Goal: Task Accomplishment & Management: Manage account settings

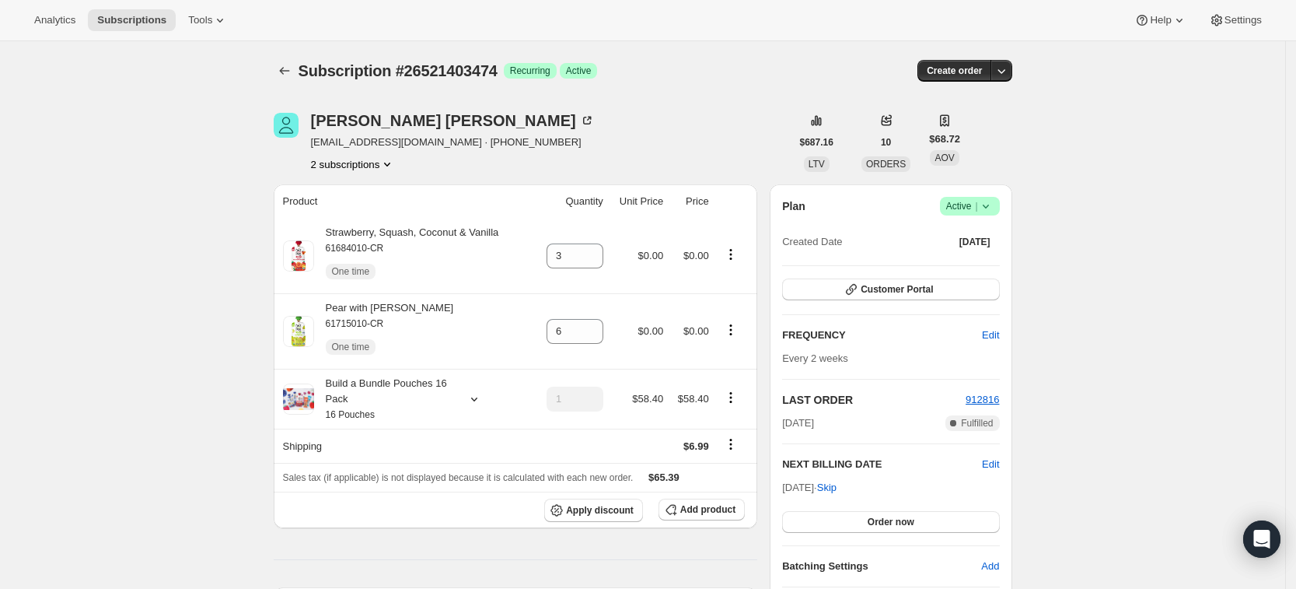
click at [288, 67] on icon "Subscriptions" at bounding box center [285, 71] width 16 height 16
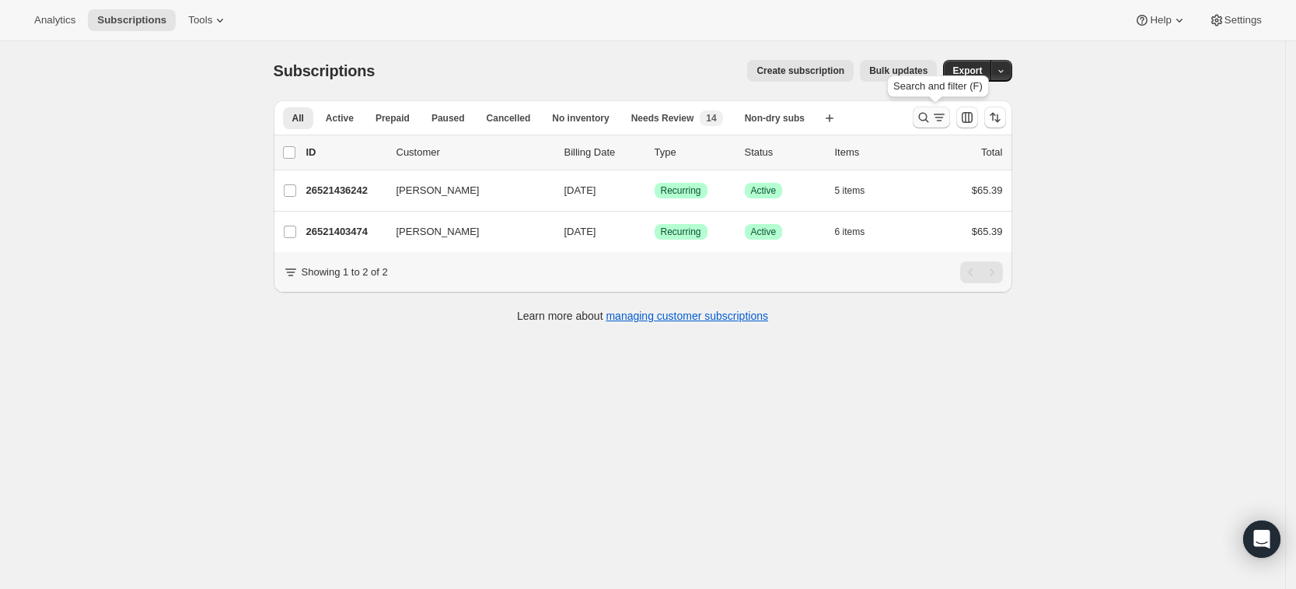
click at [930, 122] on icon "Search and filter results" at bounding box center [924, 118] width 16 height 16
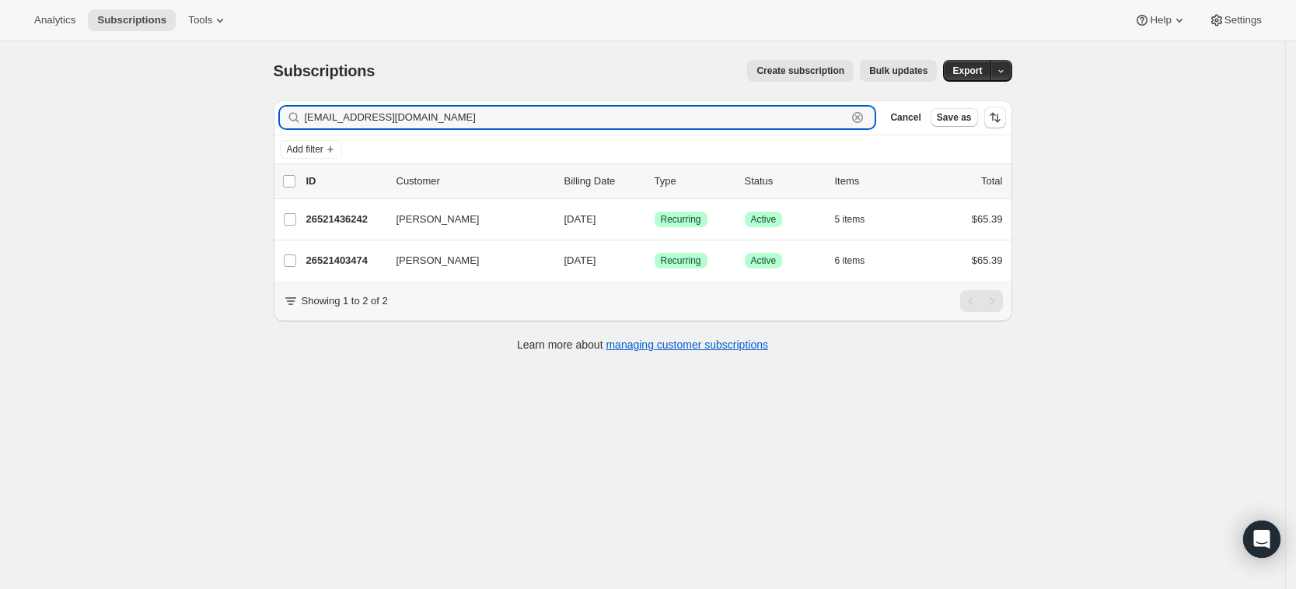
click at [861, 117] on icon "button" at bounding box center [858, 118] width 16 height 16
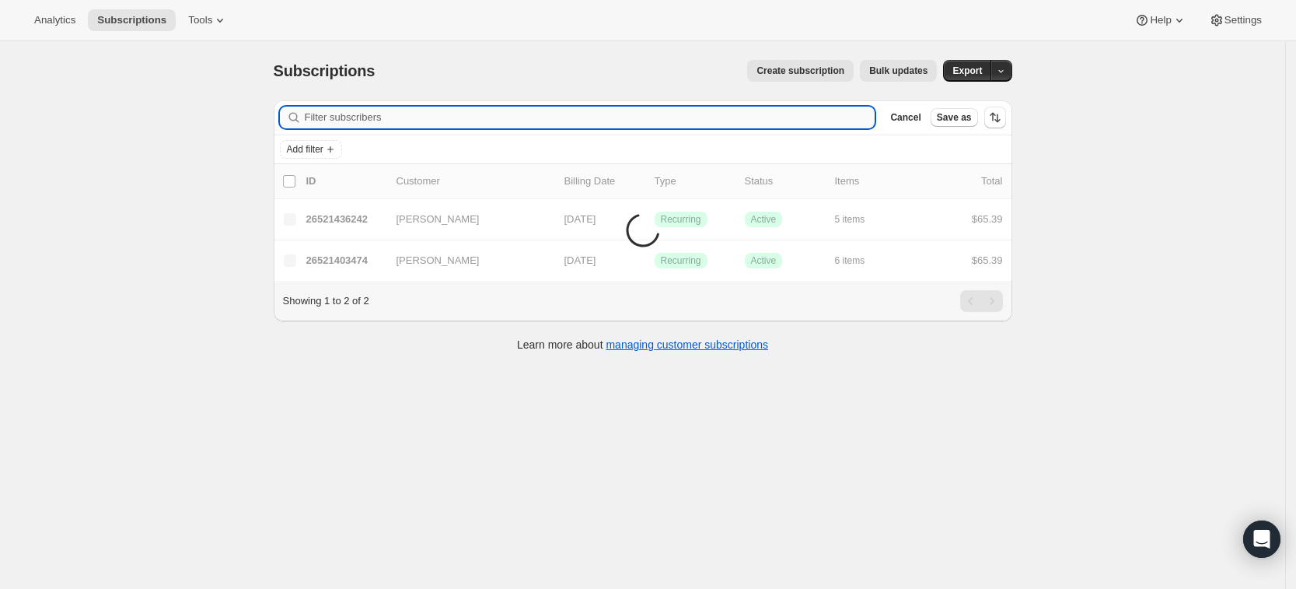
paste input "karalynnschultz@gmail.com"
type input "karalynnschultz@gmail.com"
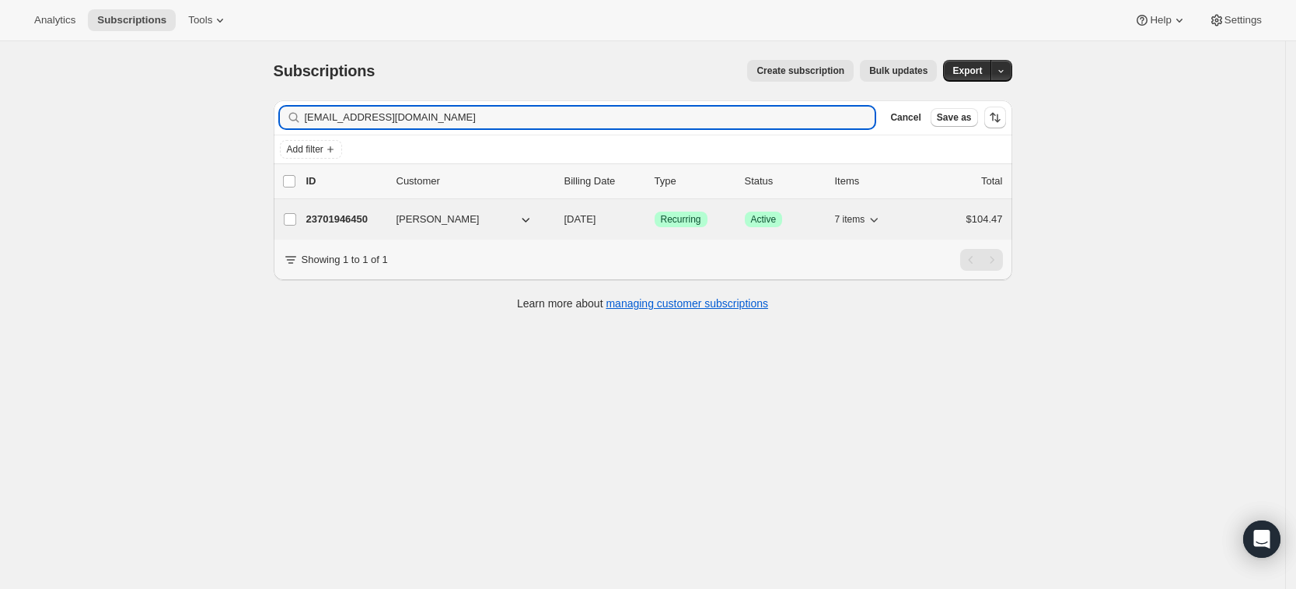
click at [330, 222] on p "23701946450" at bounding box center [345, 219] width 78 height 16
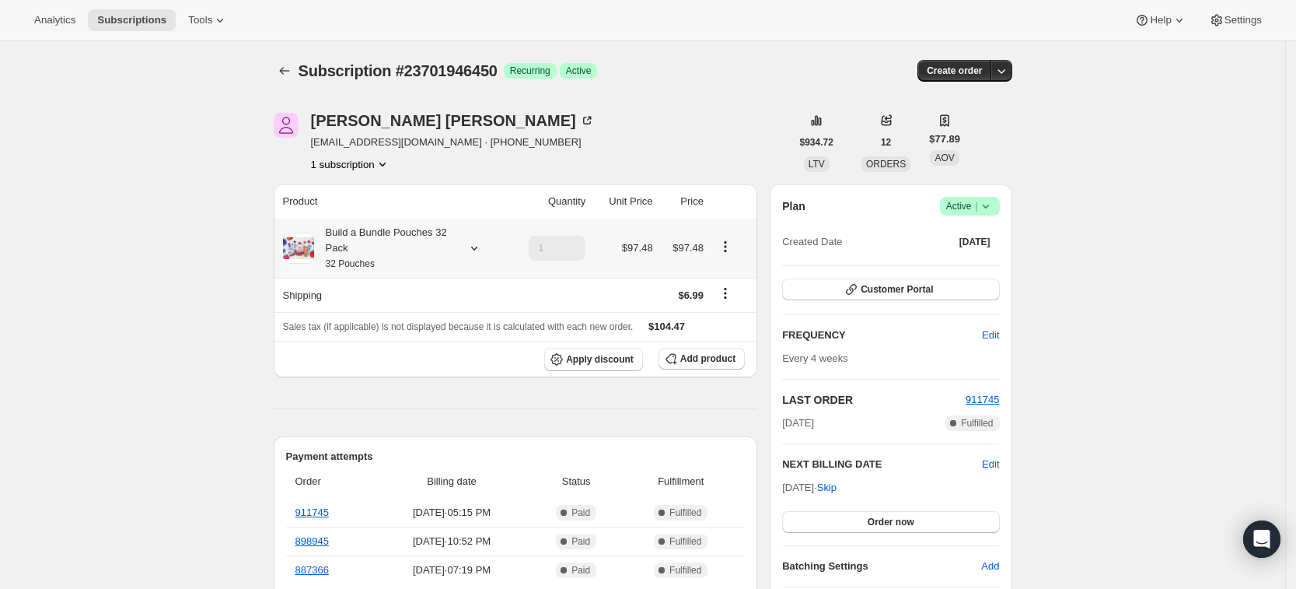
click at [472, 245] on icon at bounding box center [474, 248] width 16 height 16
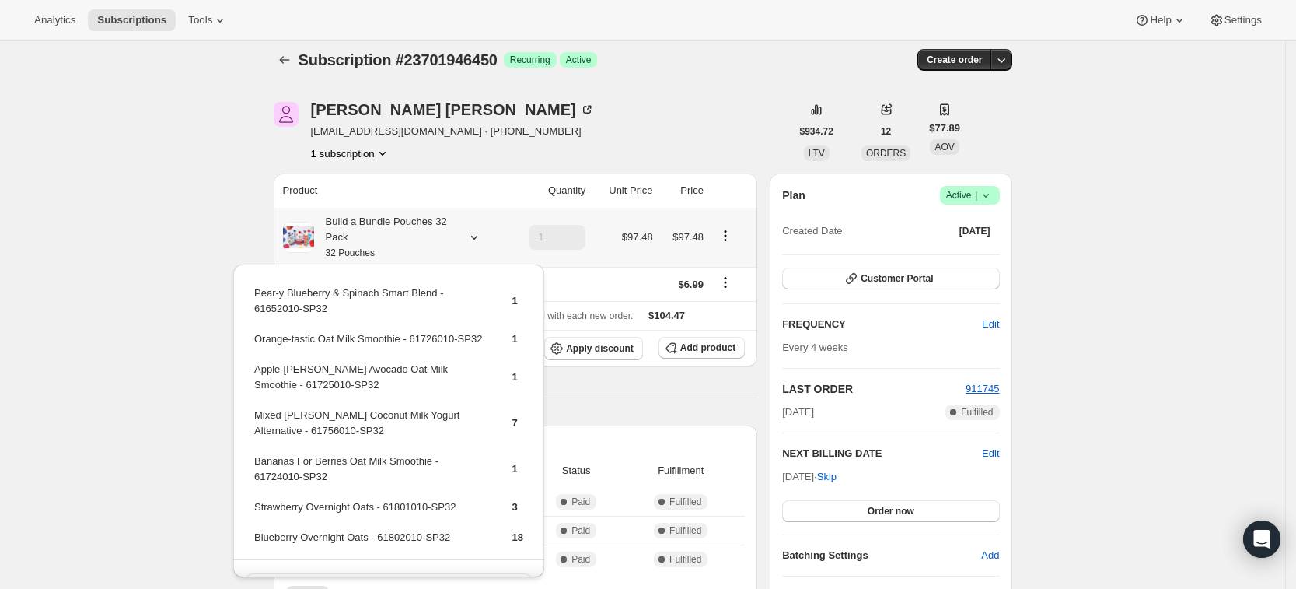
scroll to position [12, 0]
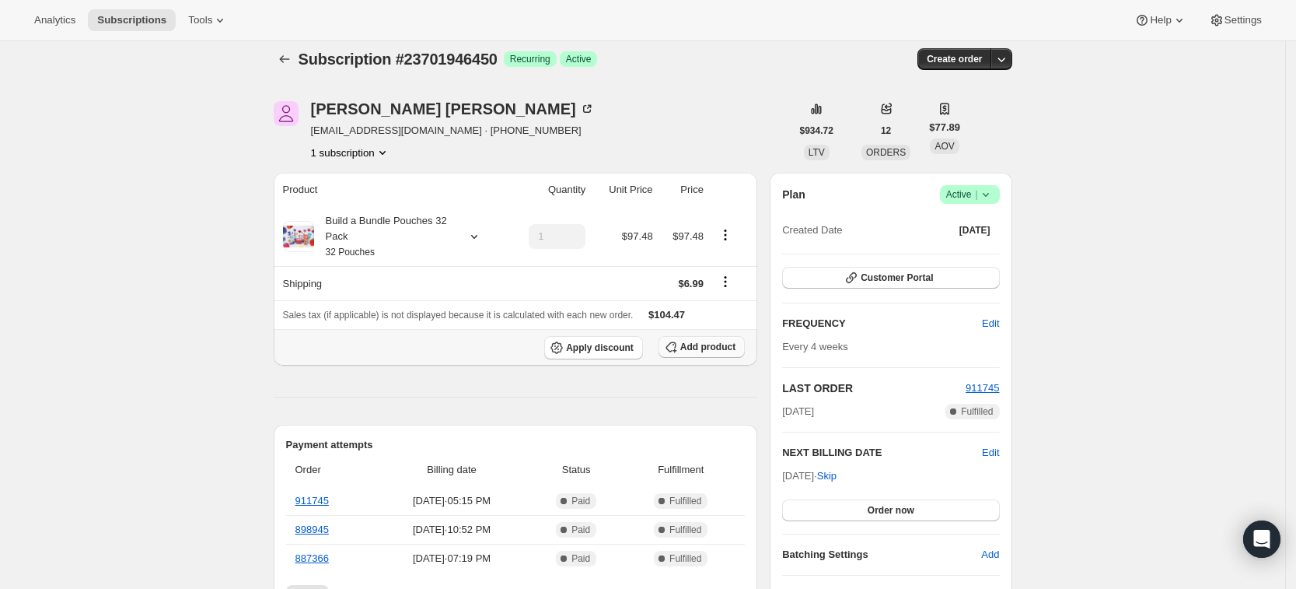
click at [723, 351] on span "Add product" at bounding box center [707, 347] width 55 height 12
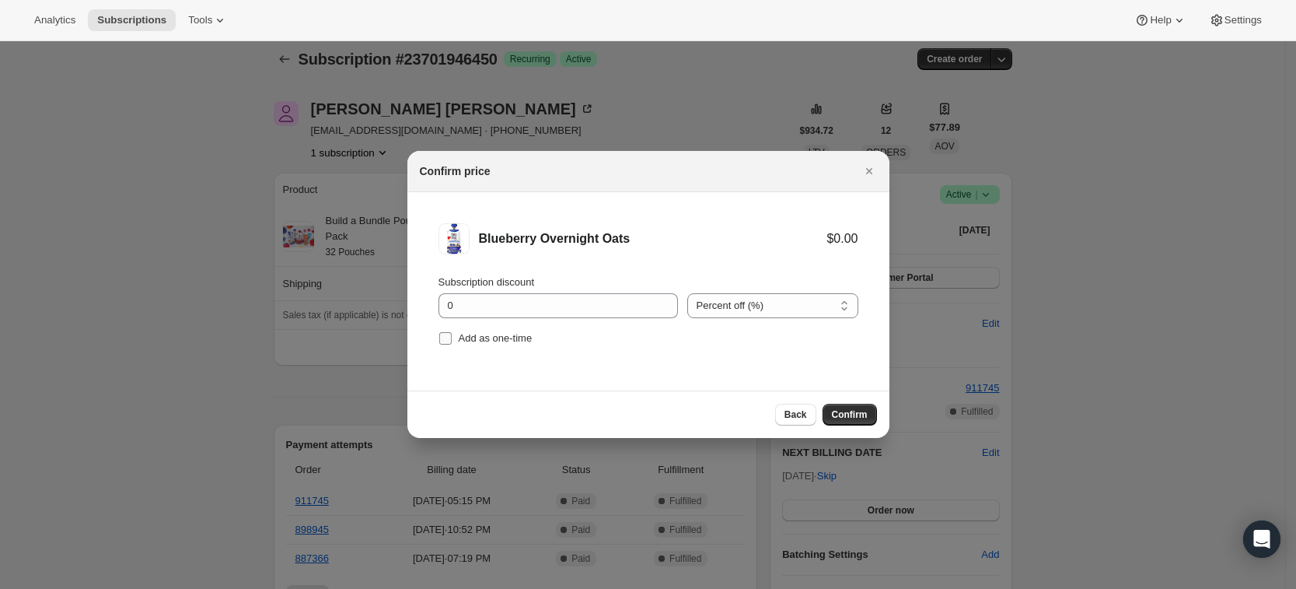
click at [477, 338] on span "Add as one-time" at bounding box center [496, 338] width 74 height 12
click at [452, 338] on input "Add as one-time" at bounding box center [445, 338] width 12 height 12
checkbox input "true"
click at [851, 404] on button "Confirm" at bounding box center [850, 414] width 54 height 22
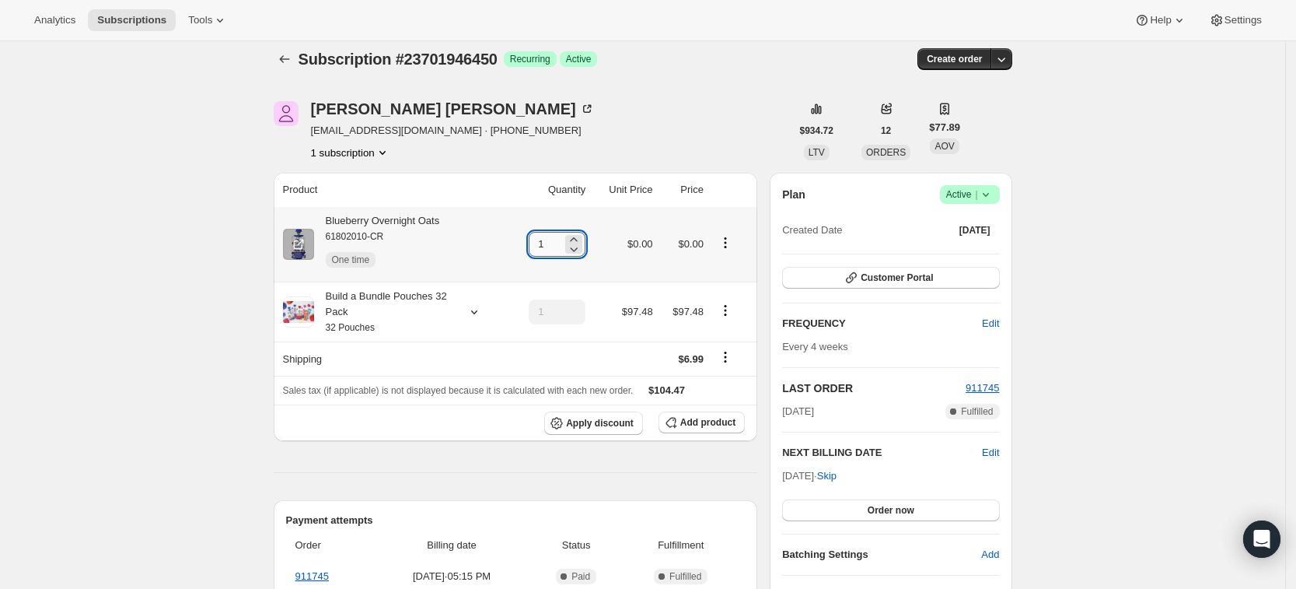
click at [561, 247] on input "1" at bounding box center [545, 244] width 33 height 25
type input "10"
click at [729, 103] on div "Kara Schultz karalynnschultz@gmail.com · +19038157644 1 subscription" at bounding box center [532, 130] width 517 height 59
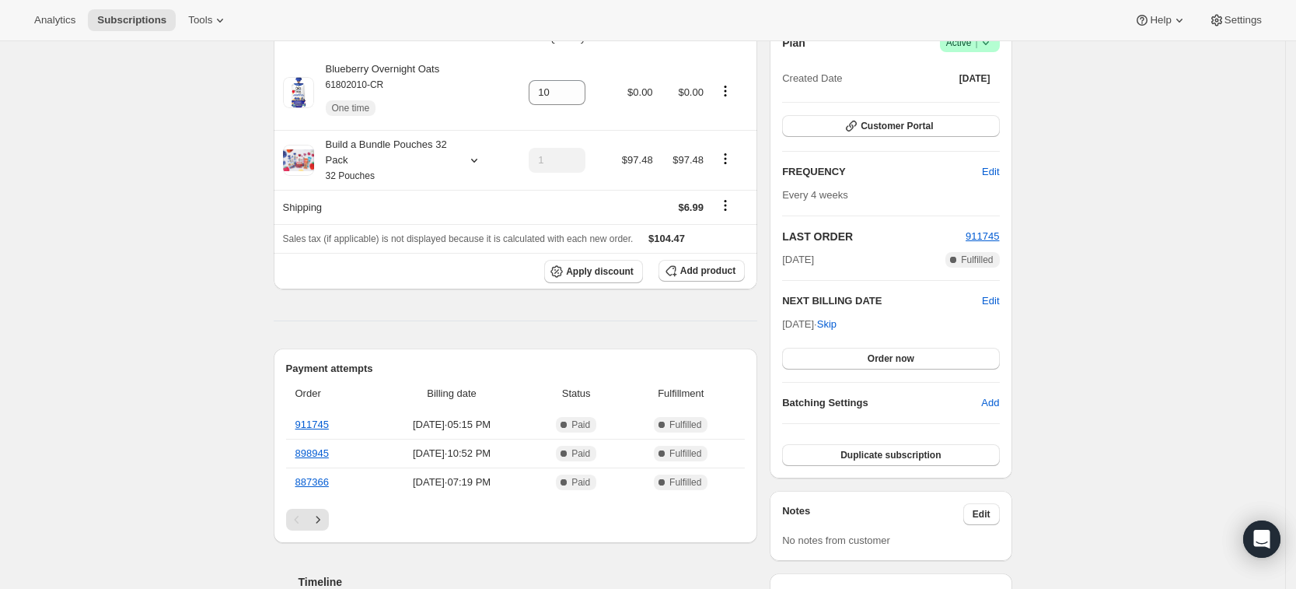
scroll to position [166, 0]
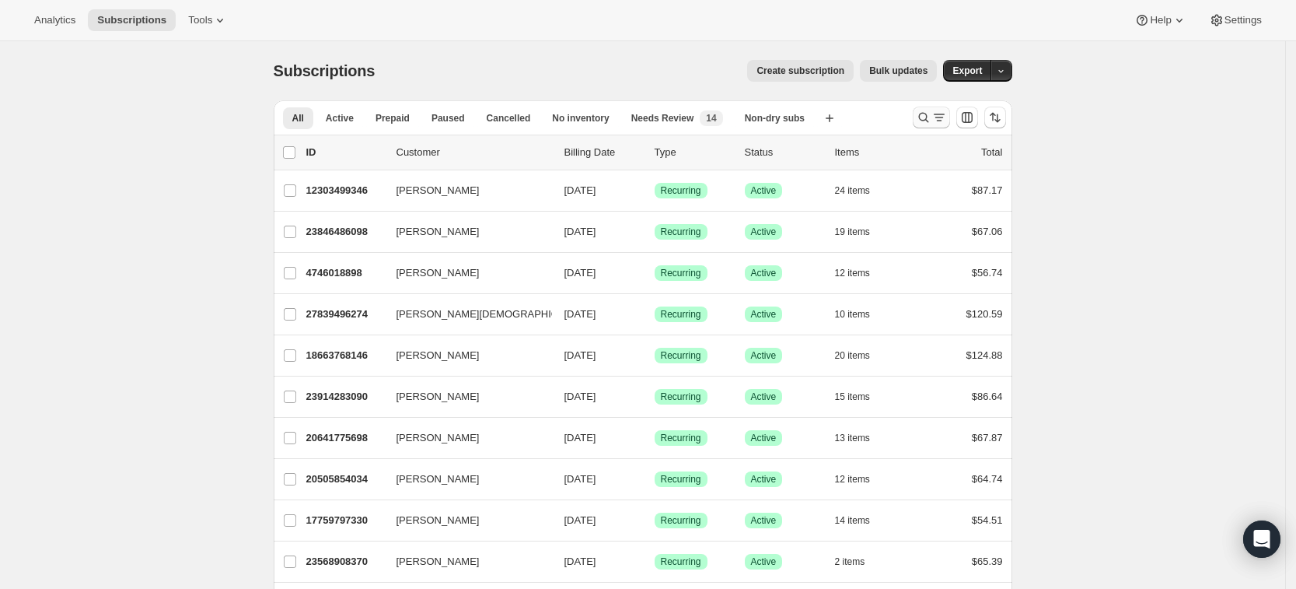
click at [924, 123] on icon "Search and filter results" at bounding box center [924, 118] width 16 height 16
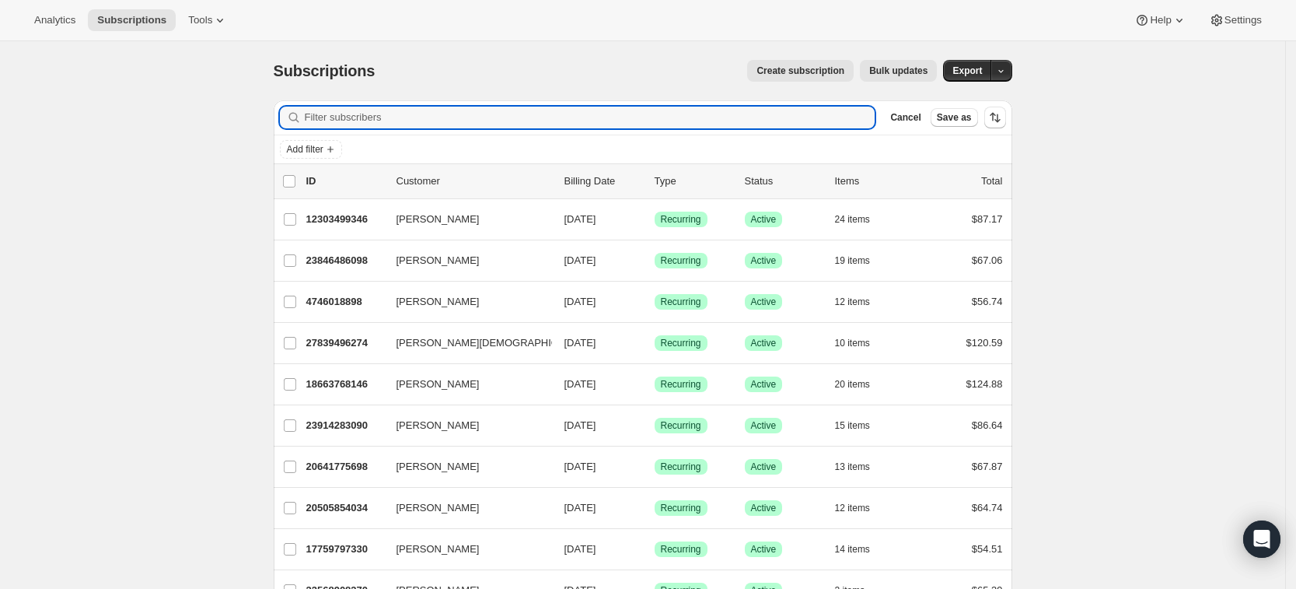
paste input "kyla_2014_6@hotmail.com"
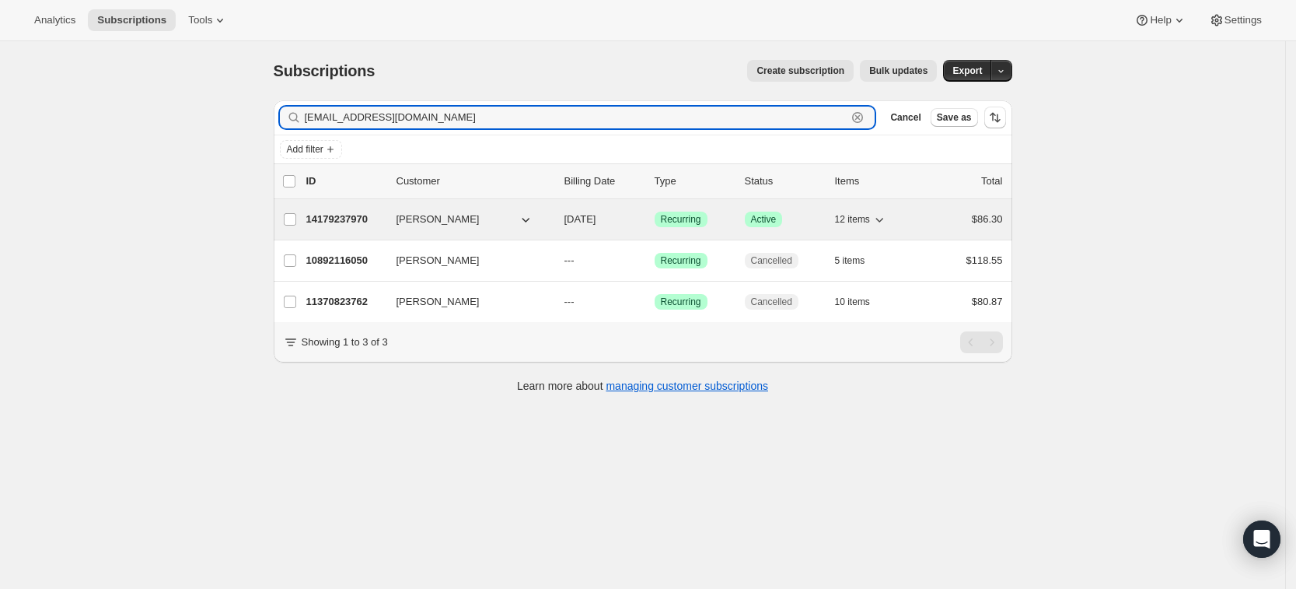
type input "kyla_2014_6@hotmail.com"
click at [356, 222] on p "14179237970" at bounding box center [345, 219] width 78 height 16
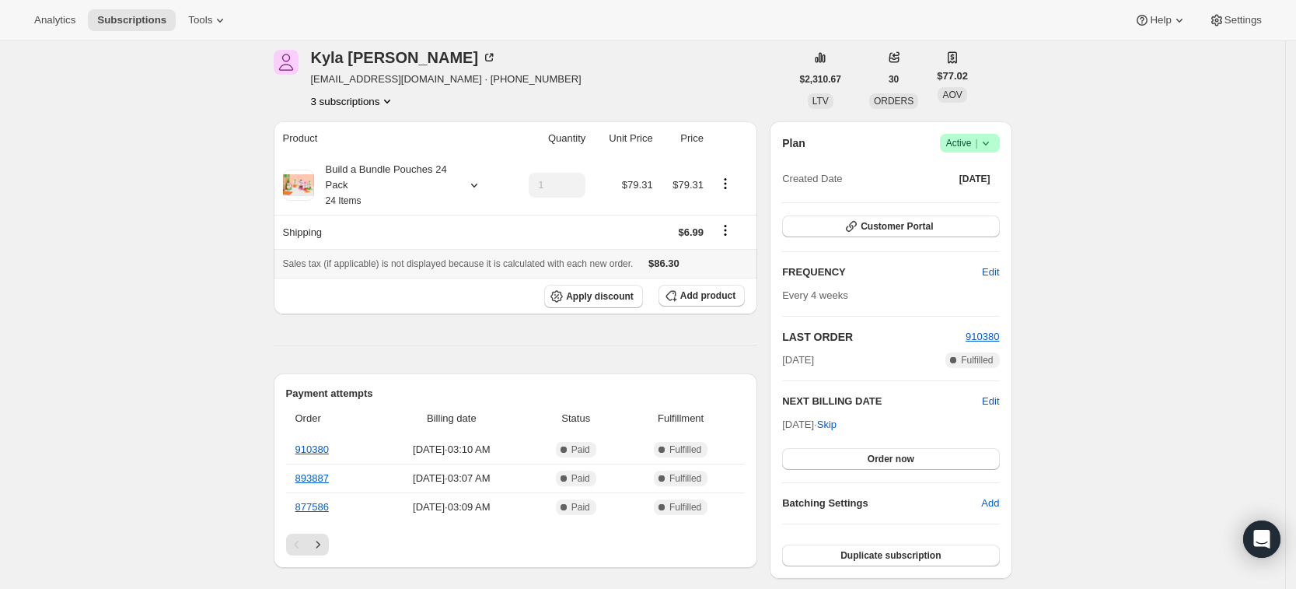
scroll to position [65, 0]
click at [714, 299] on button "Add product" at bounding box center [702, 294] width 86 height 22
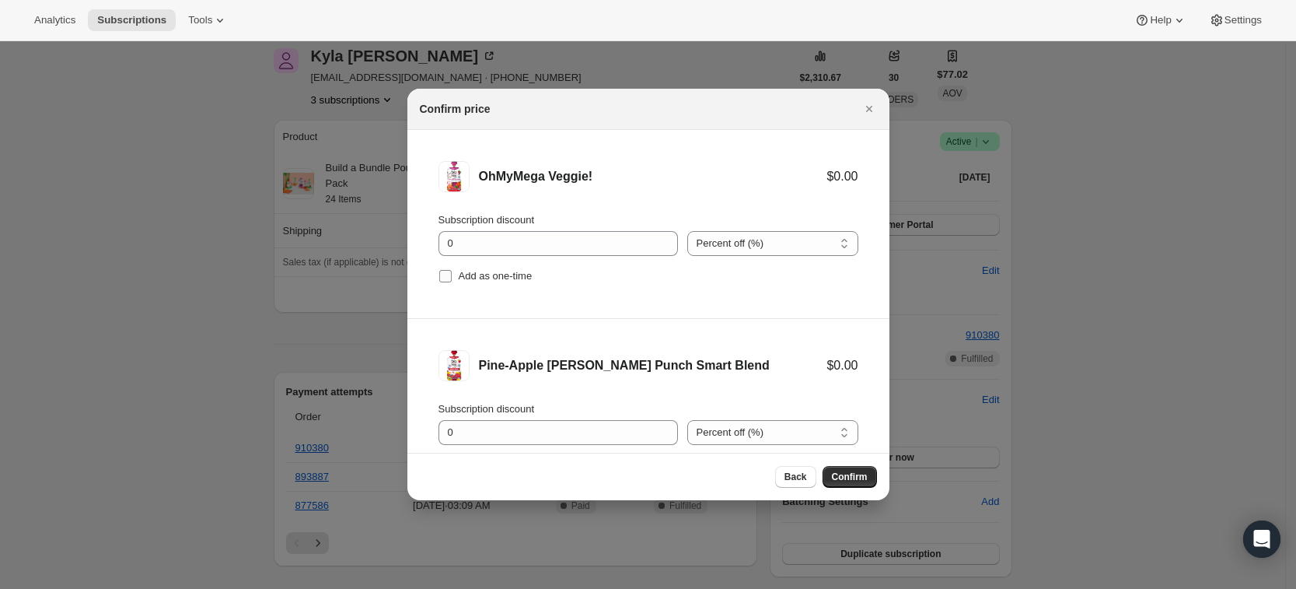
click at [505, 280] on span "Add as one-time" at bounding box center [496, 276] width 74 height 12
click at [452, 280] on input "Add as one-time" at bounding box center [445, 276] width 12 height 12
checkbox input "true"
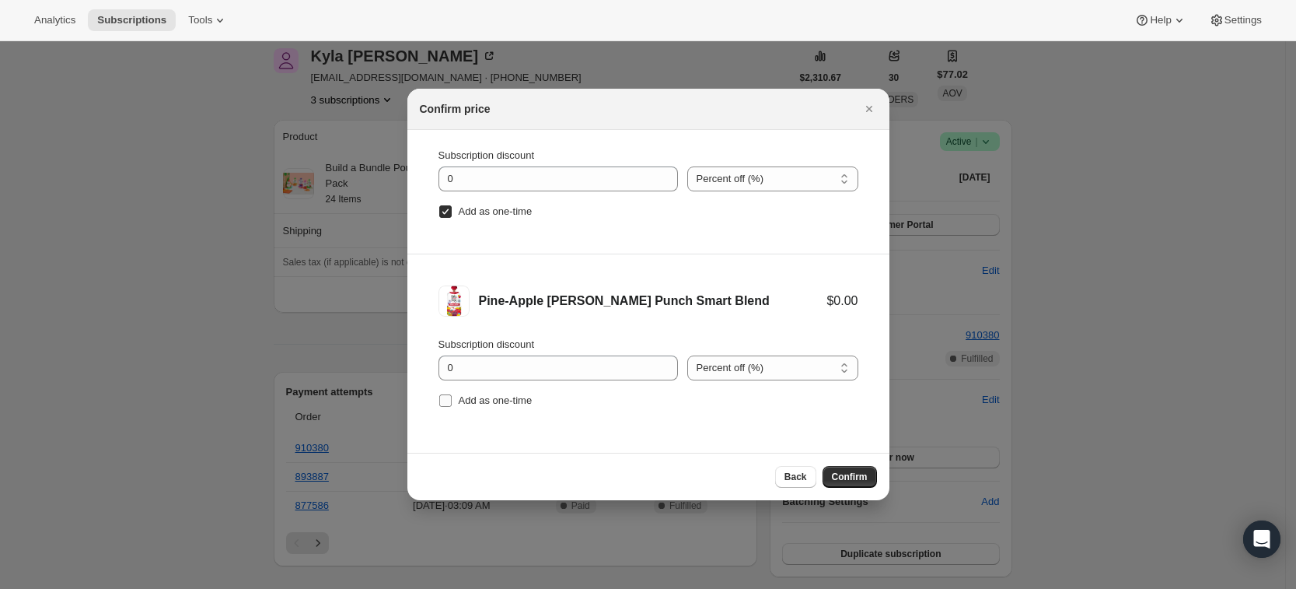
click at [511, 397] on span "Add as one-time" at bounding box center [496, 400] width 74 height 12
click at [452, 397] on input "Add as one-time" at bounding box center [445, 400] width 12 height 12
checkbox input "true"
click at [865, 477] on span "Confirm" at bounding box center [850, 476] width 36 height 12
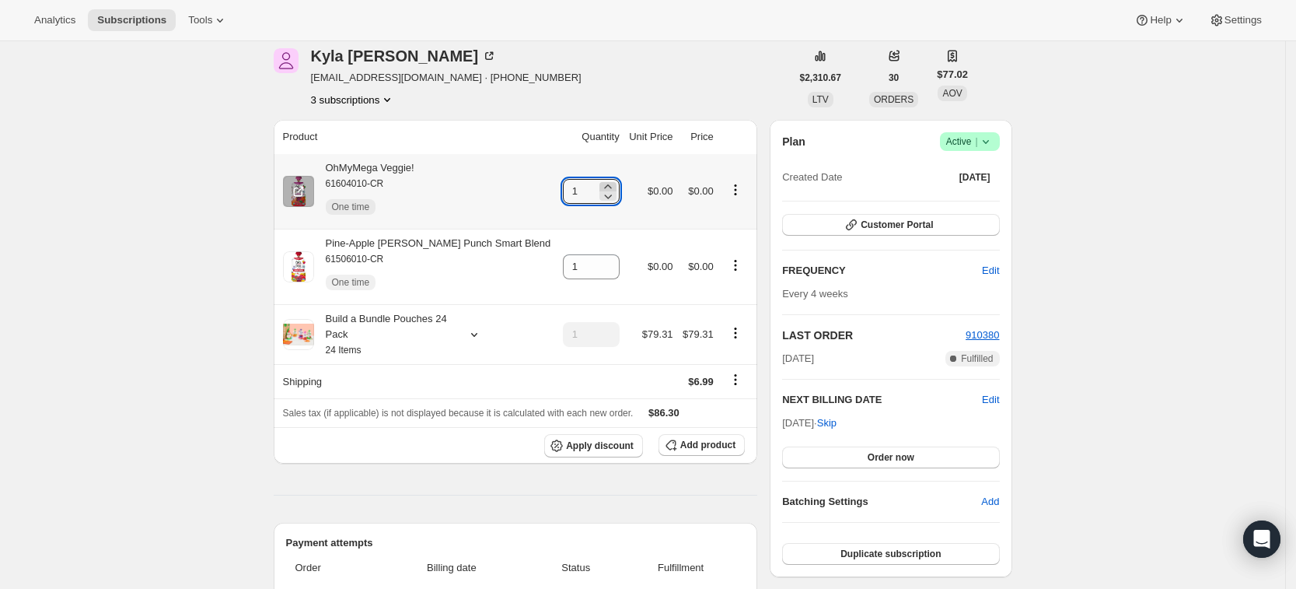
click at [600, 186] on icon at bounding box center [608, 187] width 16 height 16
type input "5"
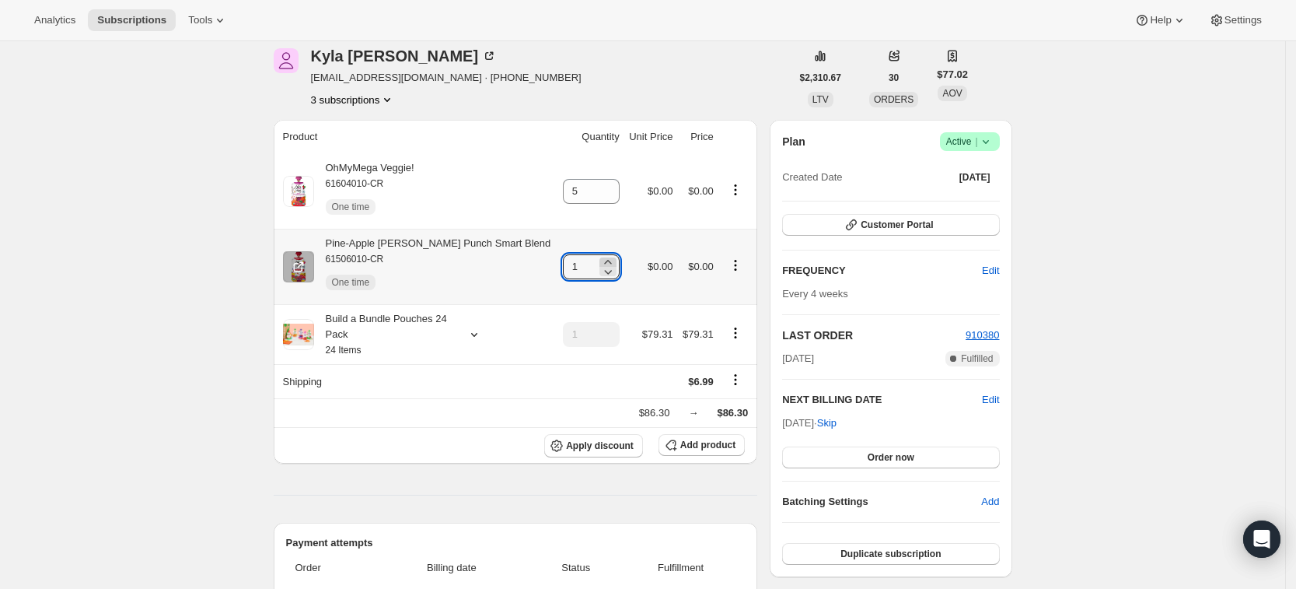
click at [600, 260] on icon at bounding box center [608, 262] width 16 height 16
type input "5"
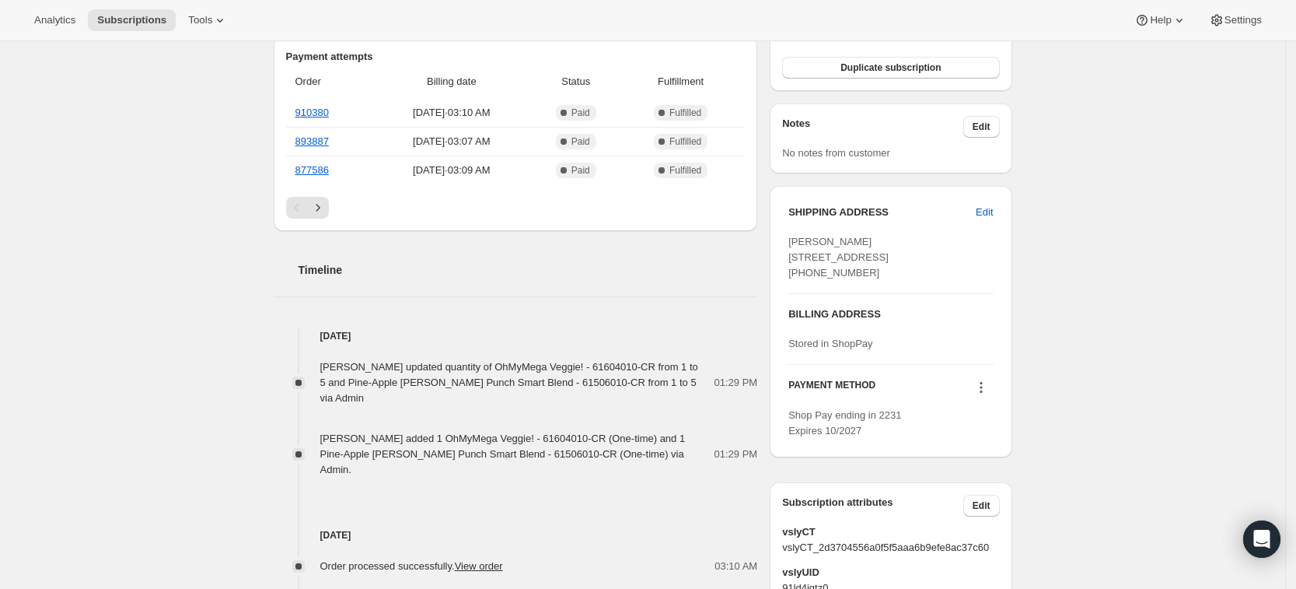
scroll to position [553, 0]
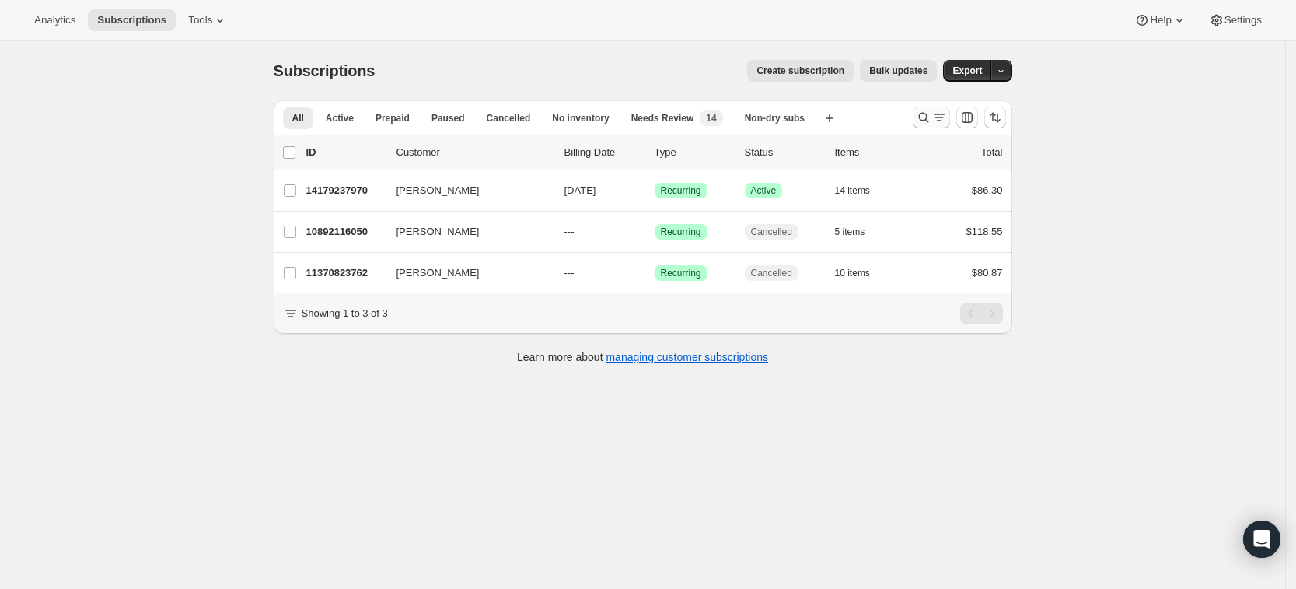
click at [926, 115] on icon "Search and filter results" at bounding box center [924, 118] width 16 height 16
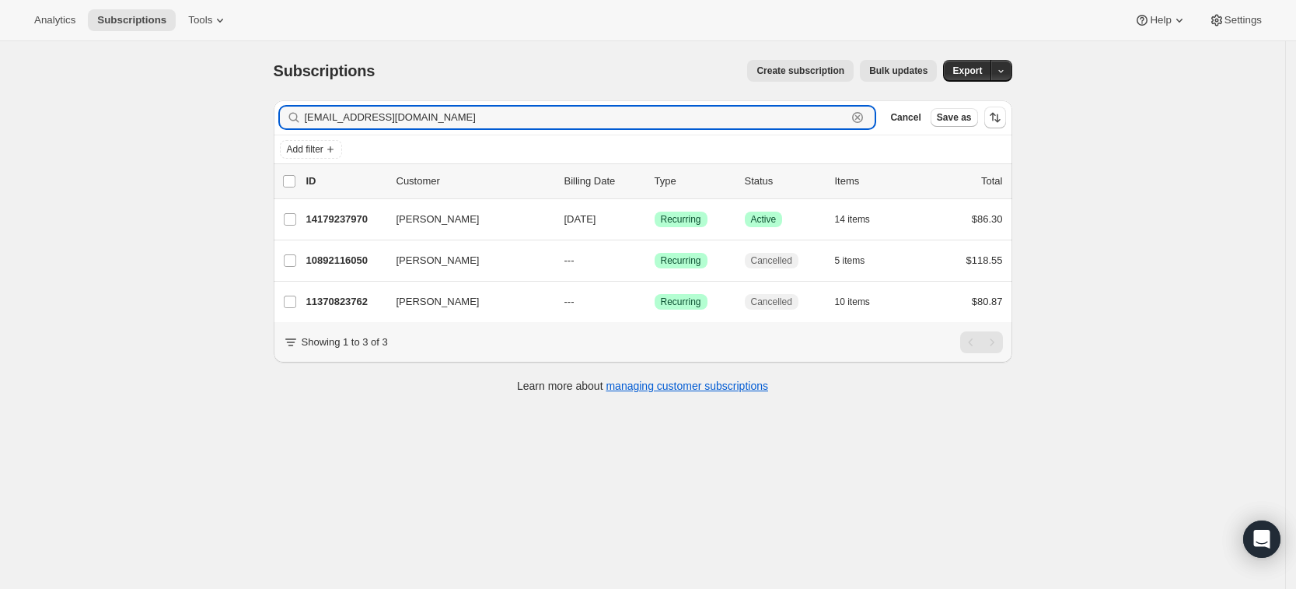
click at [861, 119] on icon "button" at bounding box center [857, 117] width 5 height 5
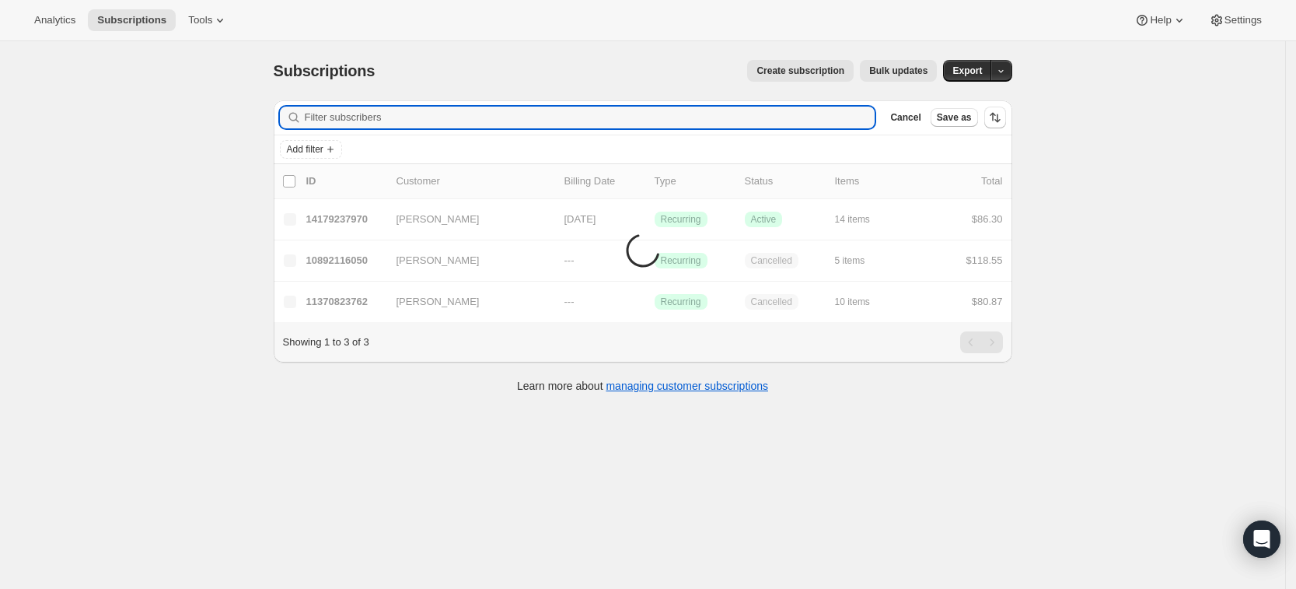
paste input "erin.brill2@gmail.com"
type input "erin.brill2@gmail.com"
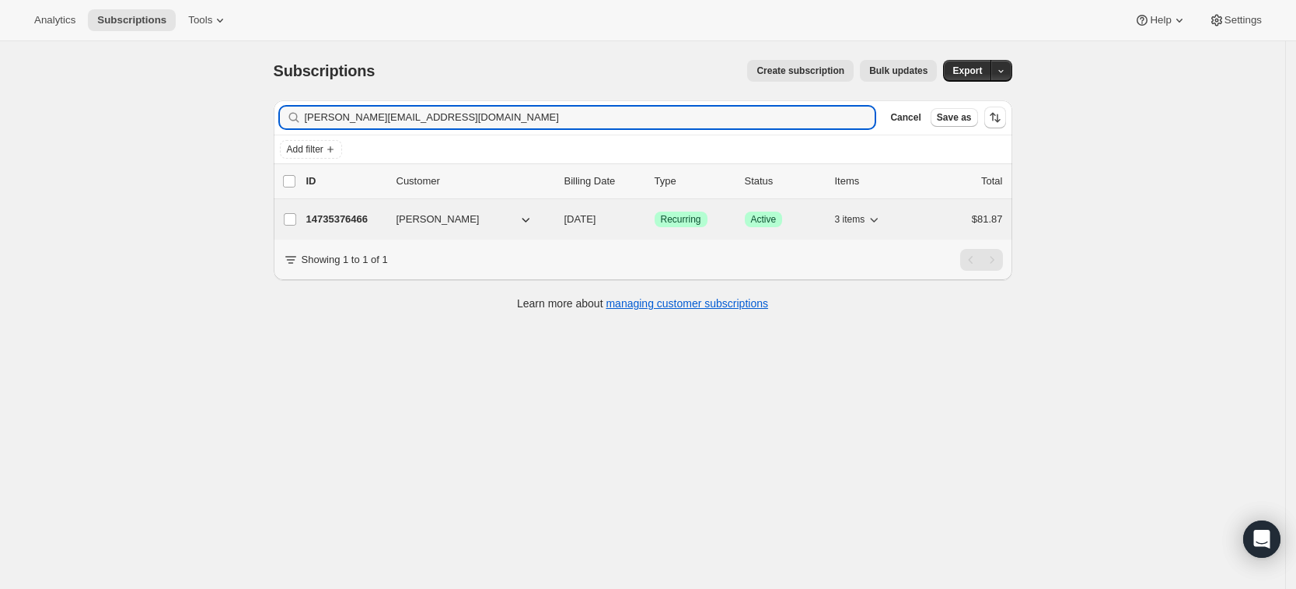
click at [362, 225] on p "14735376466" at bounding box center [345, 219] width 78 height 16
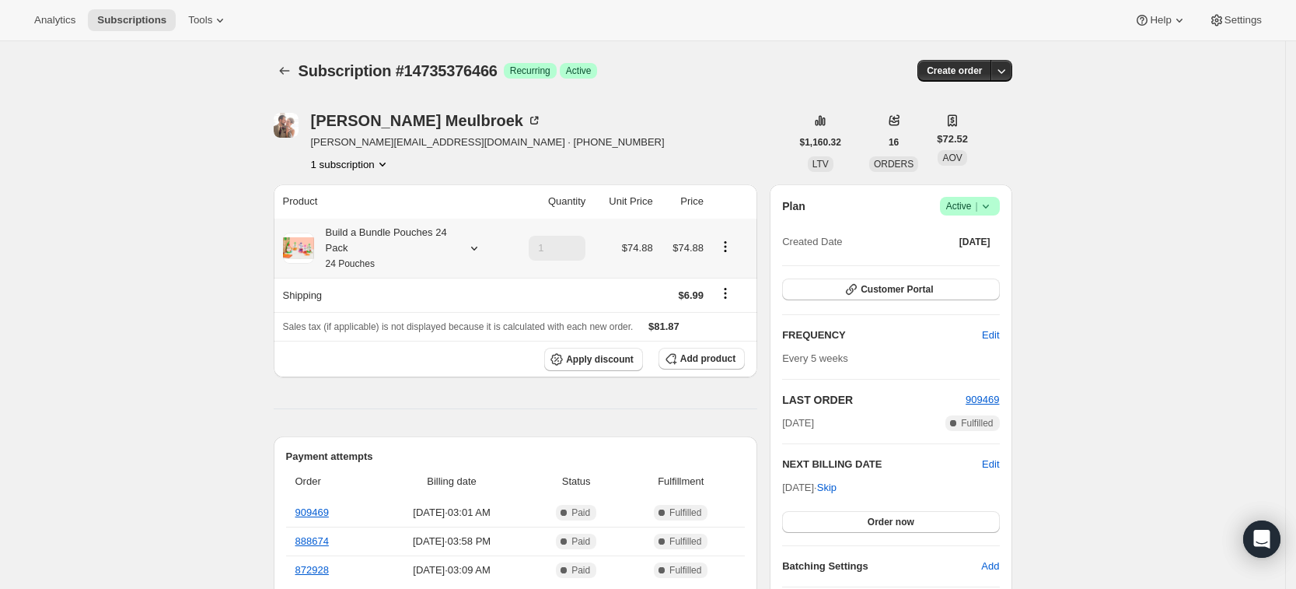
click at [477, 260] on div "Build a Bundle Pouches 24 Pack 24 Pouches" at bounding box center [393, 248] width 220 height 47
click at [477, 250] on icon at bounding box center [474, 248] width 16 height 16
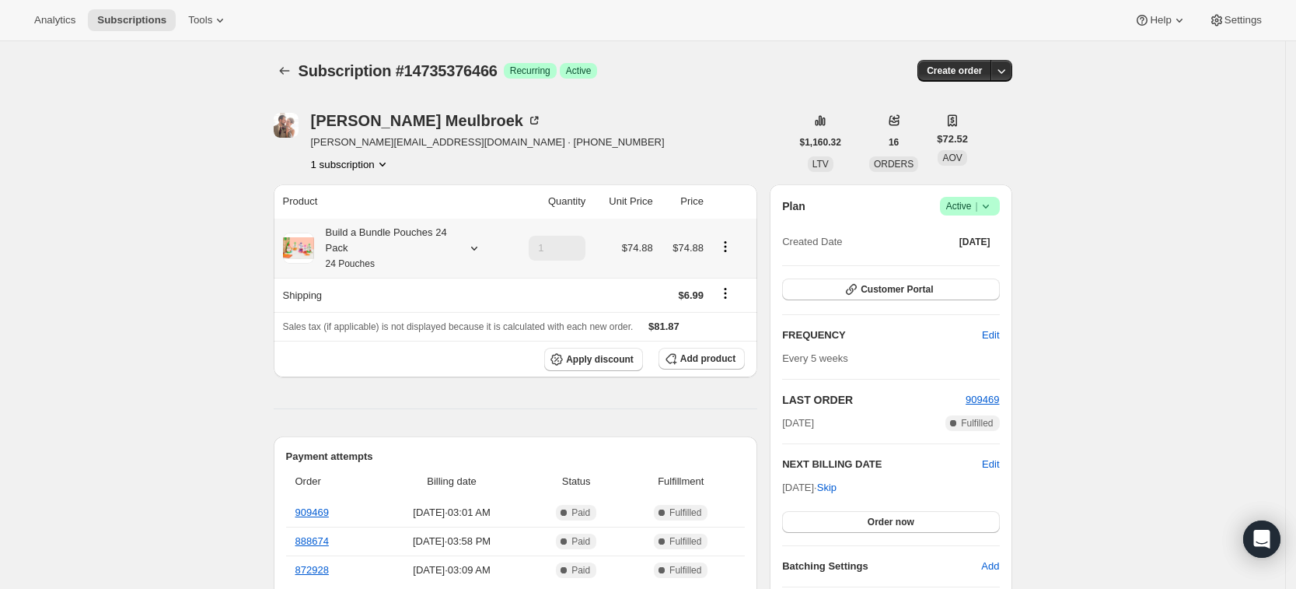
click at [477, 249] on icon at bounding box center [474, 248] width 16 height 16
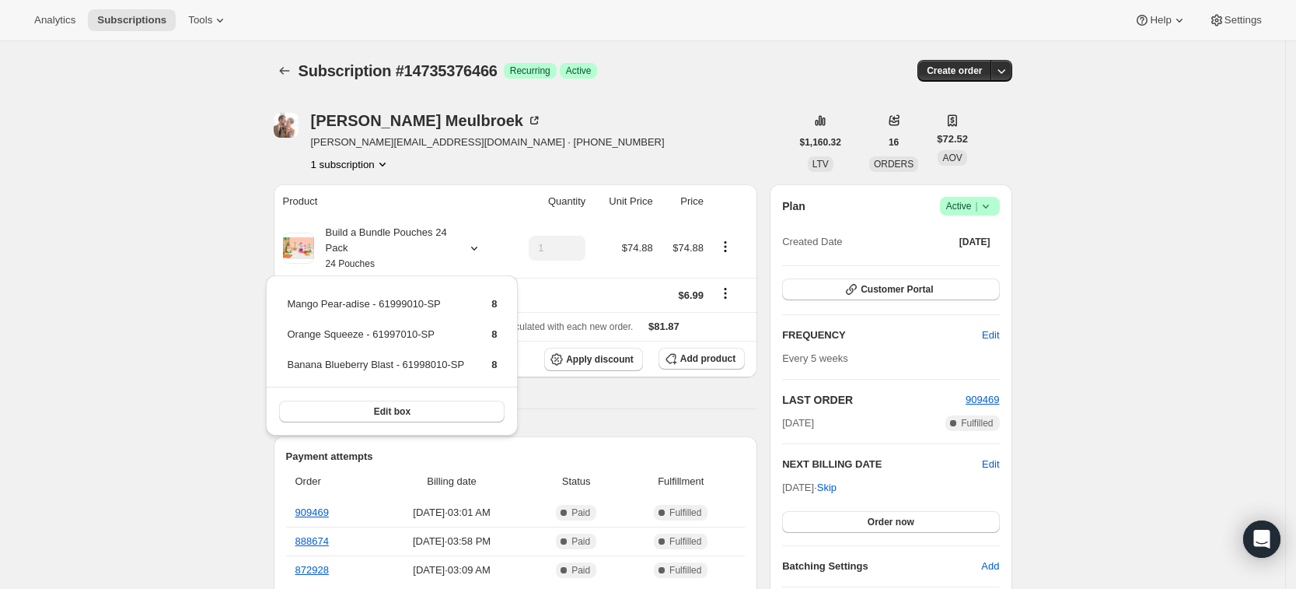
click at [599, 120] on div "Erin Meulbroek erin.brill2@gmail.com · +19206279328 1 subscription" at bounding box center [532, 142] width 517 height 59
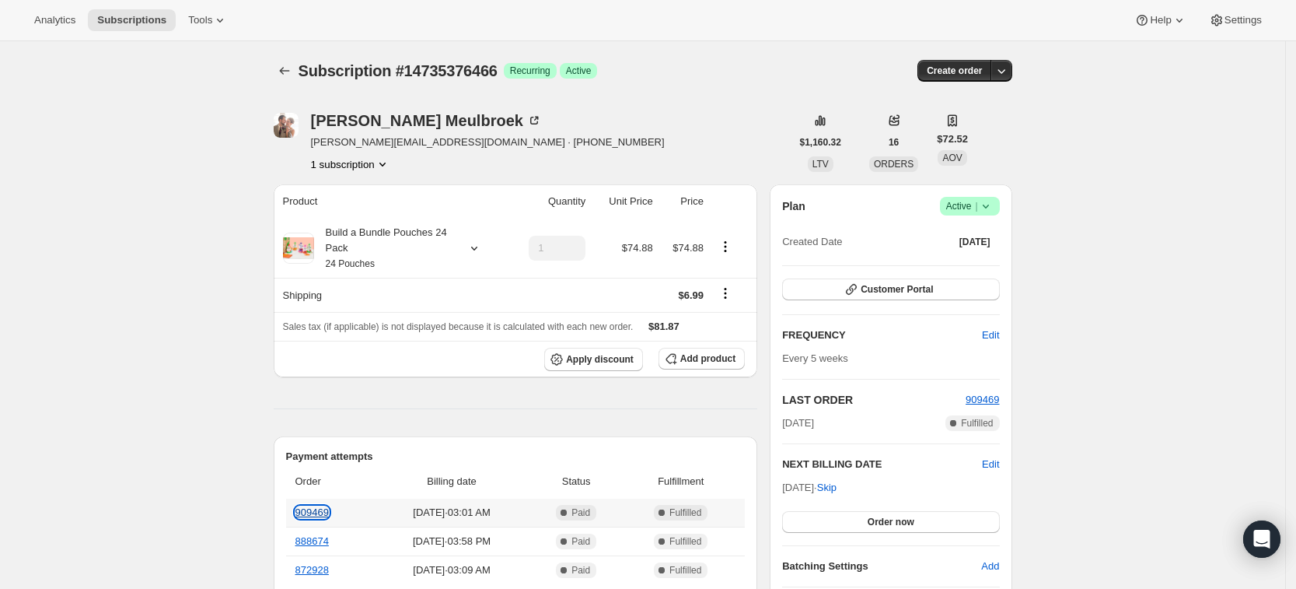
click at [321, 516] on link "909469" at bounding box center [311, 512] width 33 height 12
click at [699, 362] on span "Add product" at bounding box center [707, 358] width 55 height 12
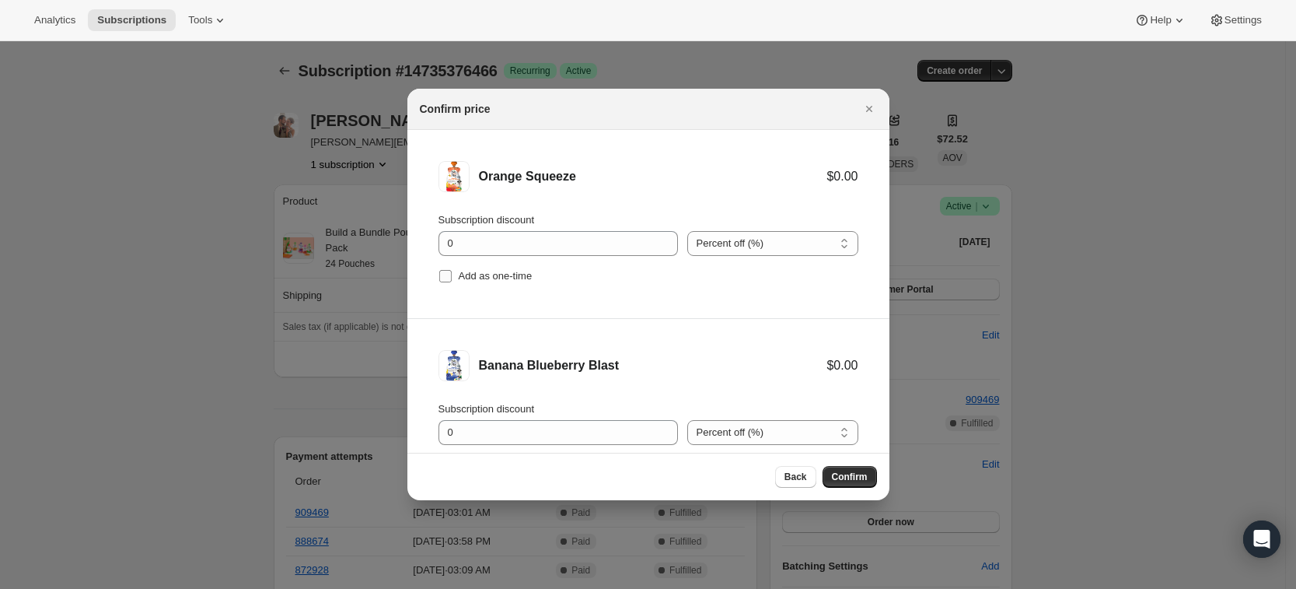
click at [490, 274] on span "Add as one-time" at bounding box center [496, 276] width 74 height 12
click at [452, 274] on input "Add as one-time" at bounding box center [445, 276] width 12 height 12
checkbox input "true"
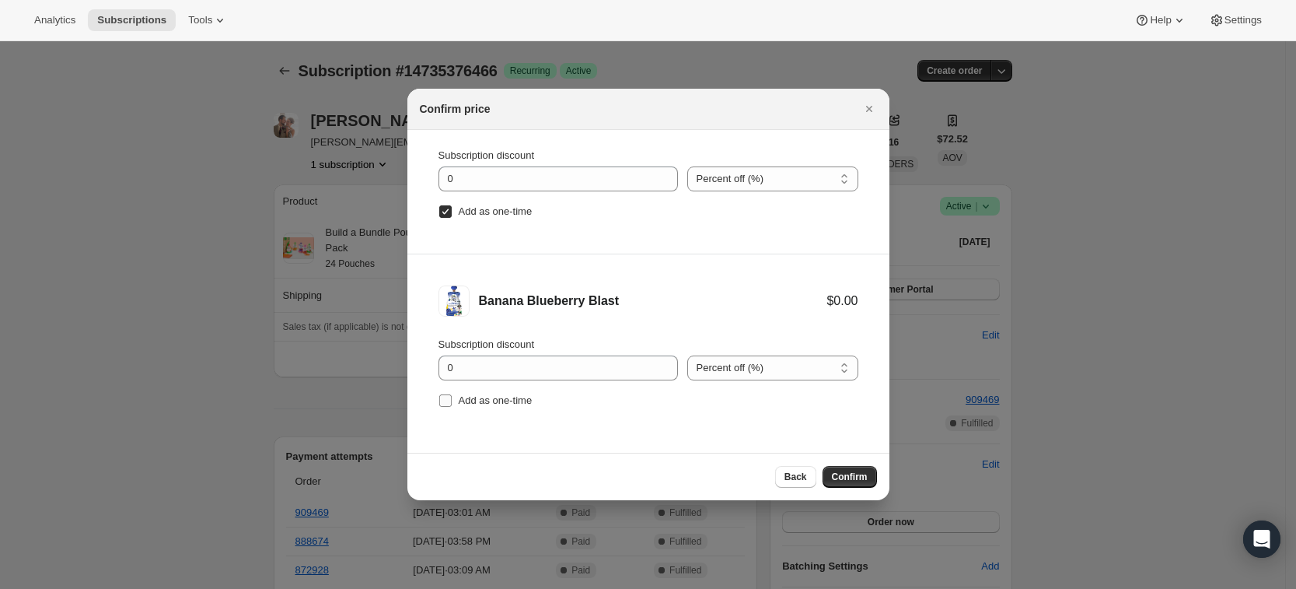
click at [478, 403] on span "Add as one-time" at bounding box center [496, 400] width 74 height 12
click at [452, 403] on input "Add as one-time" at bounding box center [445, 400] width 12 height 12
checkbox input "true"
click at [861, 472] on span "Confirm" at bounding box center [850, 476] width 36 height 12
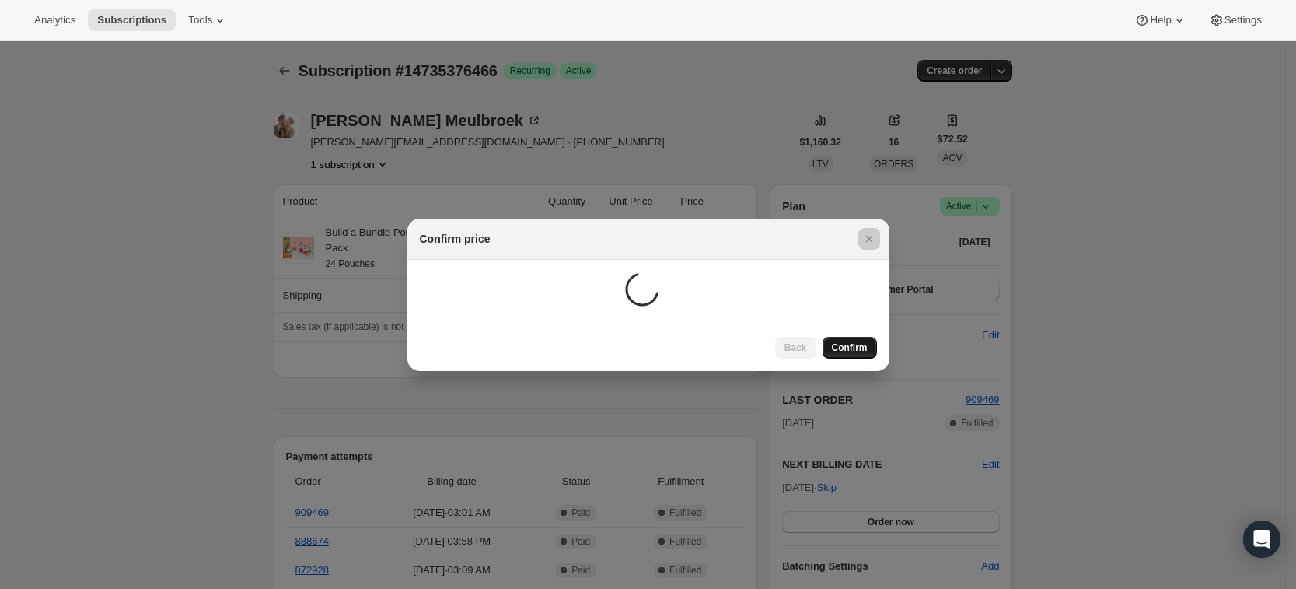
click at [861, 472] on div at bounding box center [648, 294] width 1296 height 589
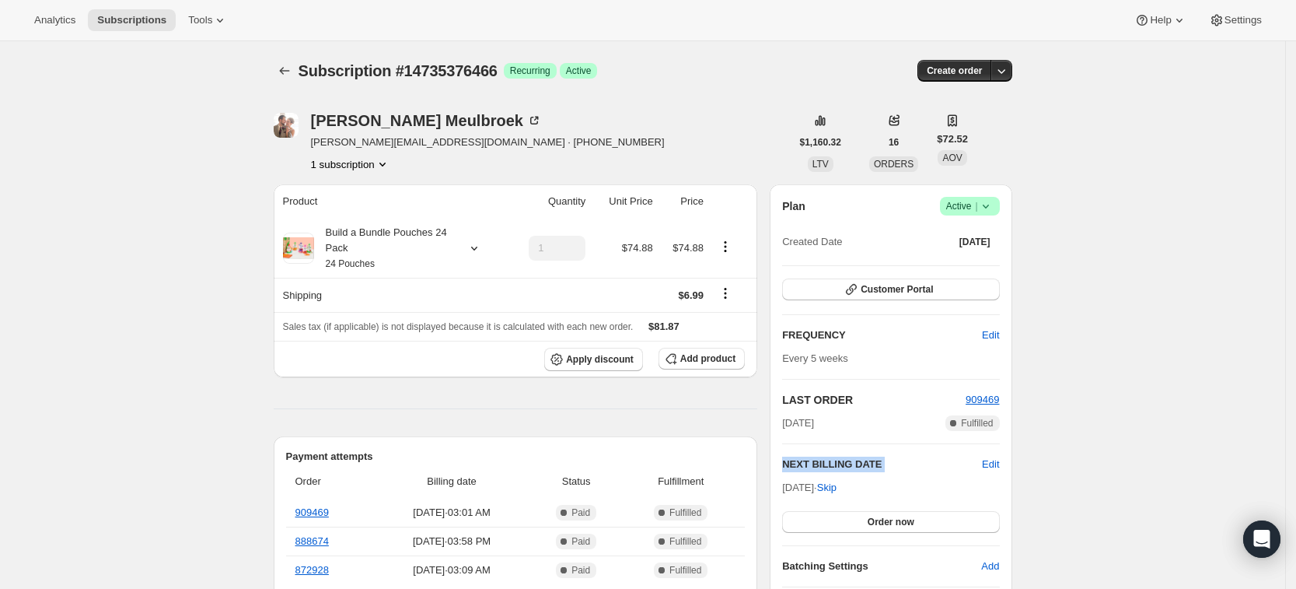
click at [861, 472] on div "NEXT BILLING DATE Edit Oct 22, 2025 · Skip Order now" at bounding box center [890, 494] width 217 height 76
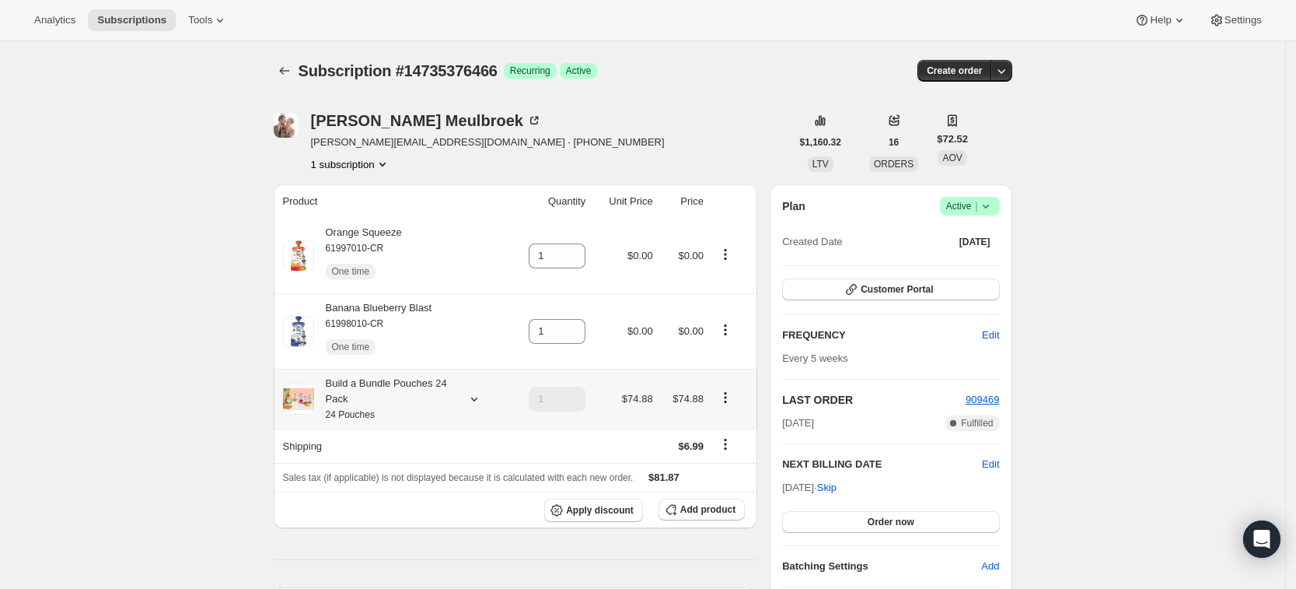
click at [477, 396] on icon at bounding box center [474, 399] width 16 height 16
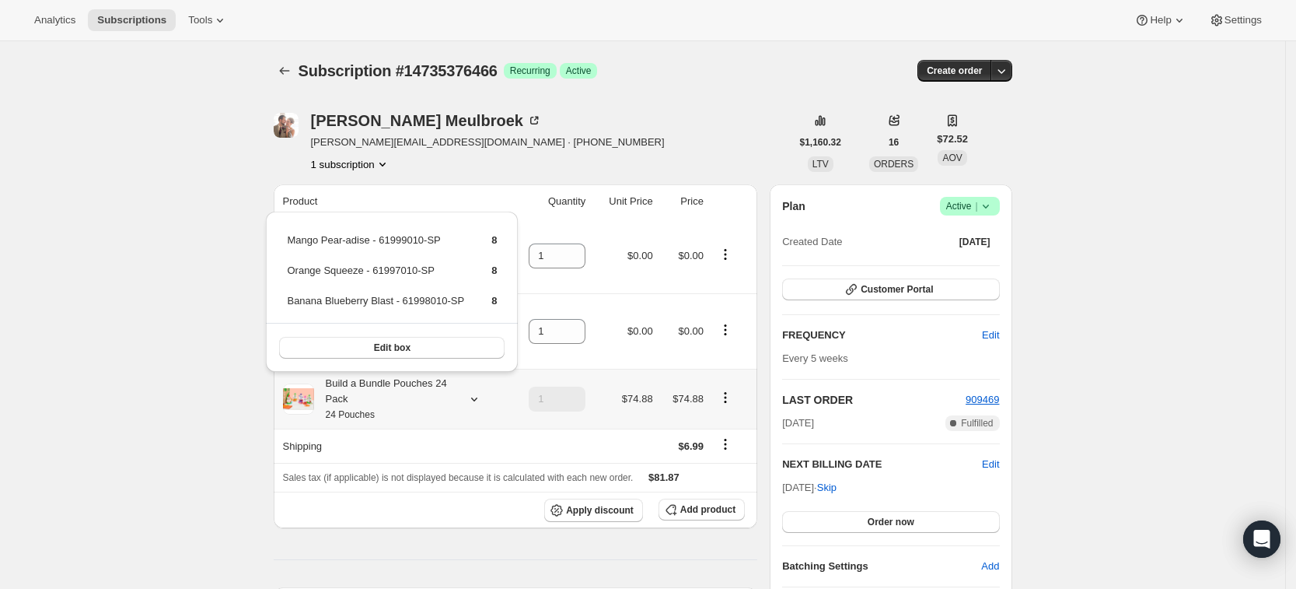
click at [447, 428] on th "Shipping" at bounding box center [391, 445] width 234 height 34
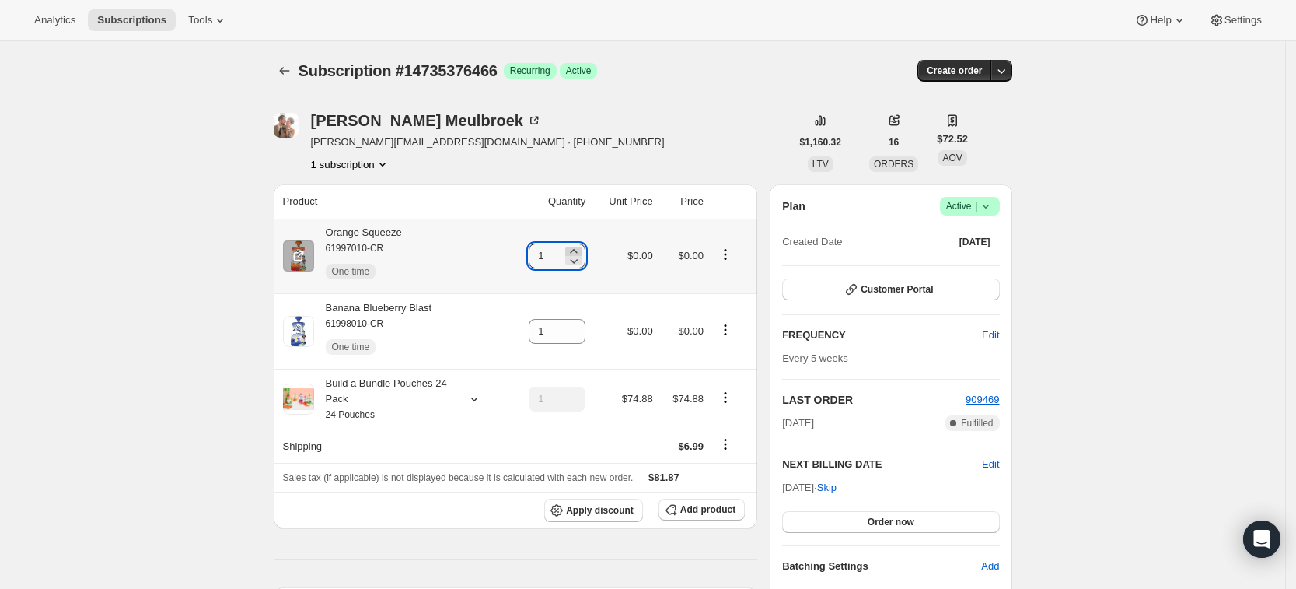
click at [579, 249] on icon at bounding box center [574, 251] width 16 height 16
type input "3"
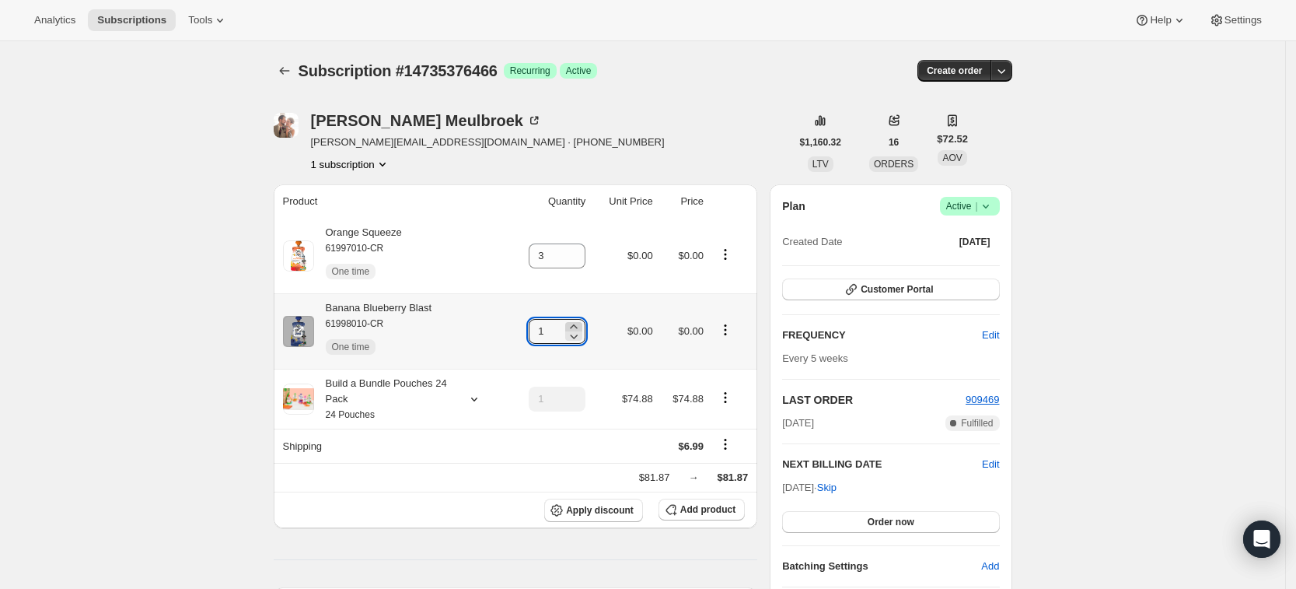
click at [582, 320] on icon at bounding box center [574, 327] width 16 height 16
type input "3"
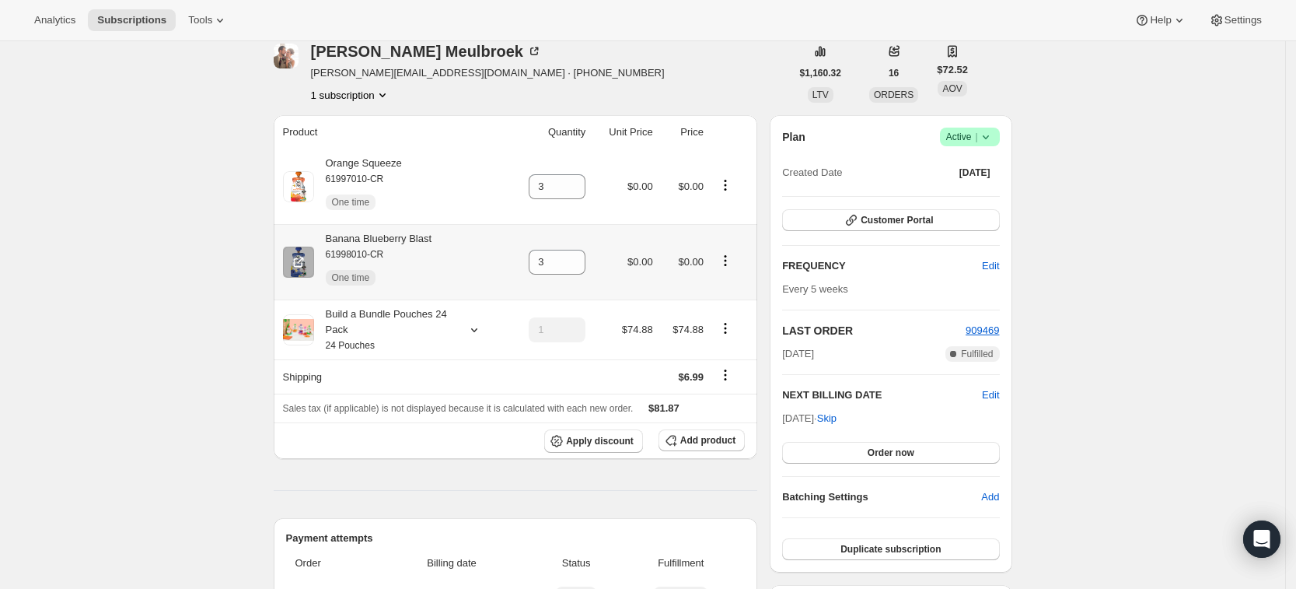
scroll to position [0, 0]
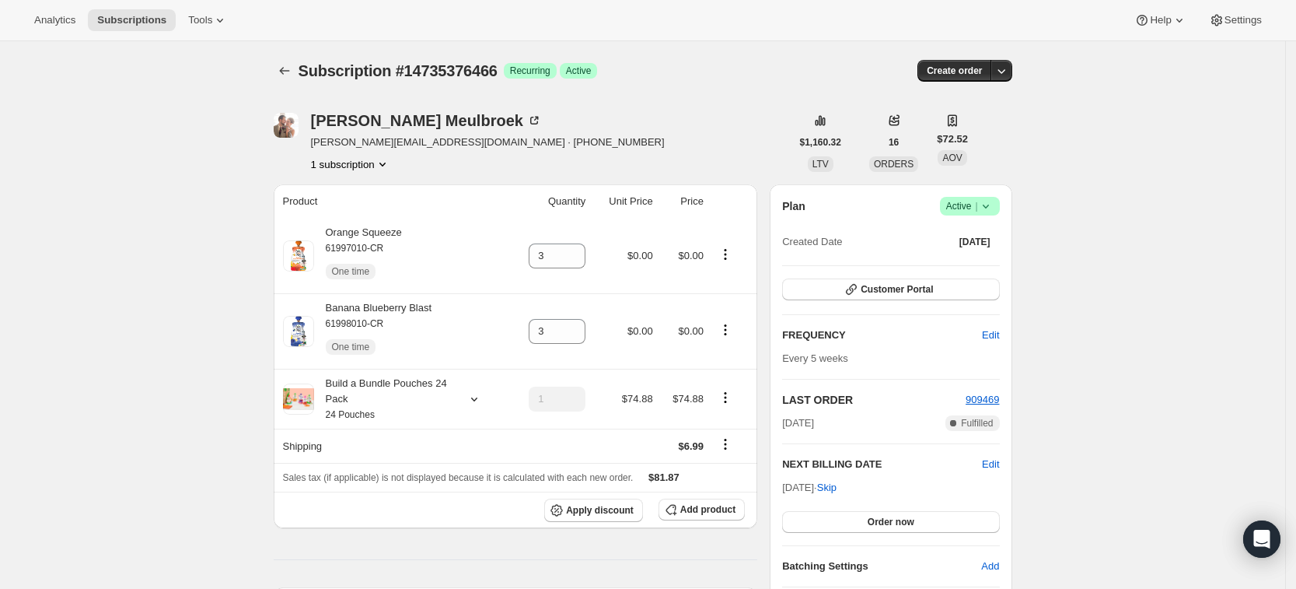
click at [298, 81] on div at bounding box center [286, 71] width 25 height 22
click at [288, 69] on icon "Subscriptions" at bounding box center [285, 71] width 16 height 16
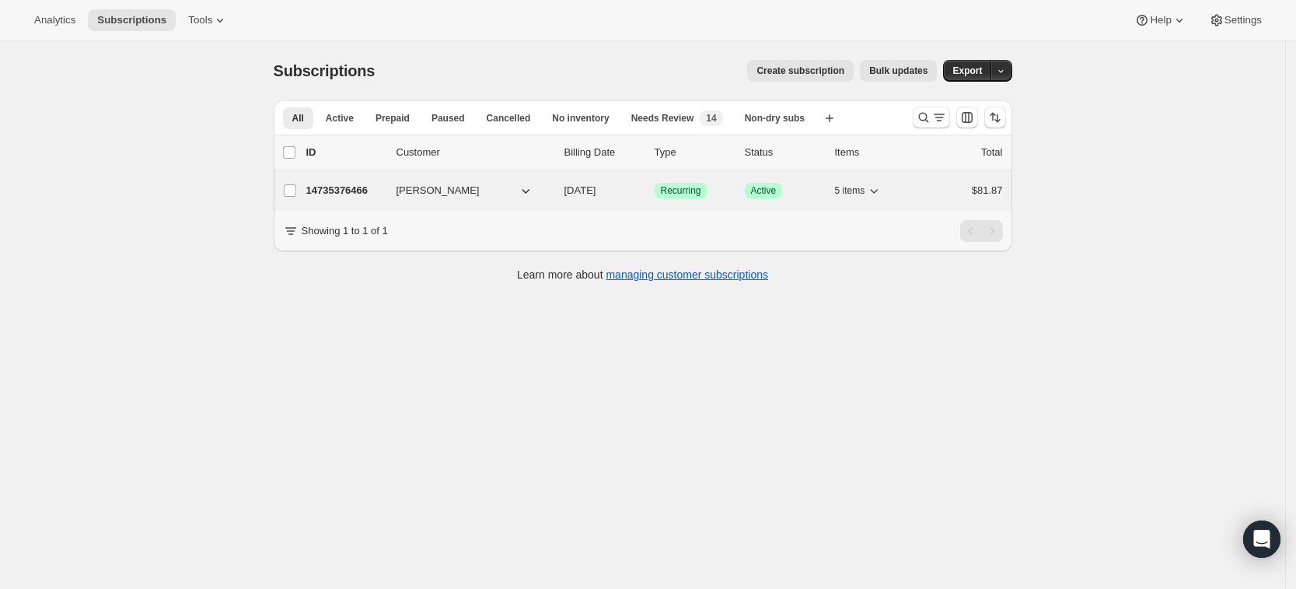
click at [351, 197] on p "14735376466" at bounding box center [345, 191] width 78 height 16
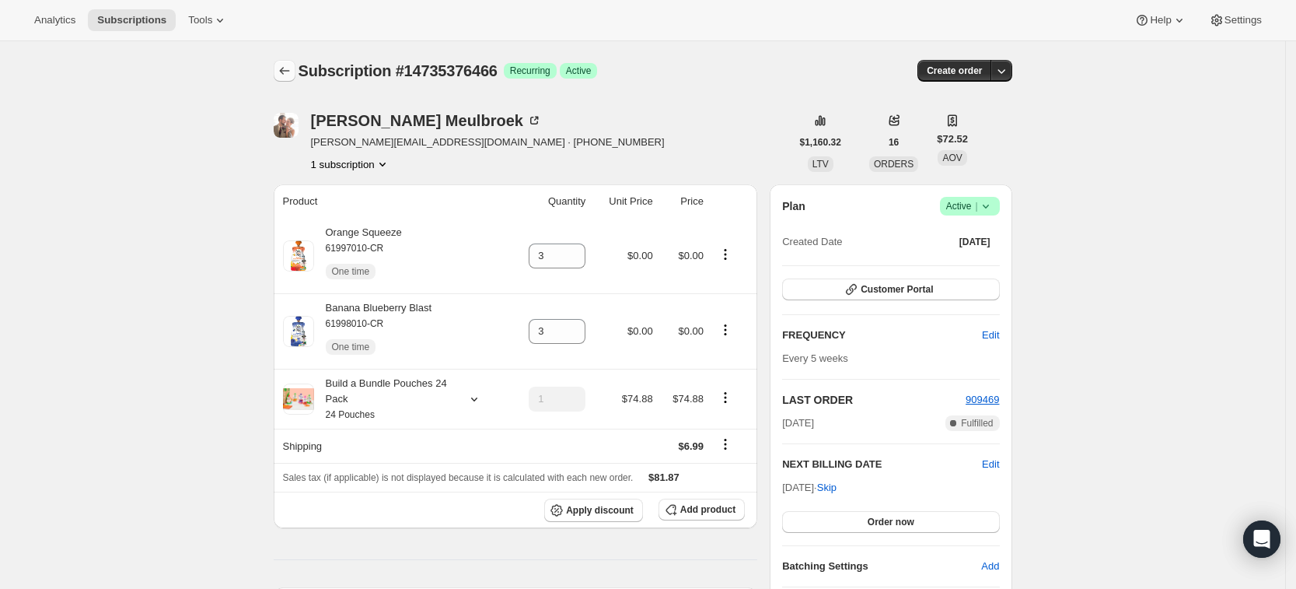
click at [288, 73] on icon "Subscriptions" at bounding box center [284, 71] width 10 height 8
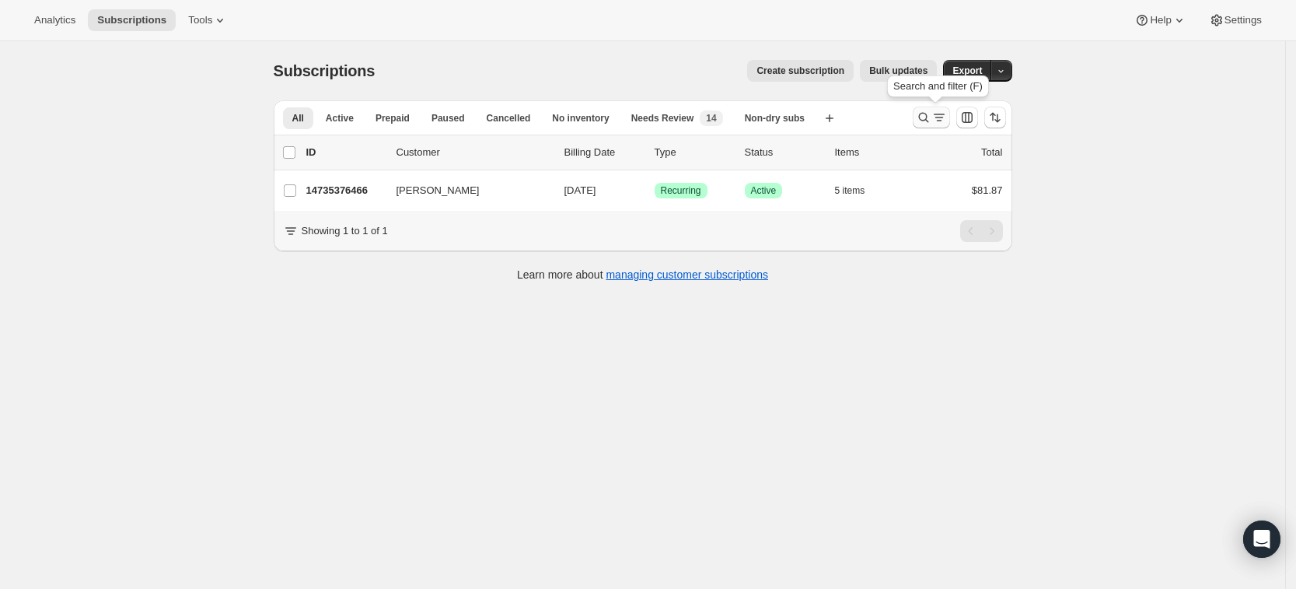
click at [931, 124] on icon "Search and filter results" at bounding box center [924, 118] width 16 height 16
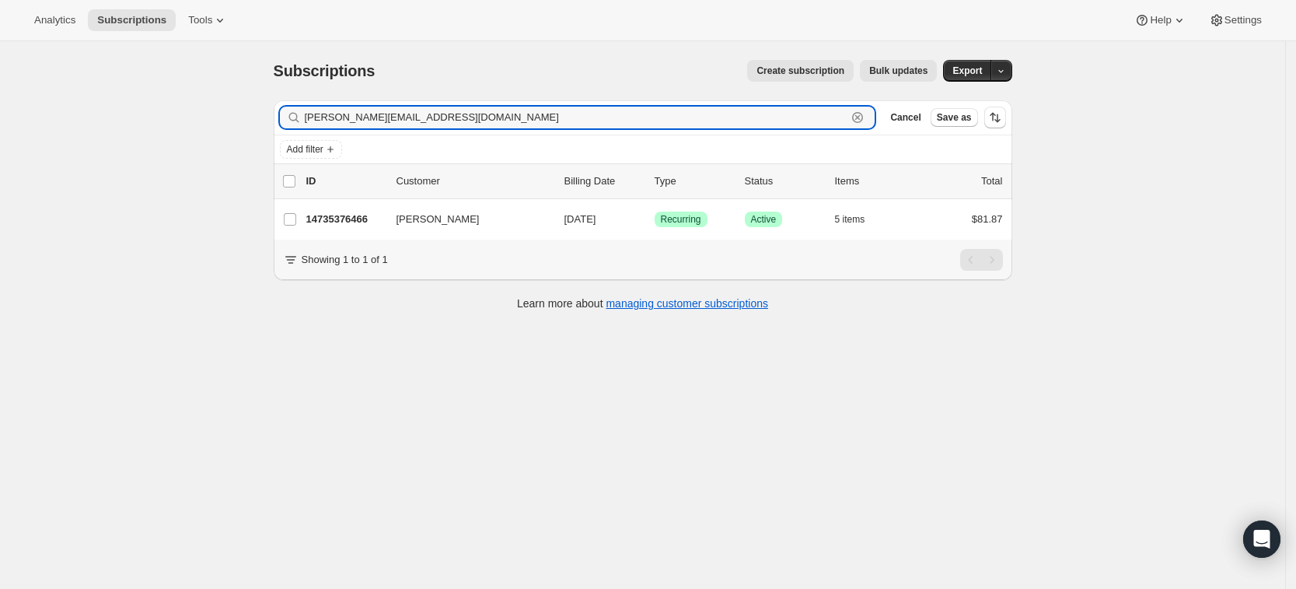
click at [865, 114] on icon "button" at bounding box center [858, 118] width 16 height 16
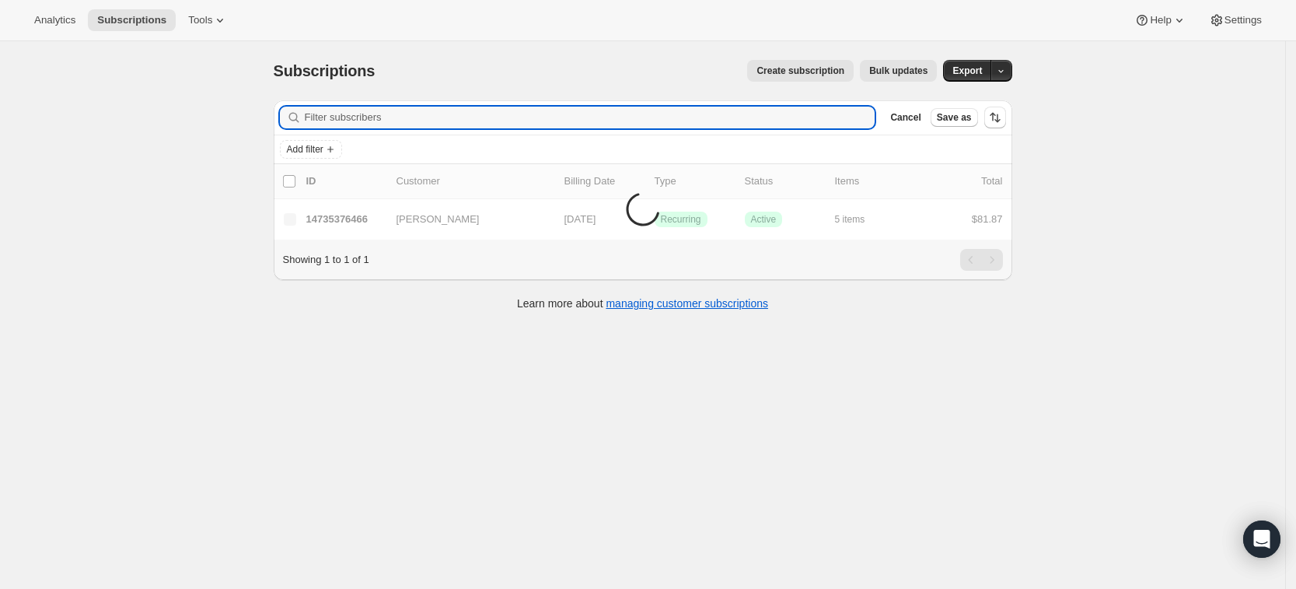
paste input "mfharrison15@gmail.com"
type input "mfharrison15@gmail.com"
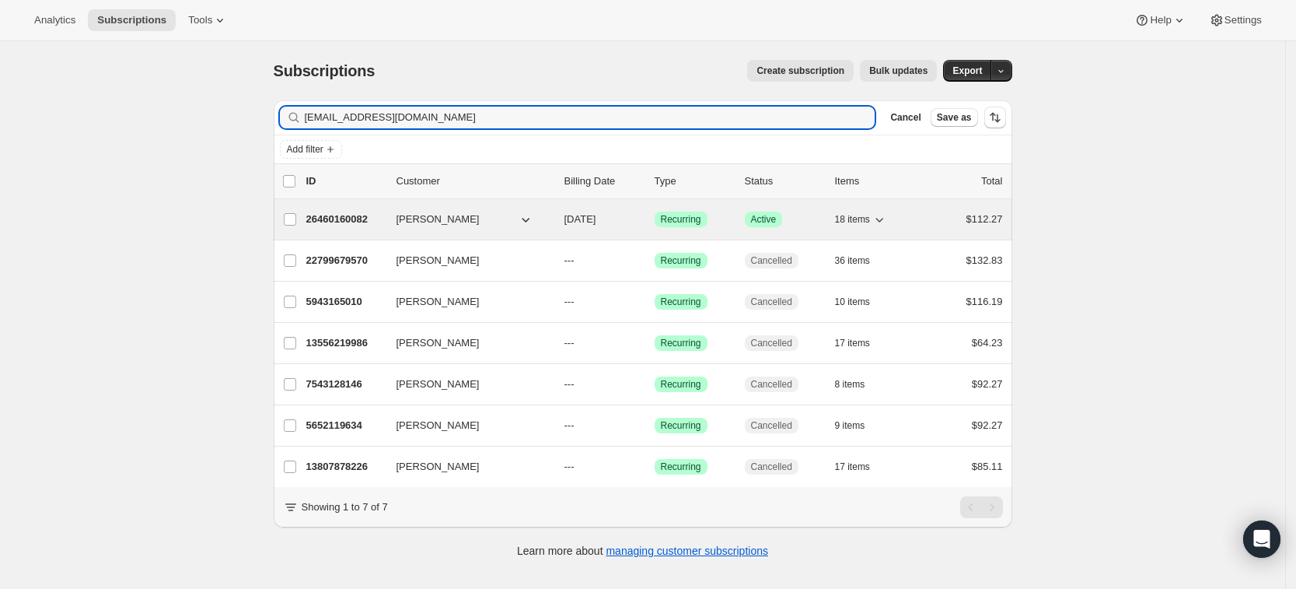
click at [342, 213] on p "26460160082" at bounding box center [345, 219] width 78 height 16
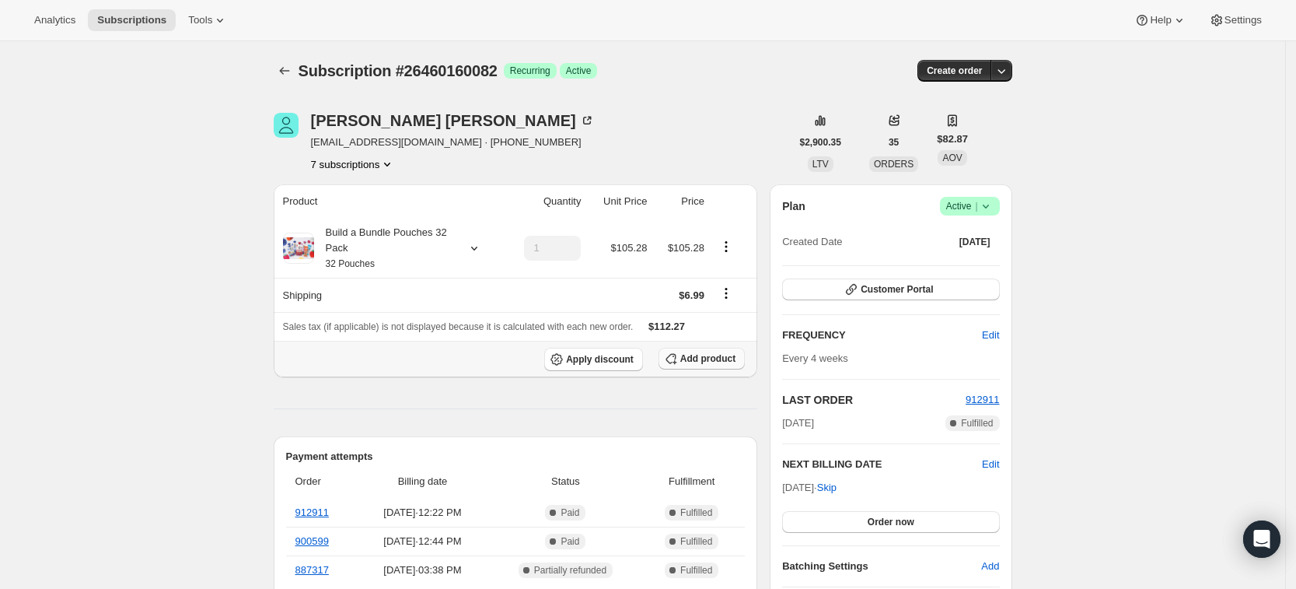
click at [716, 350] on button "Add product" at bounding box center [702, 359] width 86 height 22
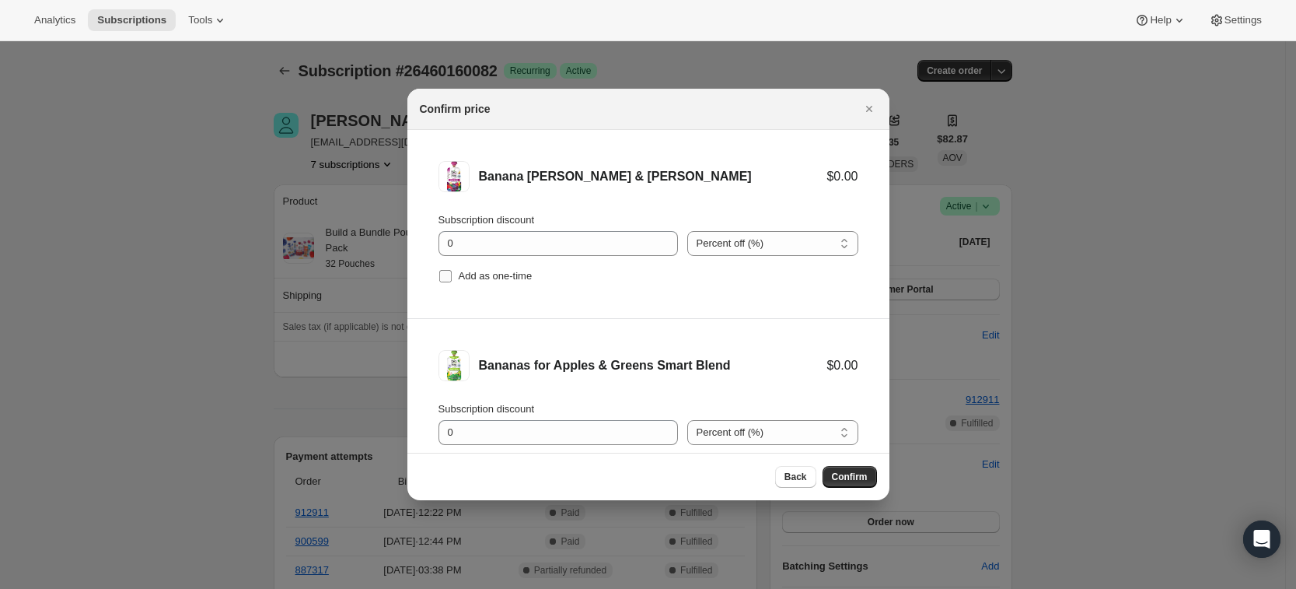
click at [484, 271] on span "Add as one-time" at bounding box center [496, 276] width 74 height 12
click at [452, 271] on input "Add as one-time" at bounding box center [445, 276] width 12 height 12
checkbox input "true"
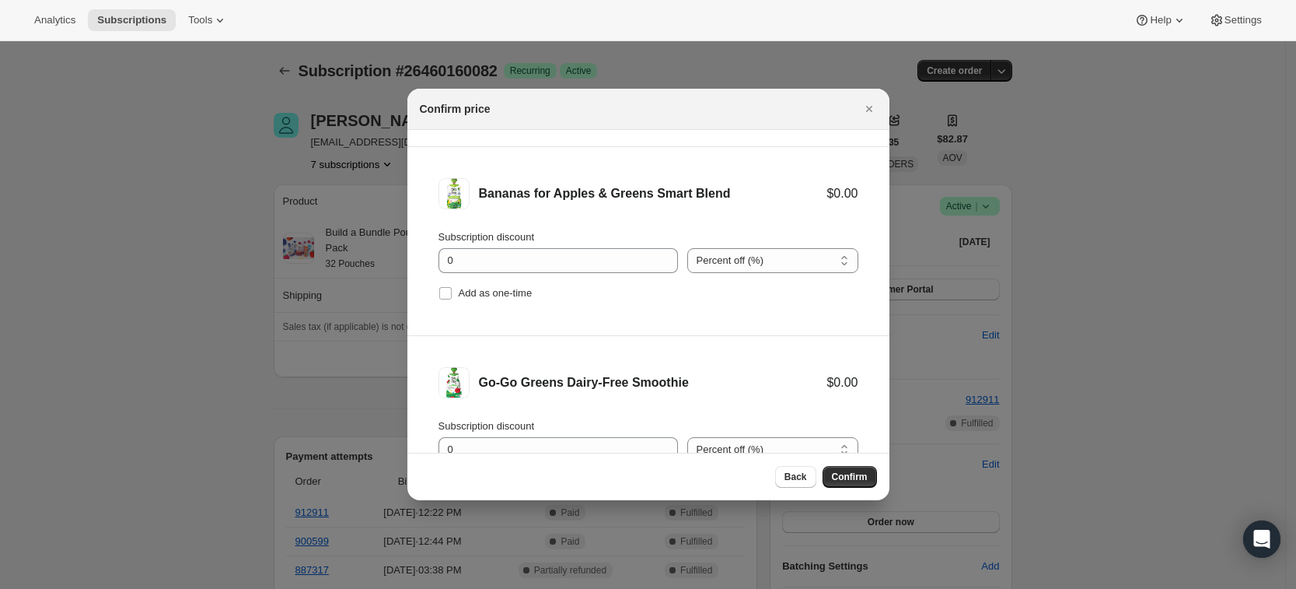
scroll to position [186, 0]
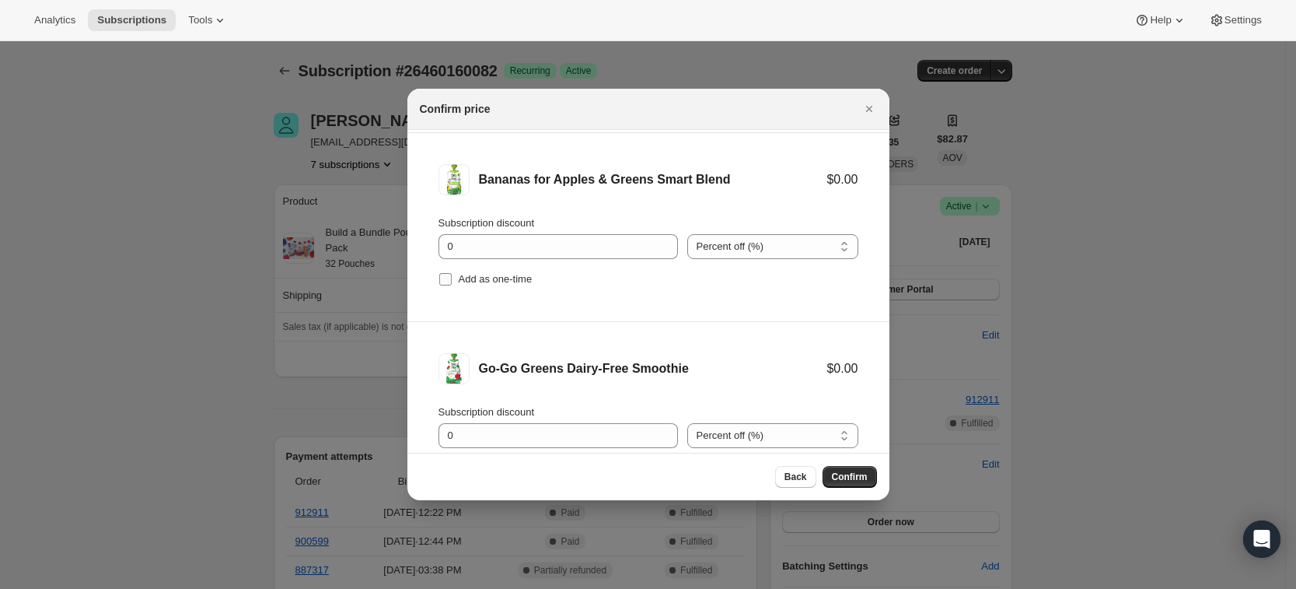
click at [463, 273] on span "Add as one-time" at bounding box center [496, 279] width 74 height 12
click at [452, 273] on input "Add as one-time" at bounding box center [445, 279] width 12 height 12
checkbox input "true"
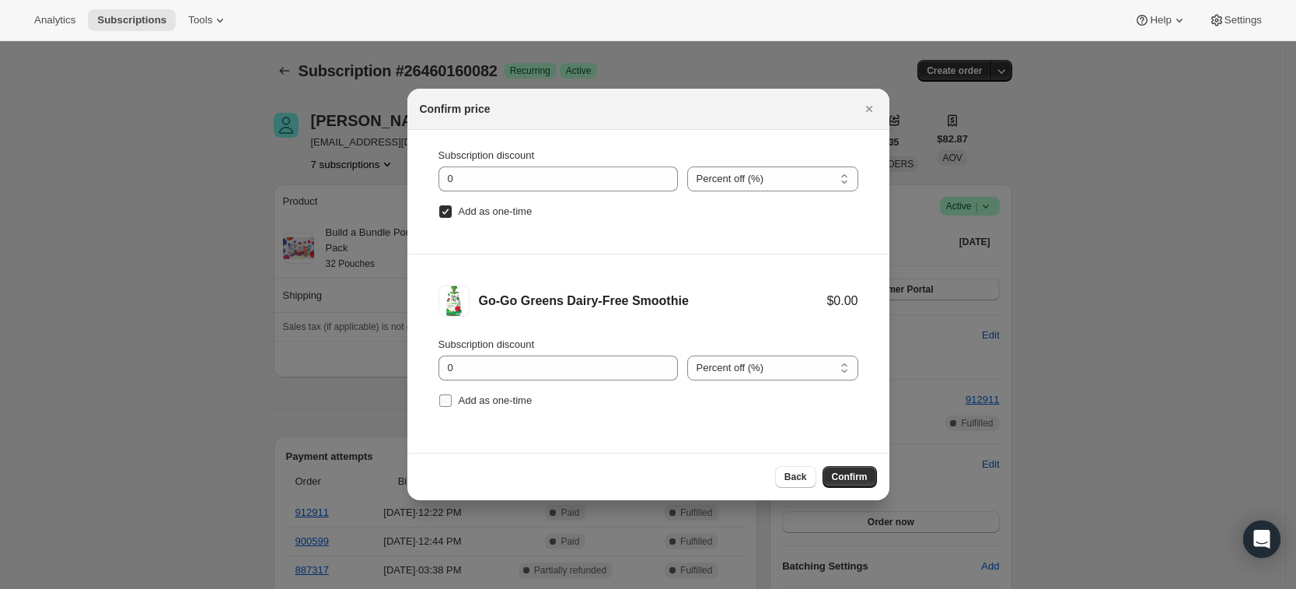
click at [486, 400] on span "Add as one-time" at bounding box center [496, 400] width 74 height 12
click at [452, 400] on input "Add as one-time" at bounding box center [445, 400] width 12 height 12
checkbox input "true"
click at [851, 477] on span "Confirm" at bounding box center [850, 476] width 36 height 12
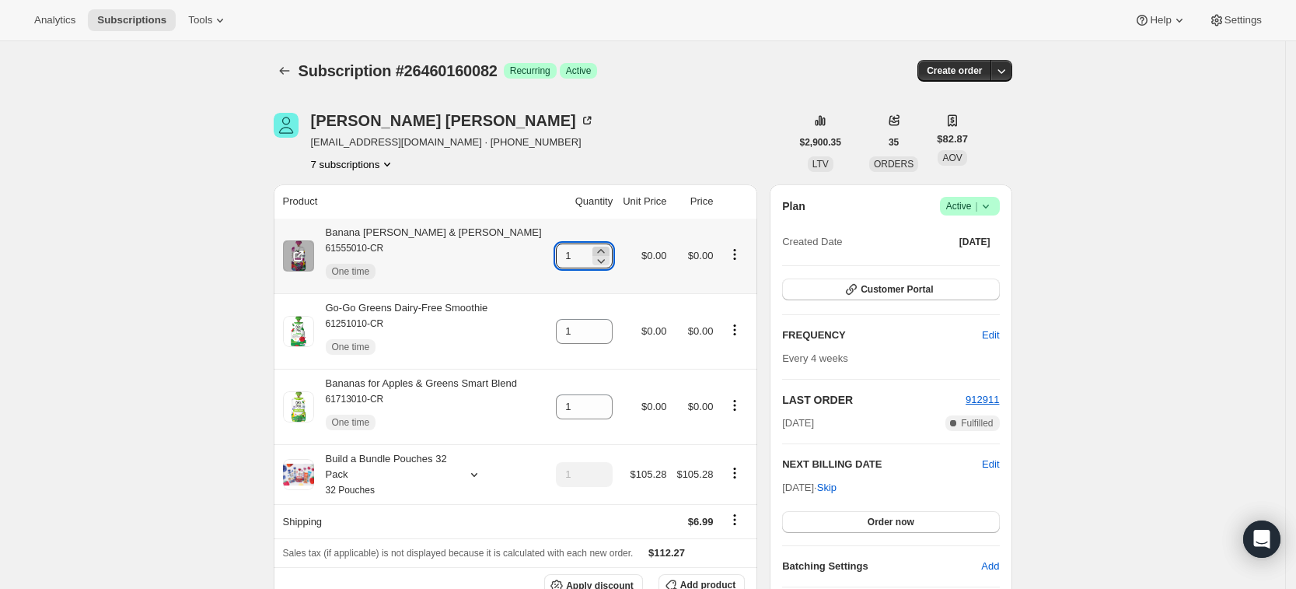
click at [602, 248] on icon at bounding box center [601, 251] width 16 height 16
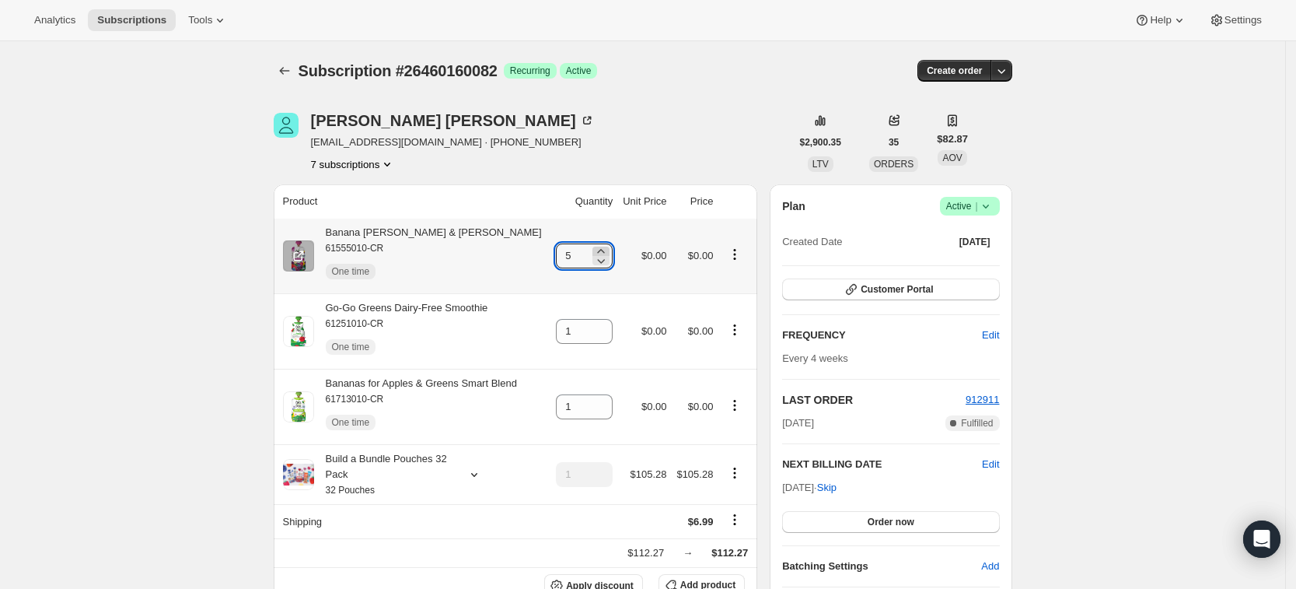
type input "6"
click at [603, 325] on icon at bounding box center [601, 327] width 16 height 16
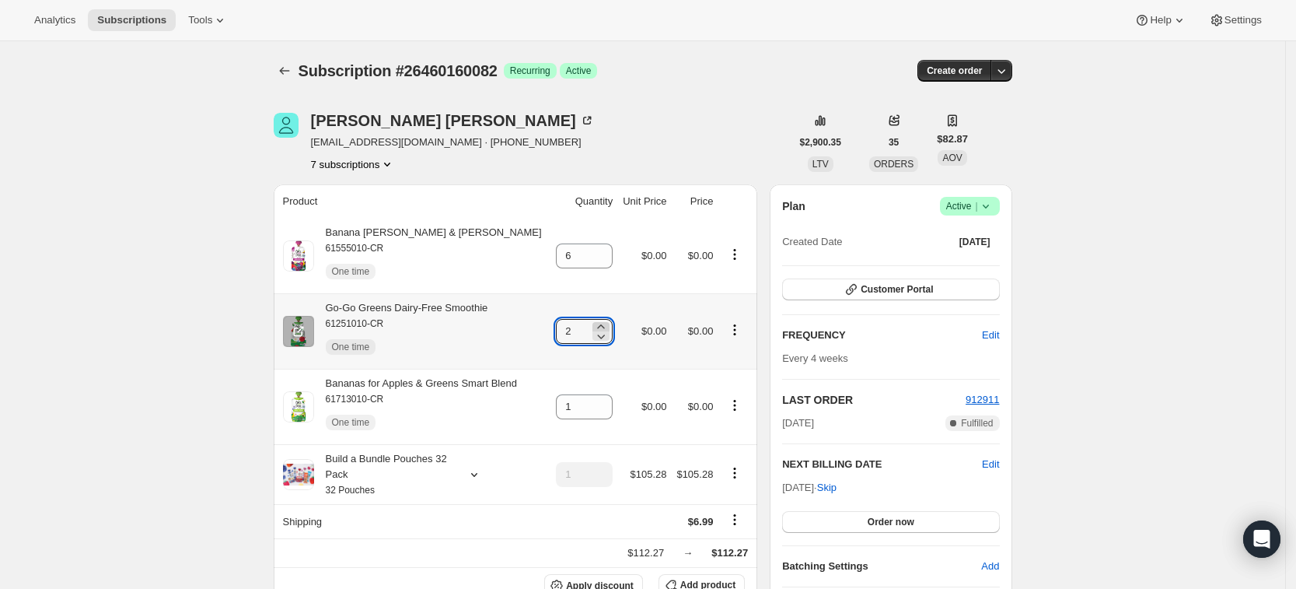
click at [603, 325] on icon at bounding box center [601, 327] width 16 height 16
type input "3"
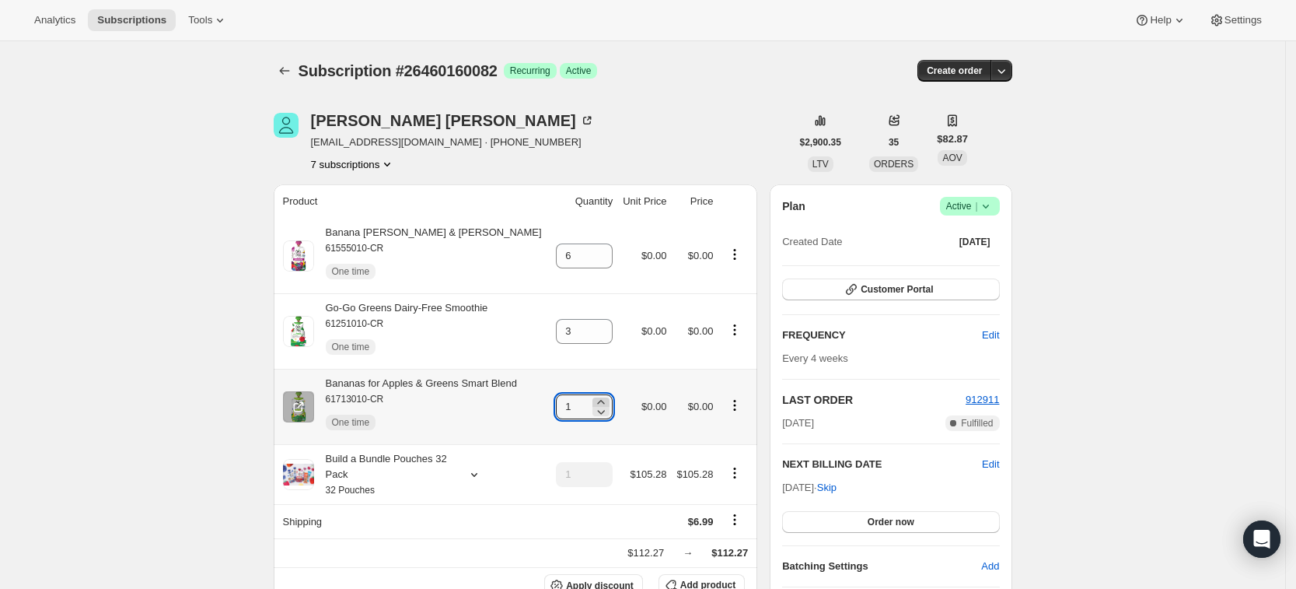
click at [596, 397] on icon at bounding box center [601, 402] width 16 height 16
type input "3"
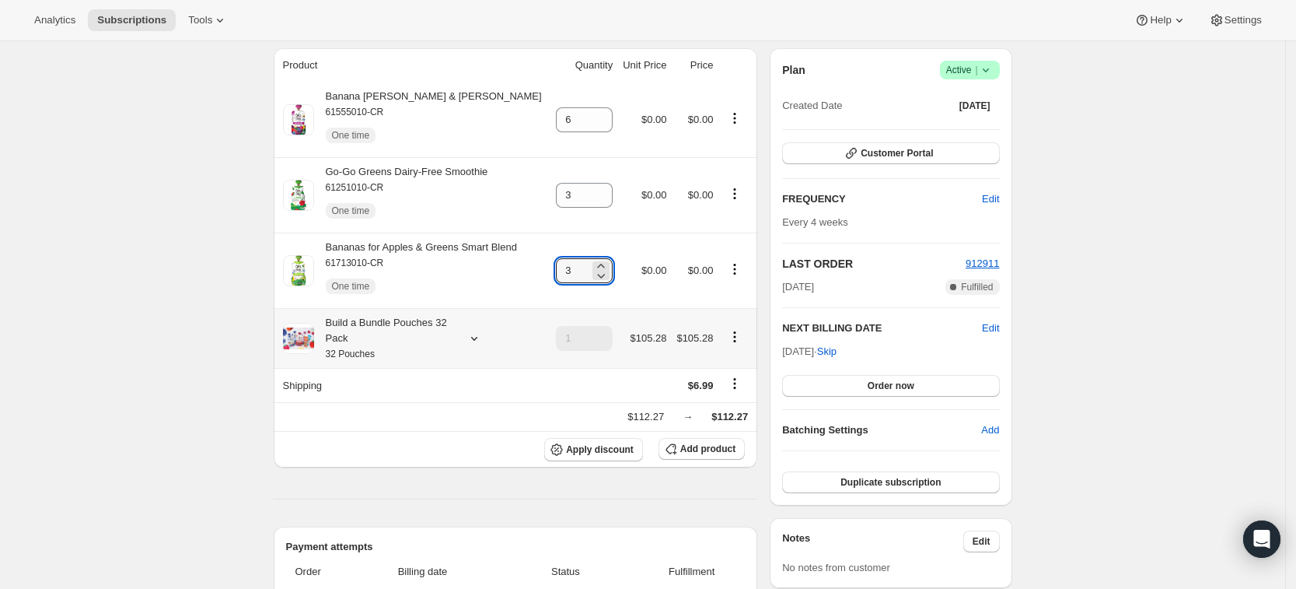
scroll to position [137, 0]
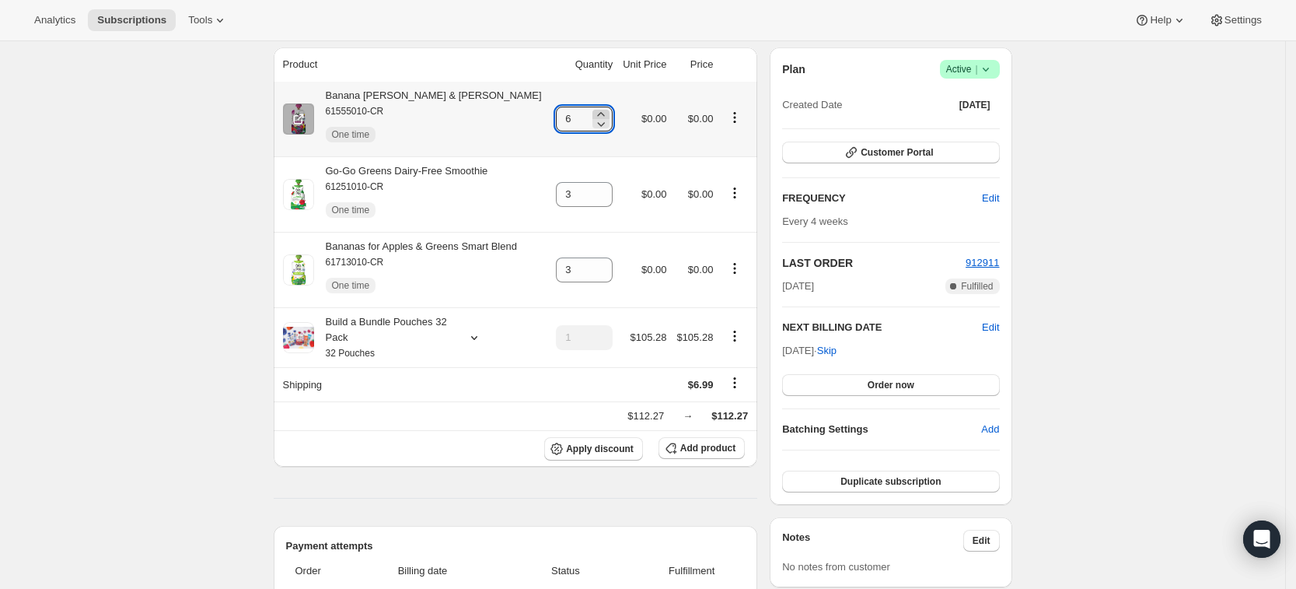
click at [603, 113] on icon at bounding box center [601, 115] width 16 height 16
click at [600, 123] on icon at bounding box center [601, 124] width 16 height 16
type input "5"
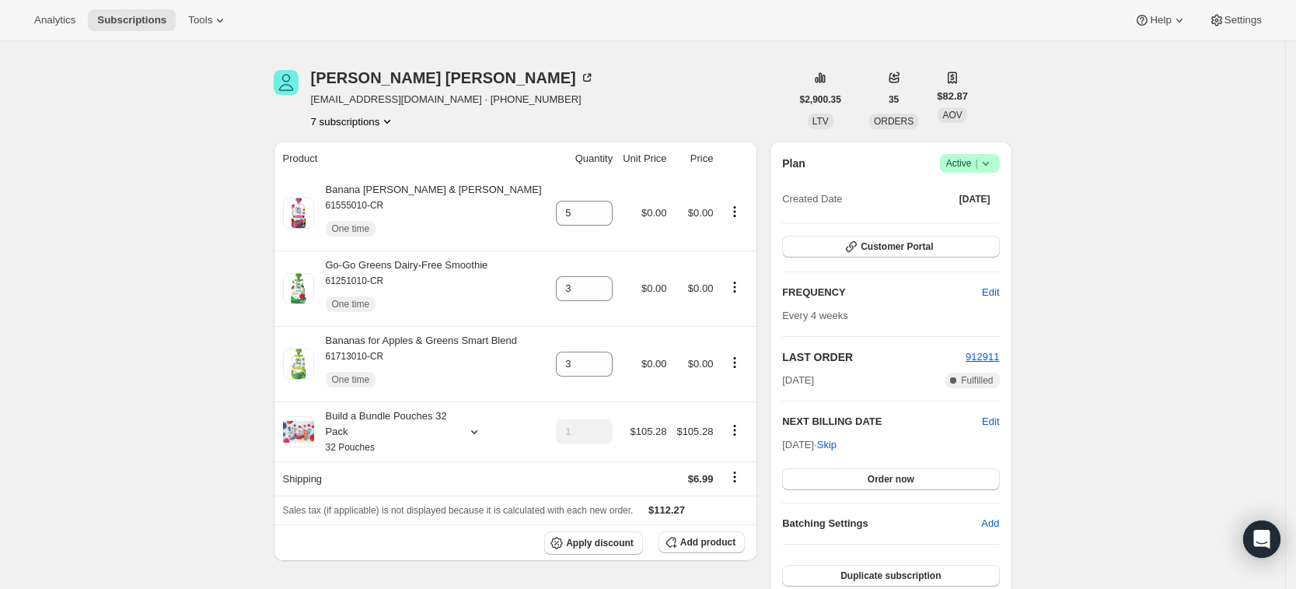
scroll to position [0, 0]
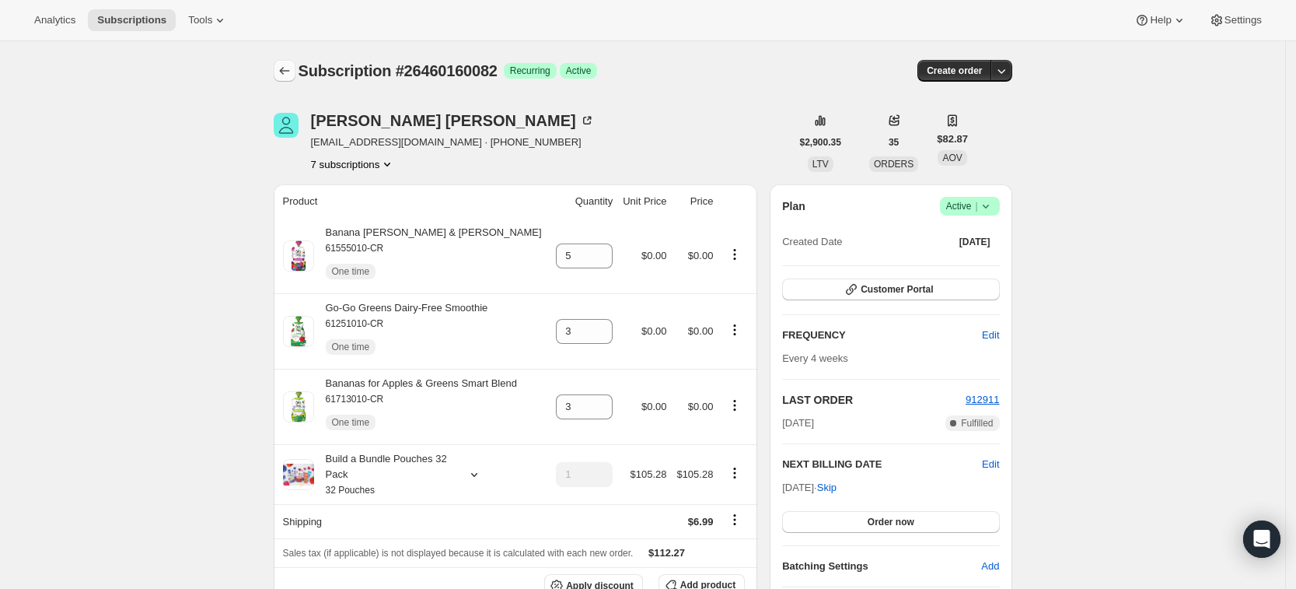
click at [295, 68] on button "Subscriptions" at bounding box center [285, 71] width 22 height 22
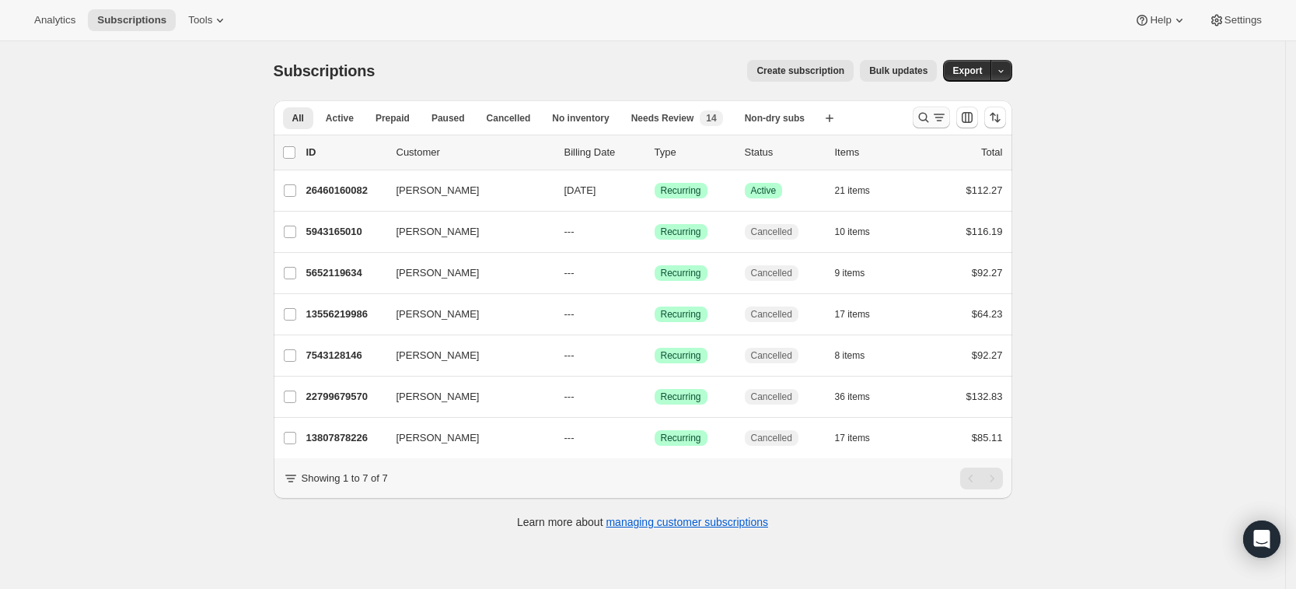
click at [926, 113] on icon "Search and filter results" at bounding box center [924, 118] width 16 height 16
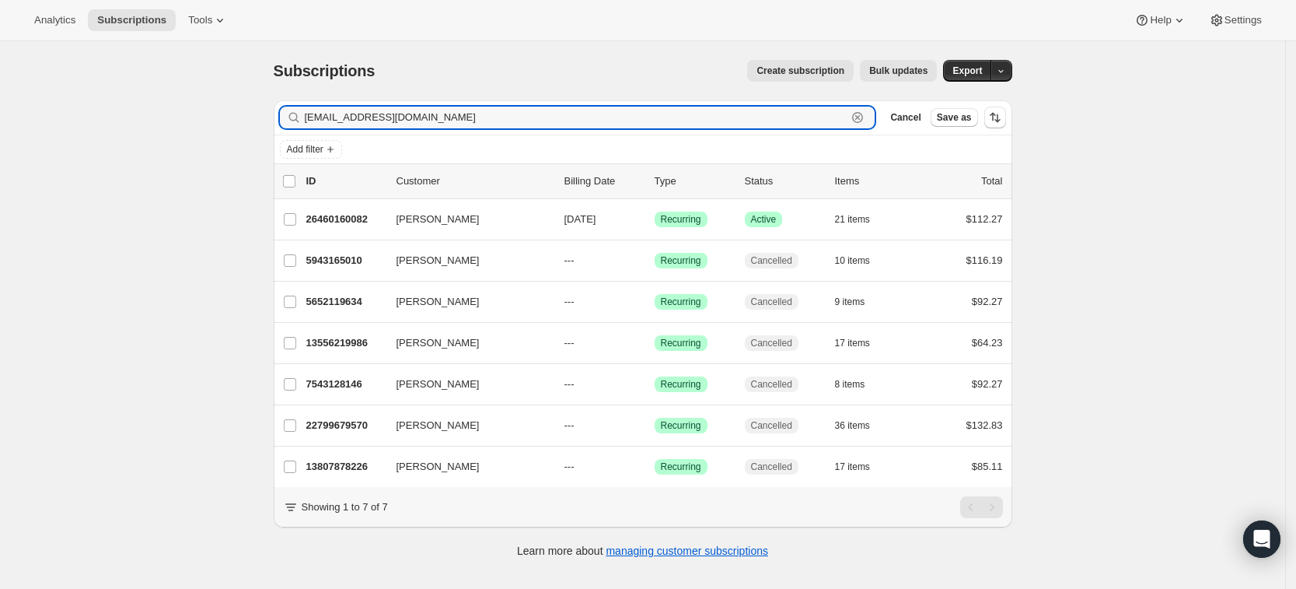
click at [865, 117] on icon "button" at bounding box center [858, 118] width 16 height 16
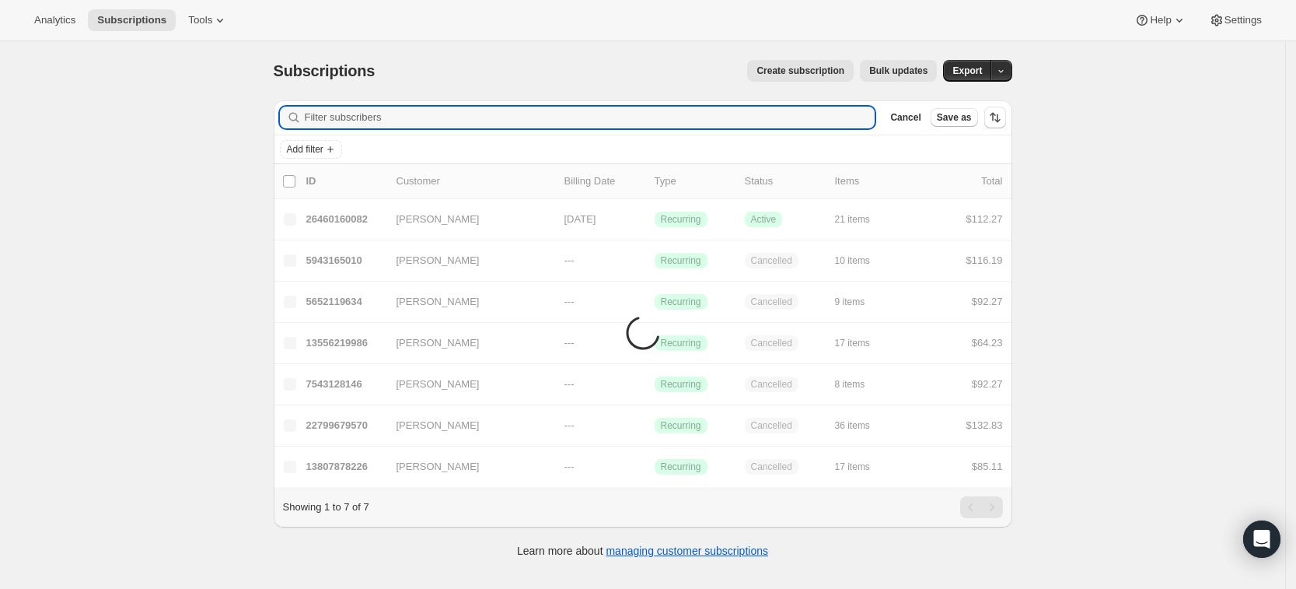
paste input "Hi [PERSON_NAME], Thank you for reaching out about your recent order and the st…"
type input "Hi [PERSON_NAME], Thank you for reaching out about your recent order and the st…"
click at [865, 117] on icon "button" at bounding box center [858, 118] width 16 height 16
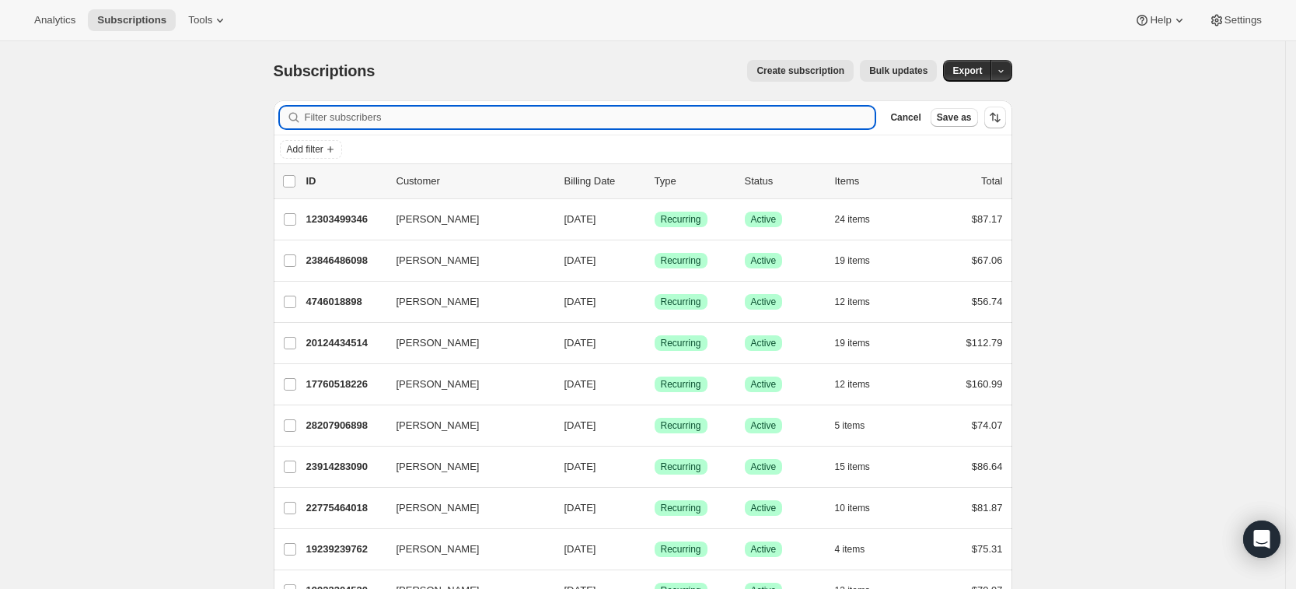
click at [344, 113] on input "Filter subscribers" at bounding box center [590, 118] width 571 height 22
paste input "haleymhale2013@gmail.com"
type input "haleymhale2013@gmail.com"
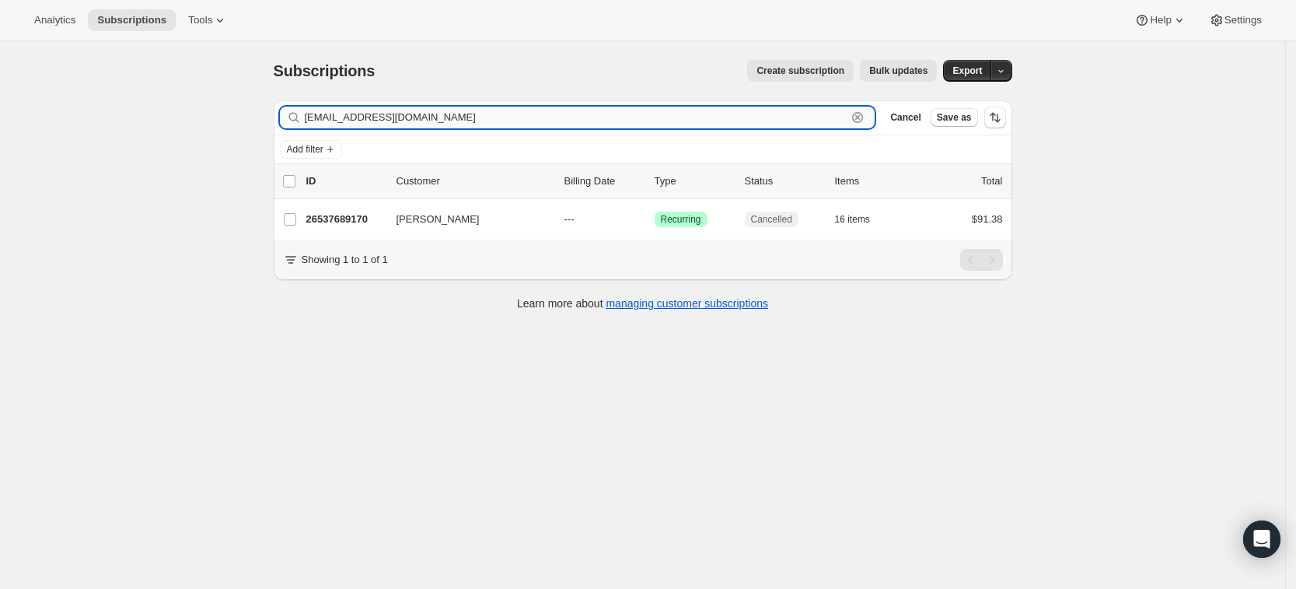
drag, startPoint x: 466, startPoint y: 122, endPoint x: 361, endPoint y: 127, distance: 105.1
click at [361, 127] on input "haleymhale2013@gmail.com" at bounding box center [576, 118] width 543 height 22
type input "haley hale"
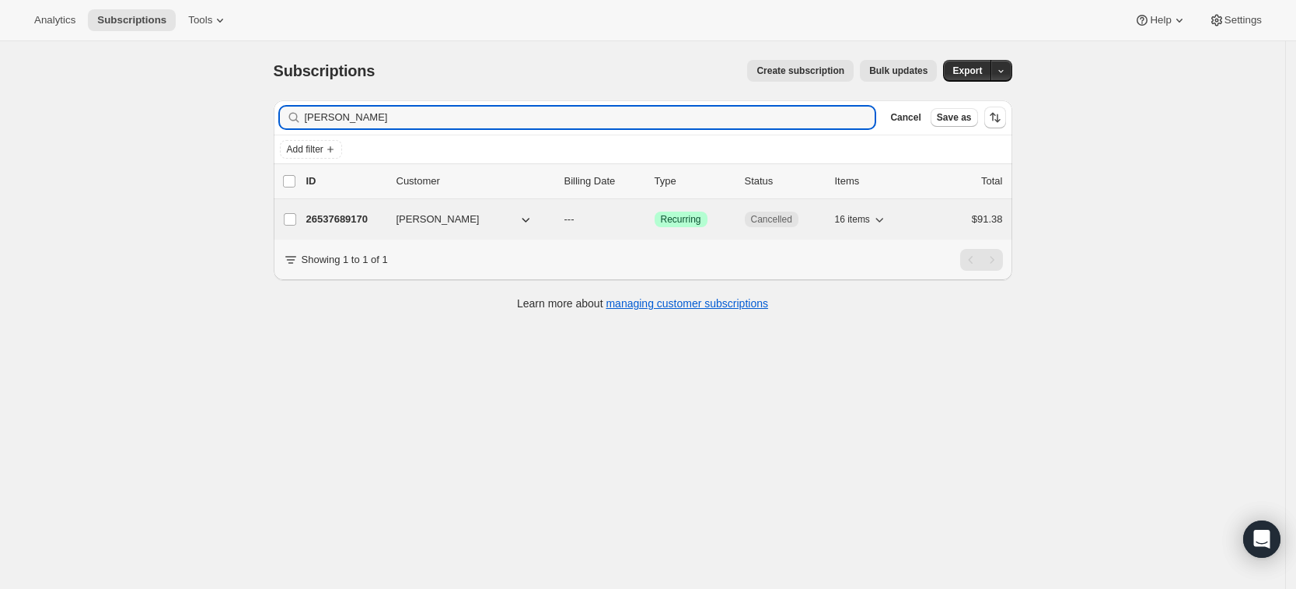
click at [348, 224] on p "26537689170" at bounding box center [345, 219] width 78 height 16
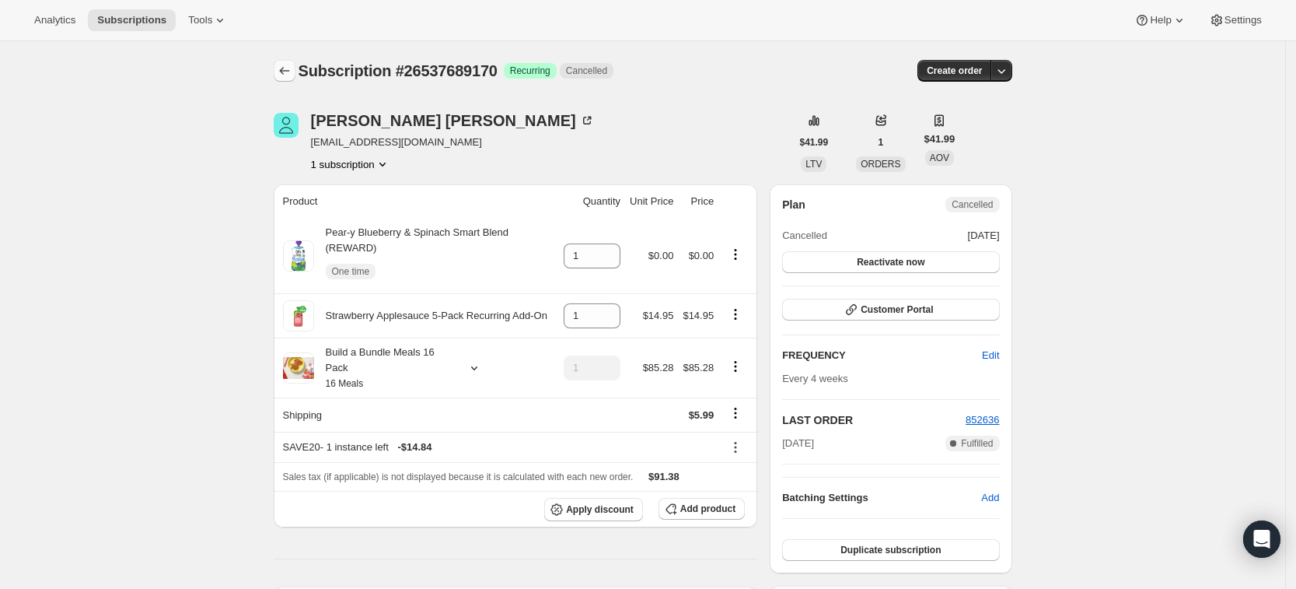
click at [289, 71] on icon "Subscriptions" at bounding box center [284, 71] width 10 height 8
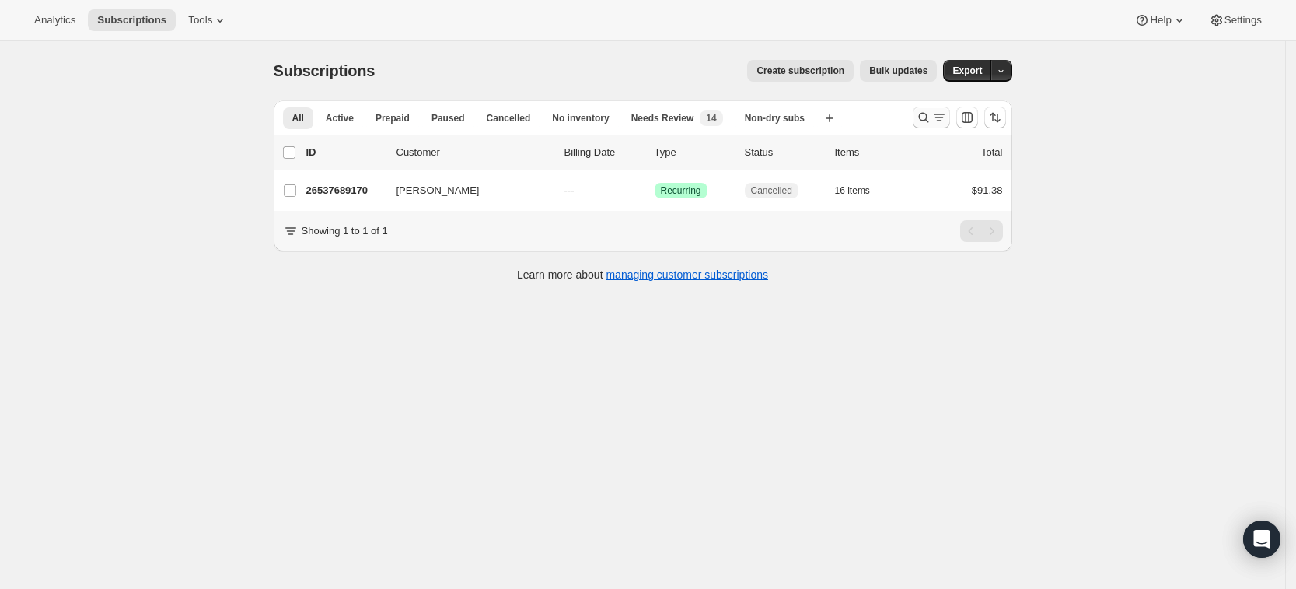
click at [928, 124] on icon "Search and filter results" at bounding box center [924, 118] width 16 height 16
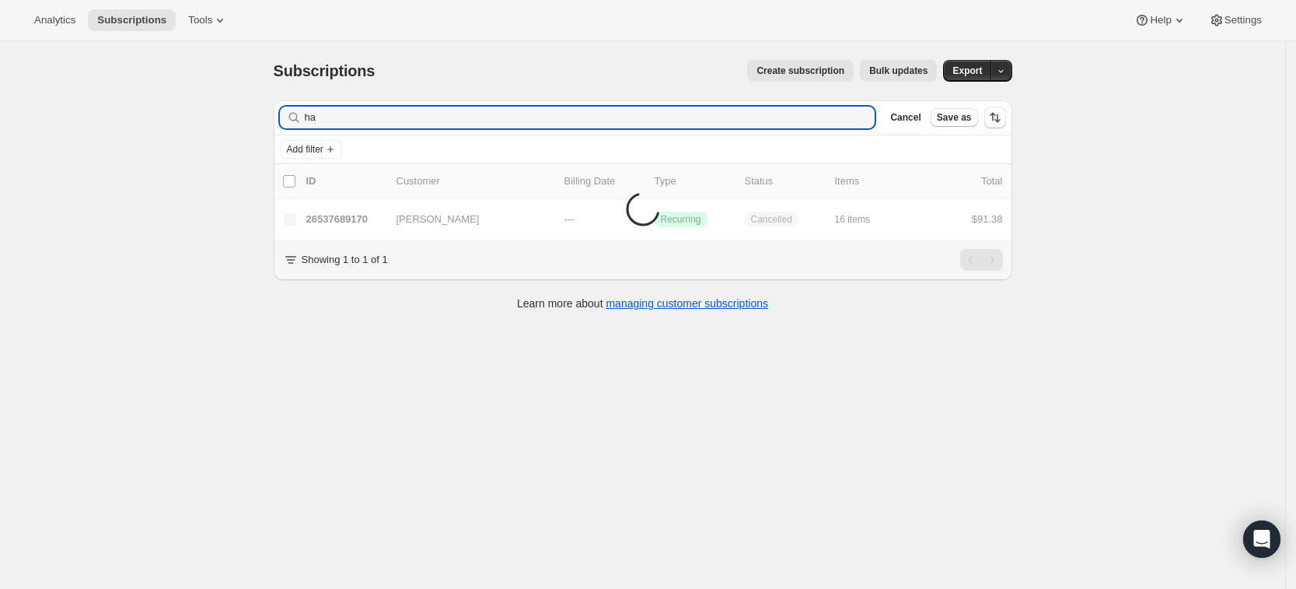
type input "h"
type input "slandess325@yahoo.com"
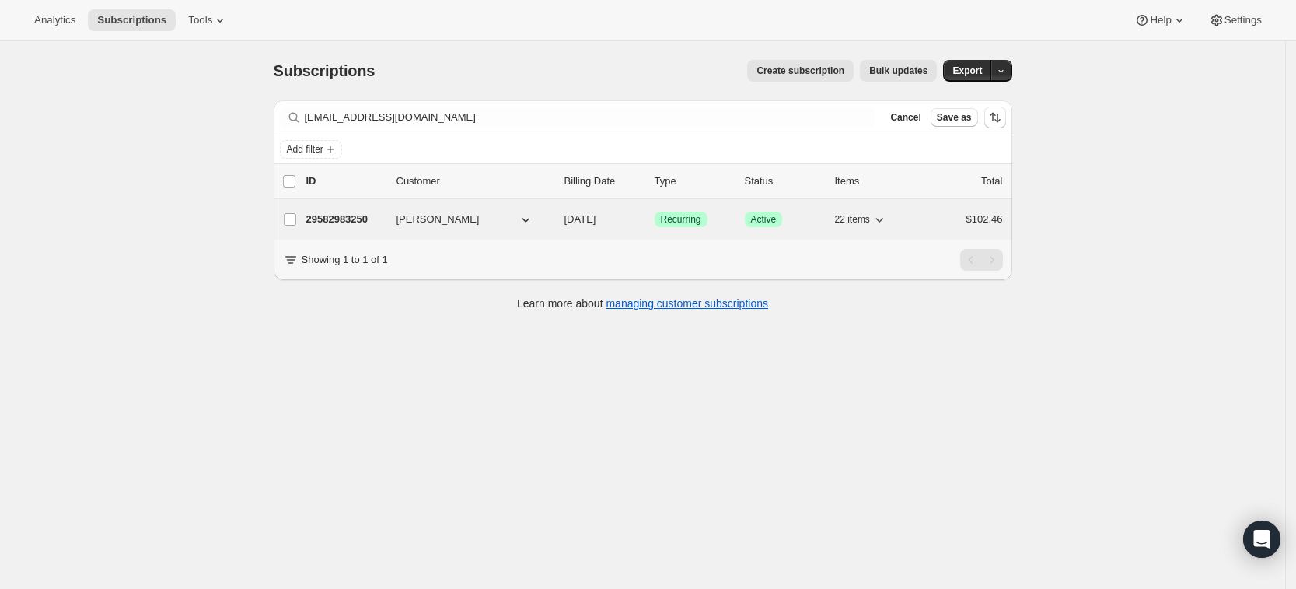
click at [352, 211] on p "29582983250" at bounding box center [345, 219] width 78 height 16
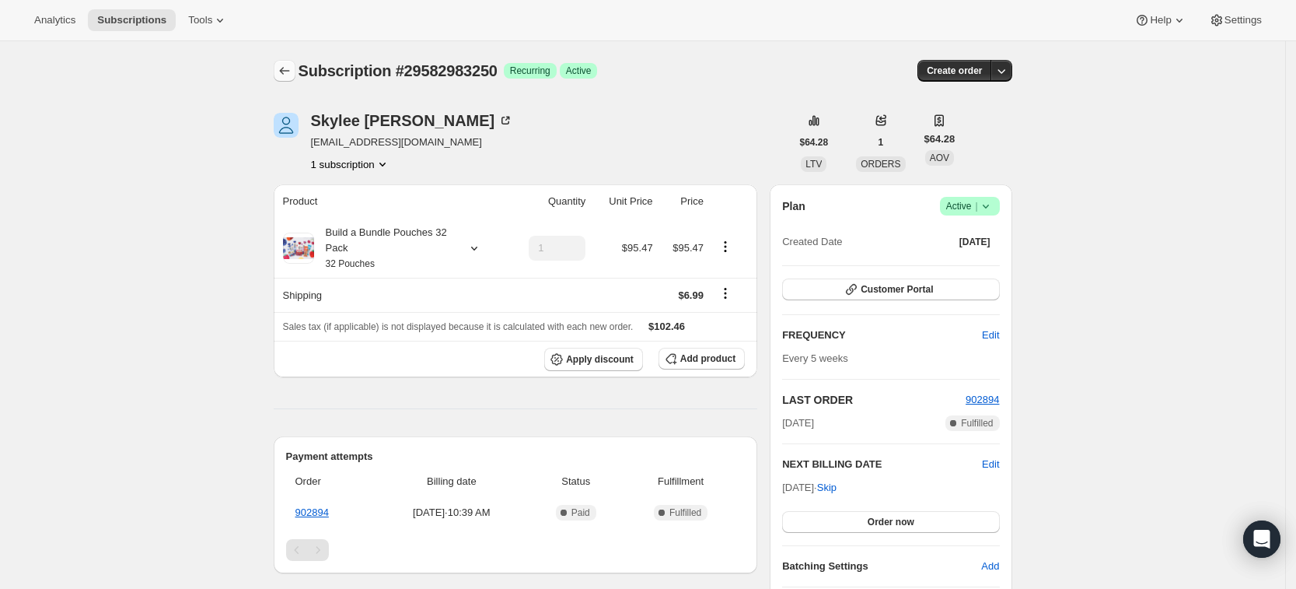
click at [290, 67] on icon "Subscriptions" at bounding box center [285, 71] width 16 height 16
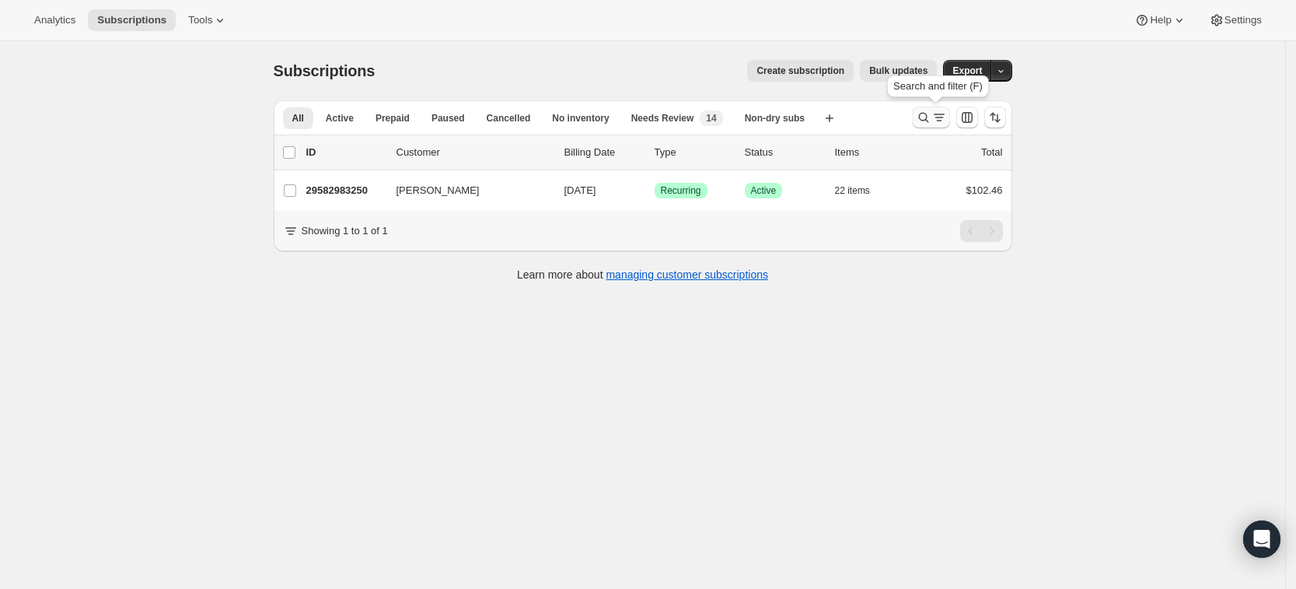
click at [931, 117] on icon "Search and filter results" at bounding box center [924, 118] width 16 height 16
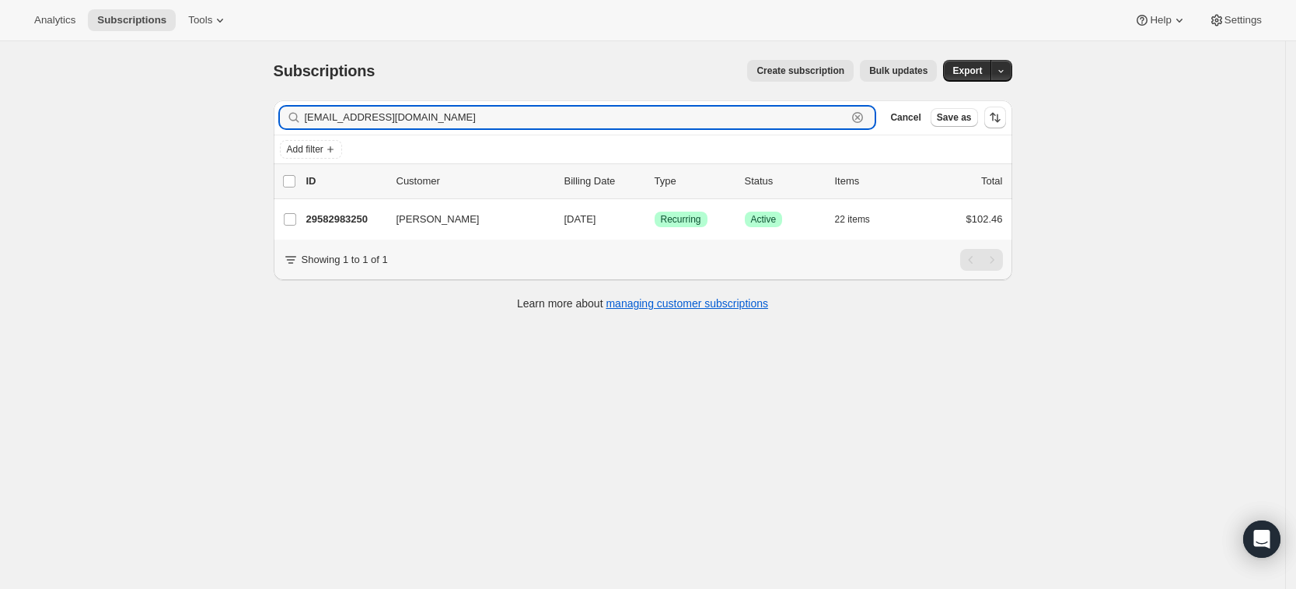
click at [865, 117] on icon "button" at bounding box center [858, 118] width 16 height 16
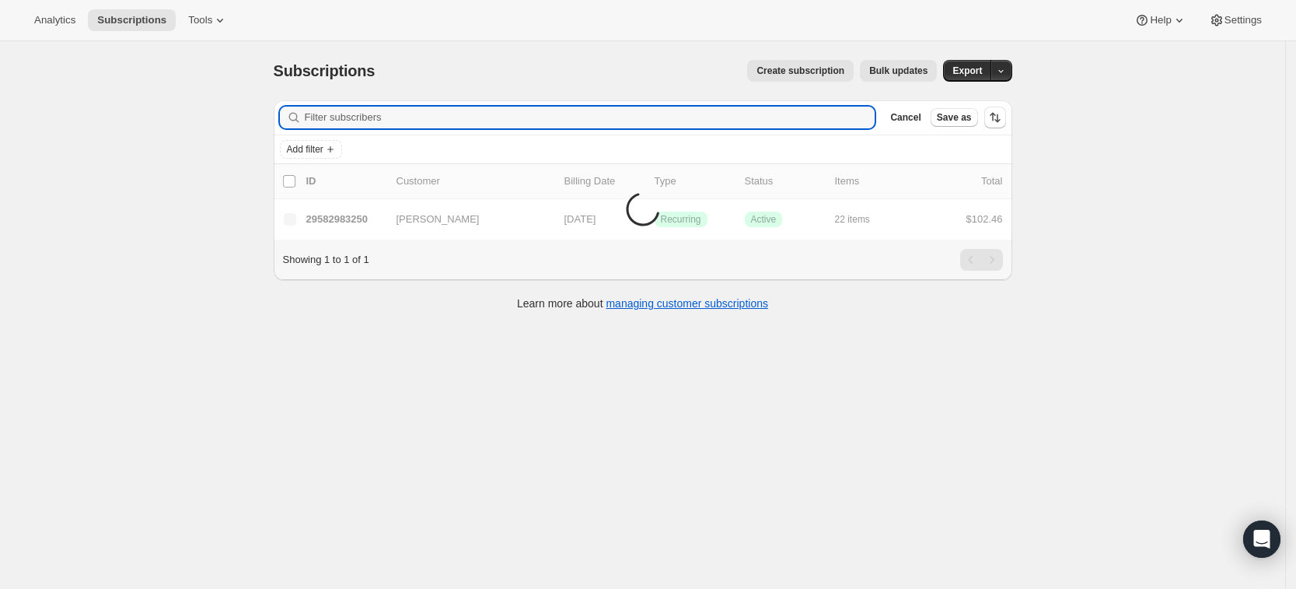
paste input "guerraidayne@ymail.com"
type input "guerraidayne@ymail.com"
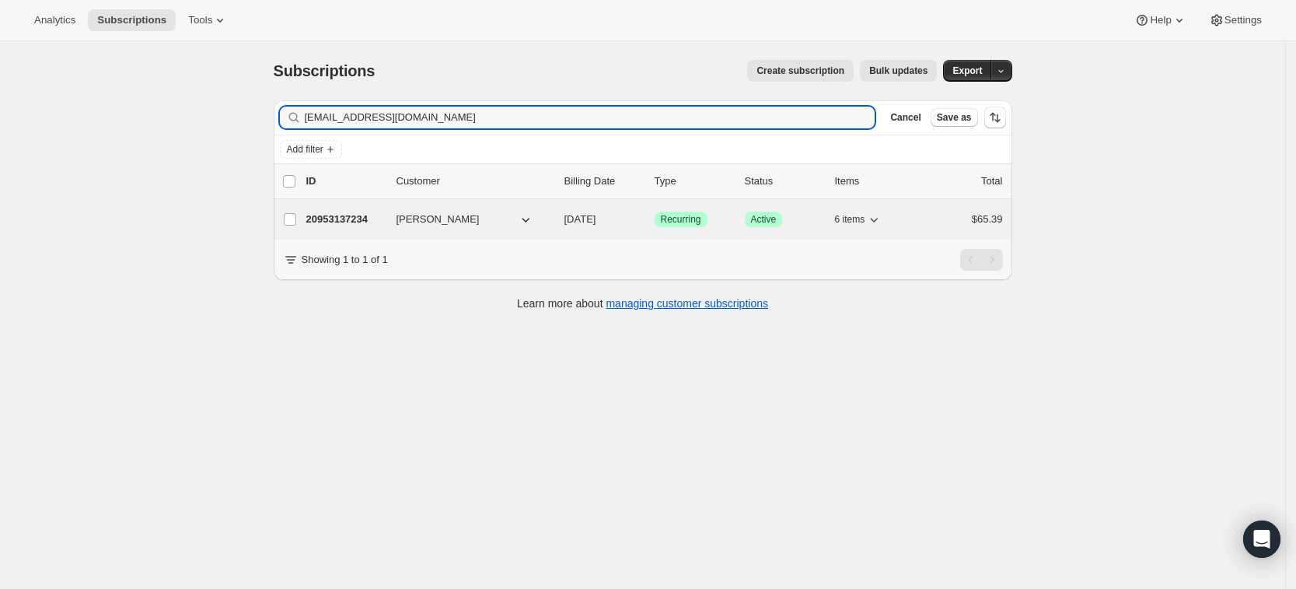
click at [350, 211] on p "20953137234" at bounding box center [345, 219] width 78 height 16
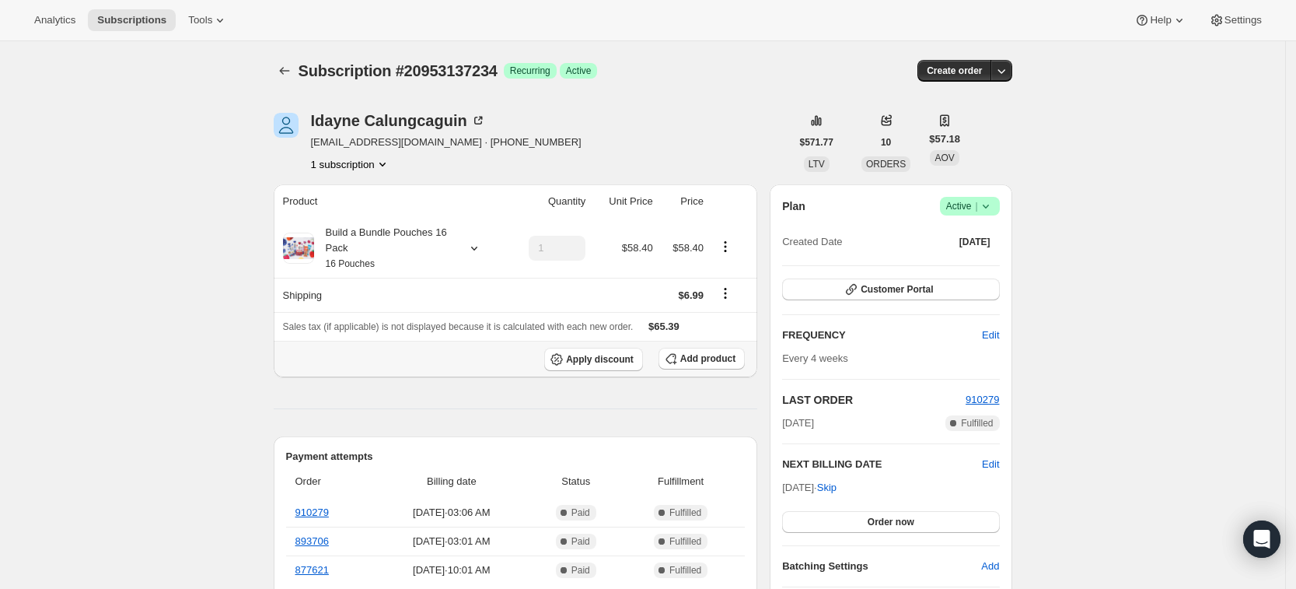
scroll to position [72, 0]
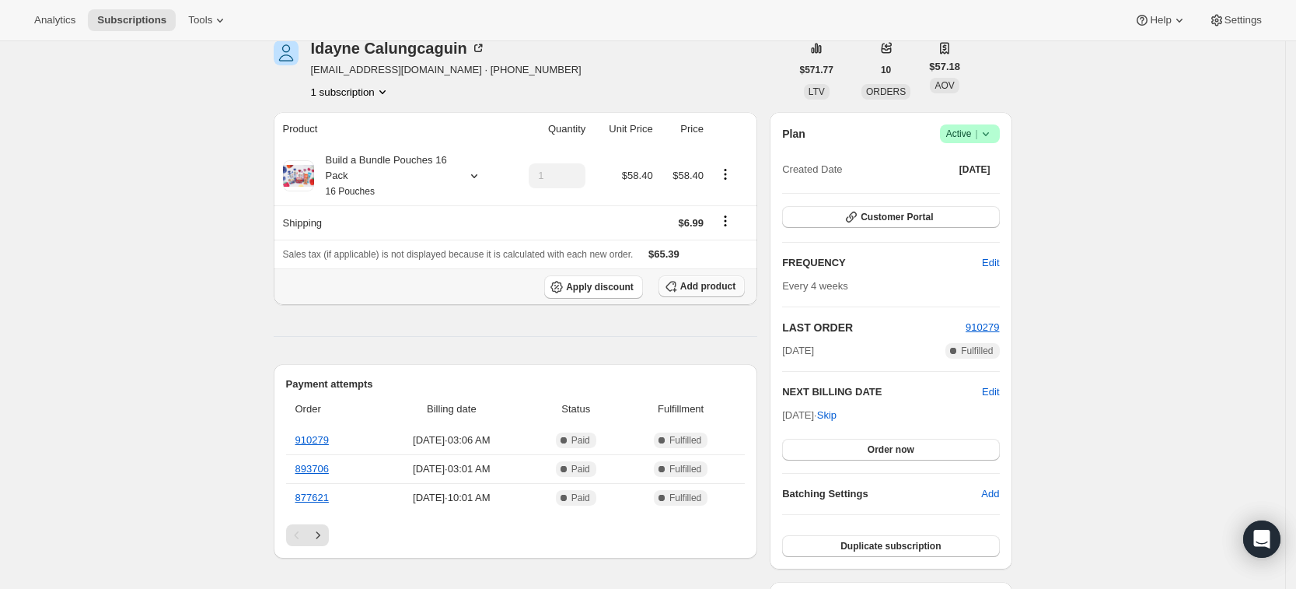
click at [716, 288] on span "Add product" at bounding box center [707, 286] width 55 height 12
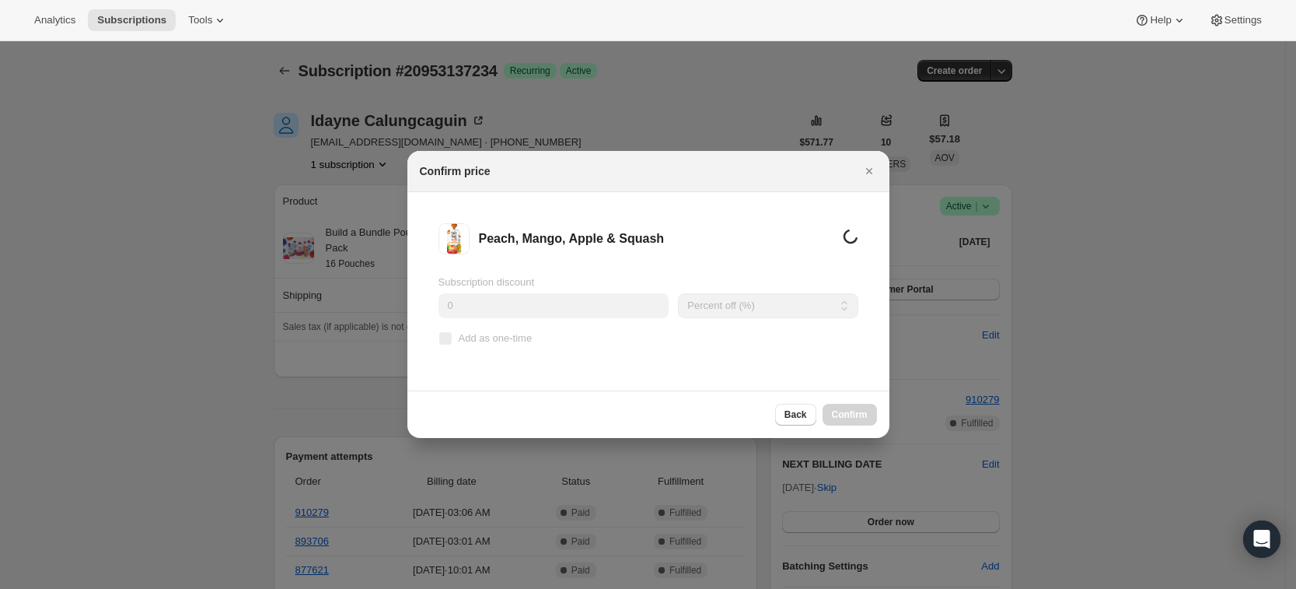
scroll to position [0, 0]
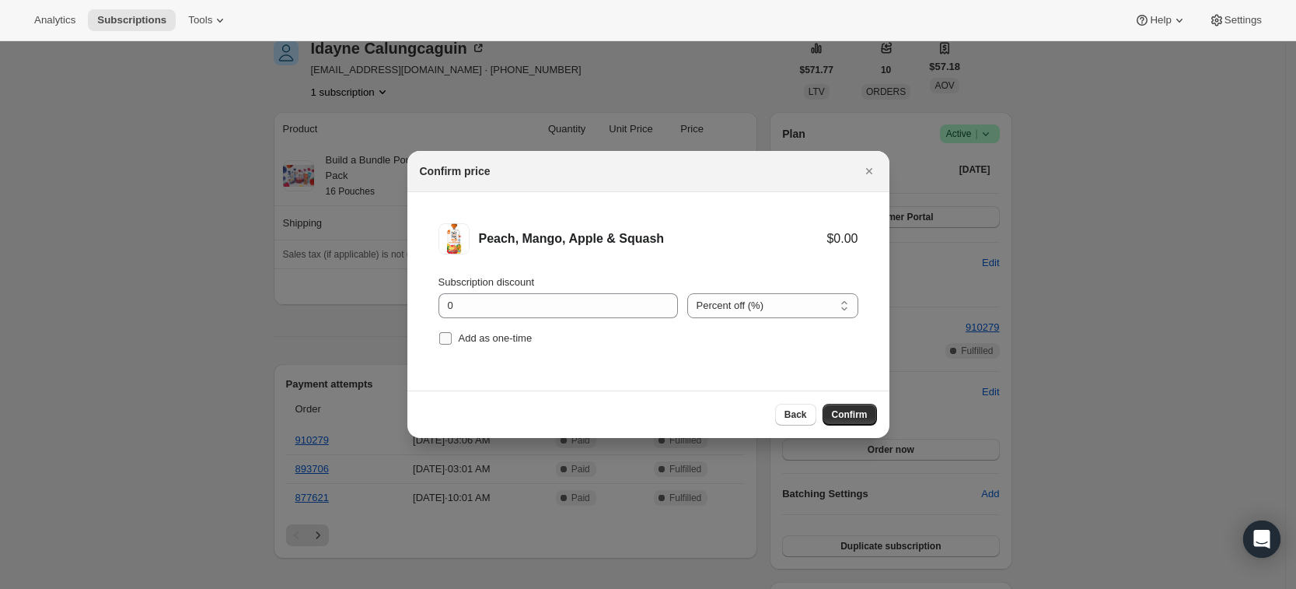
click at [494, 337] on span "Add as one-time" at bounding box center [496, 338] width 74 height 12
click at [452, 337] on input "Add as one-time" at bounding box center [445, 338] width 12 height 12
checkbox input "true"
click at [848, 412] on span "Confirm" at bounding box center [850, 414] width 36 height 12
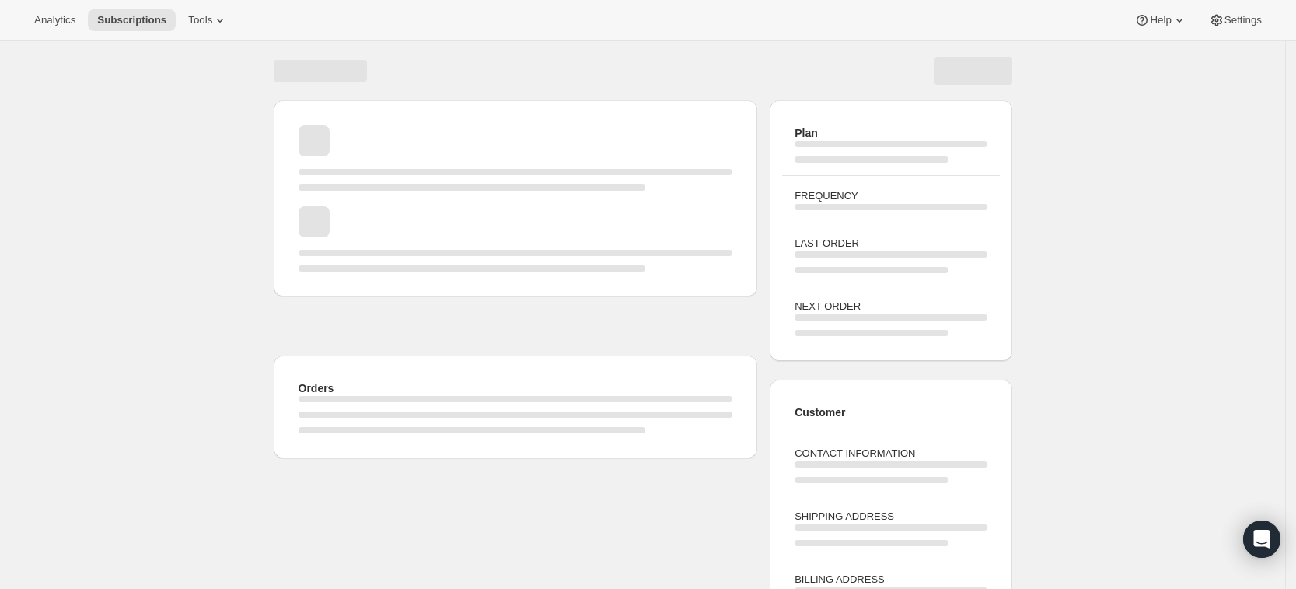
scroll to position [72, 0]
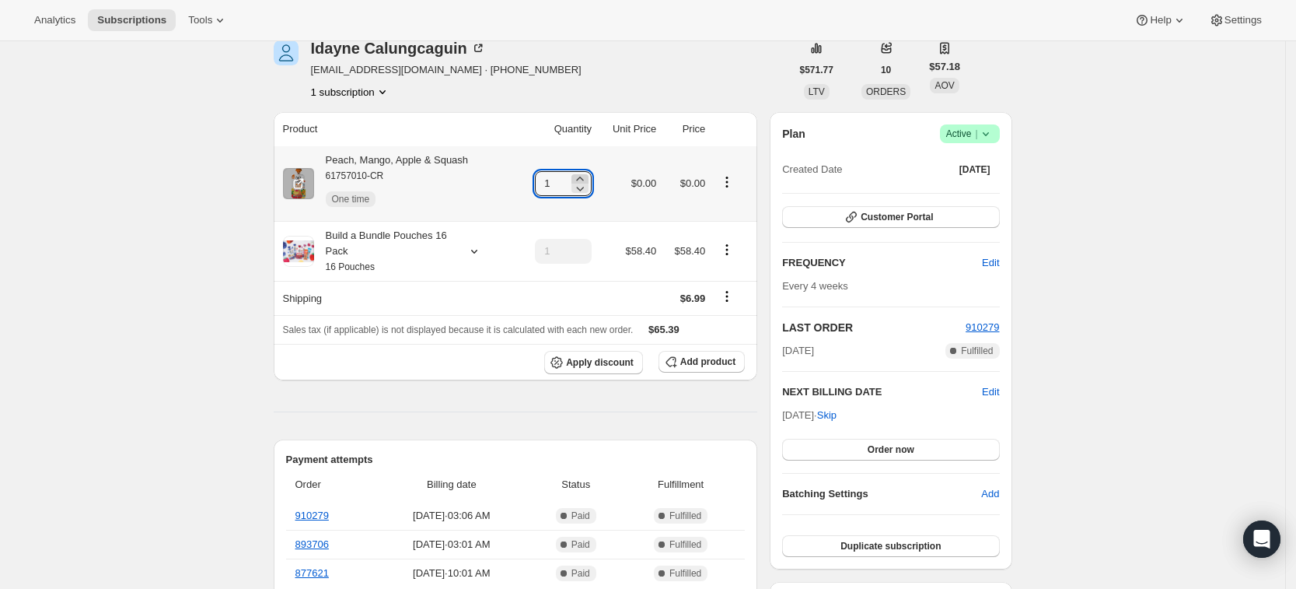
click at [583, 178] on icon at bounding box center [579, 178] width 7 height 4
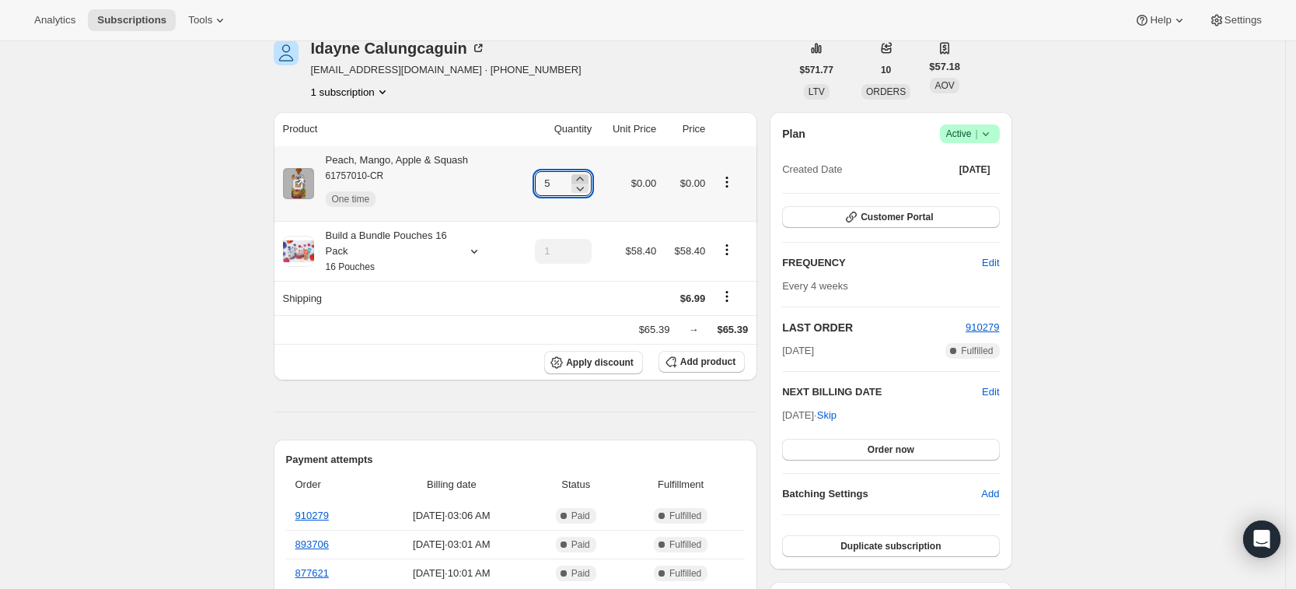
type input "6"
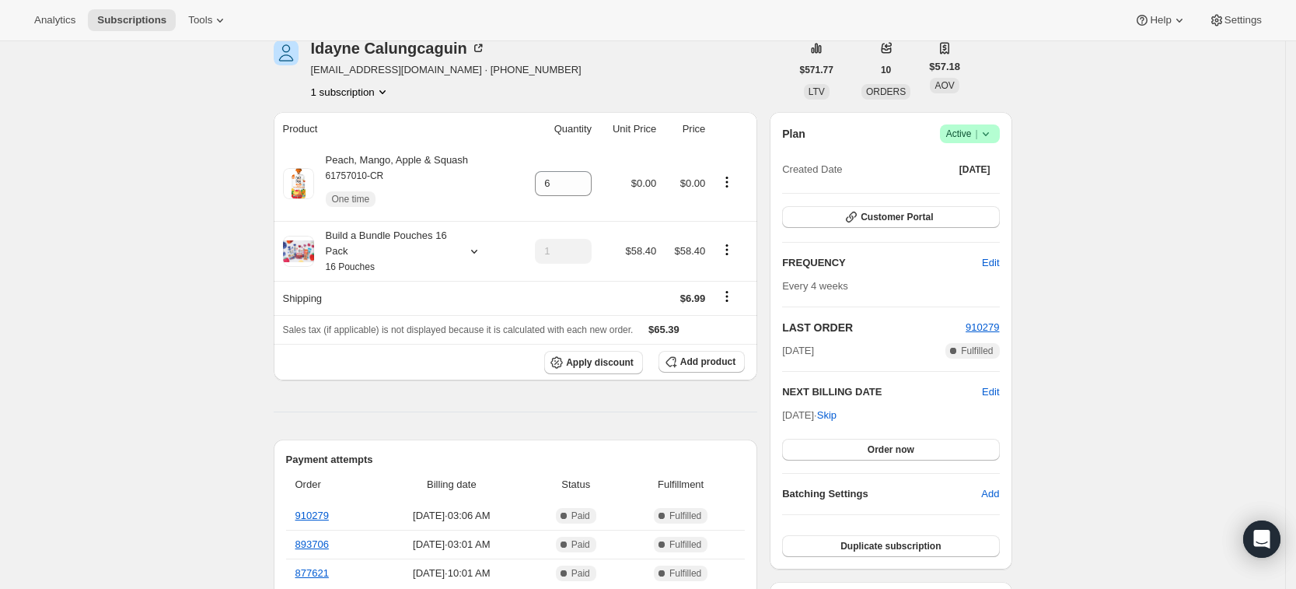
scroll to position [0, 0]
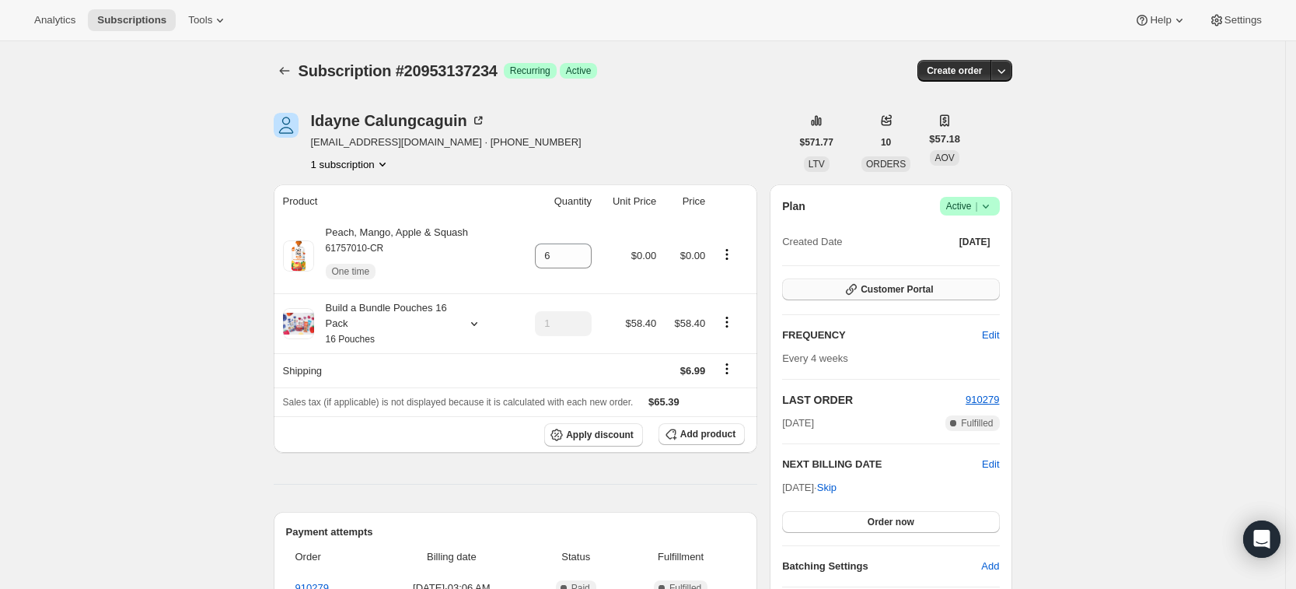
click at [831, 286] on button "Customer Portal" at bounding box center [890, 289] width 217 height 22
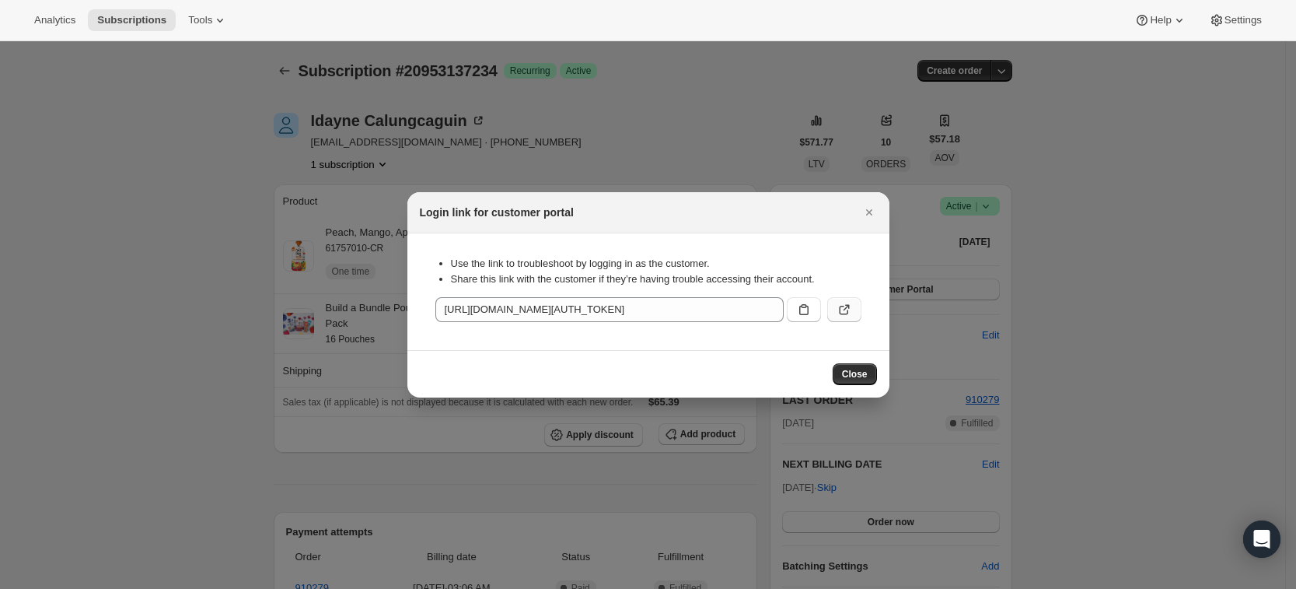
click at [846, 309] on icon ":rtd:" at bounding box center [845, 310] width 16 height 16
click at [875, 211] on icon "Close" at bounding box center [869, 212] width 16 height 16
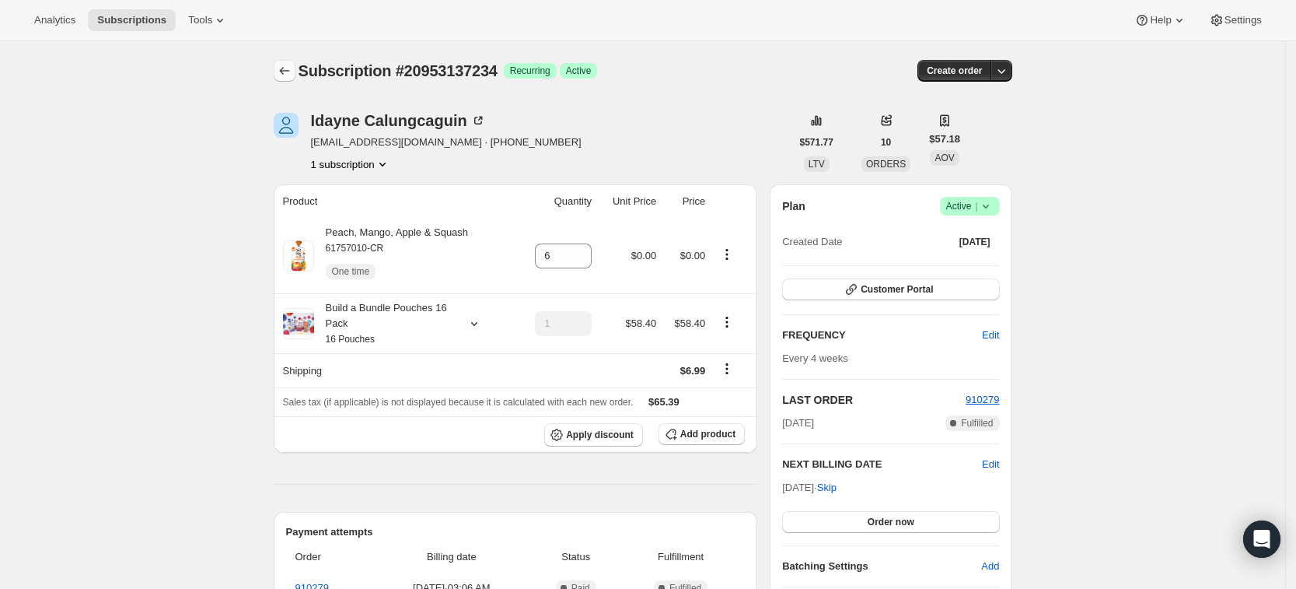
click at [288, 72] on icon "Subscriptions" at bounding box center [285, 71] width 16 height 16
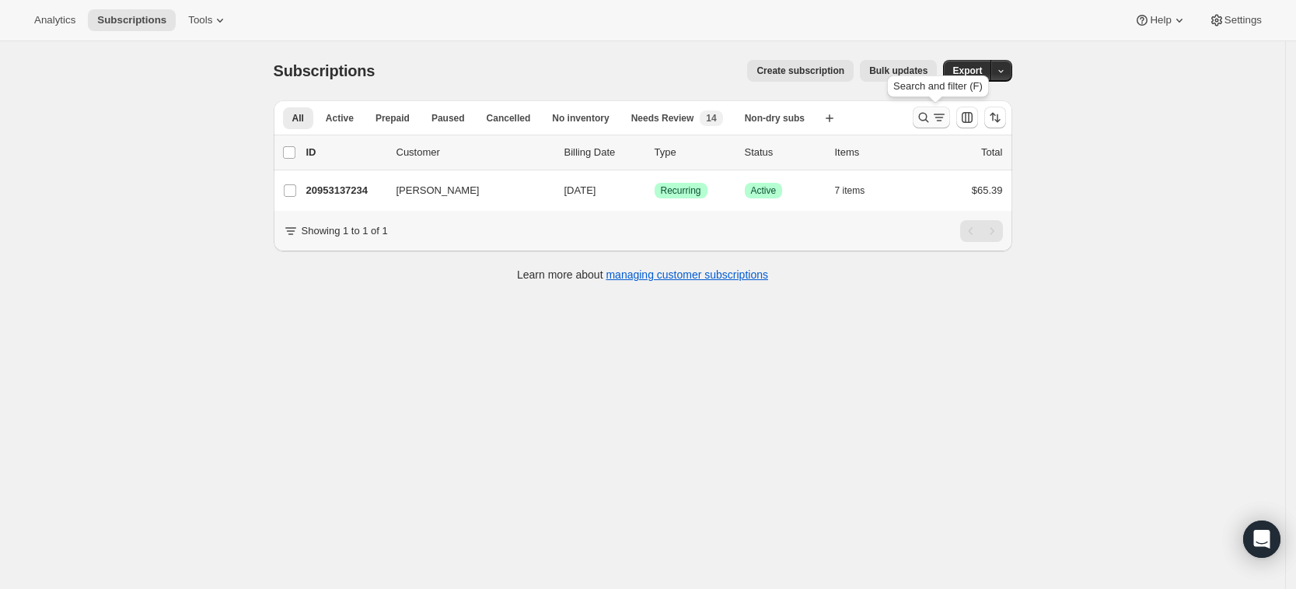
click at [931, 109] on button "Search and filter results" at bounding box center [931, 118] width 37 height 22
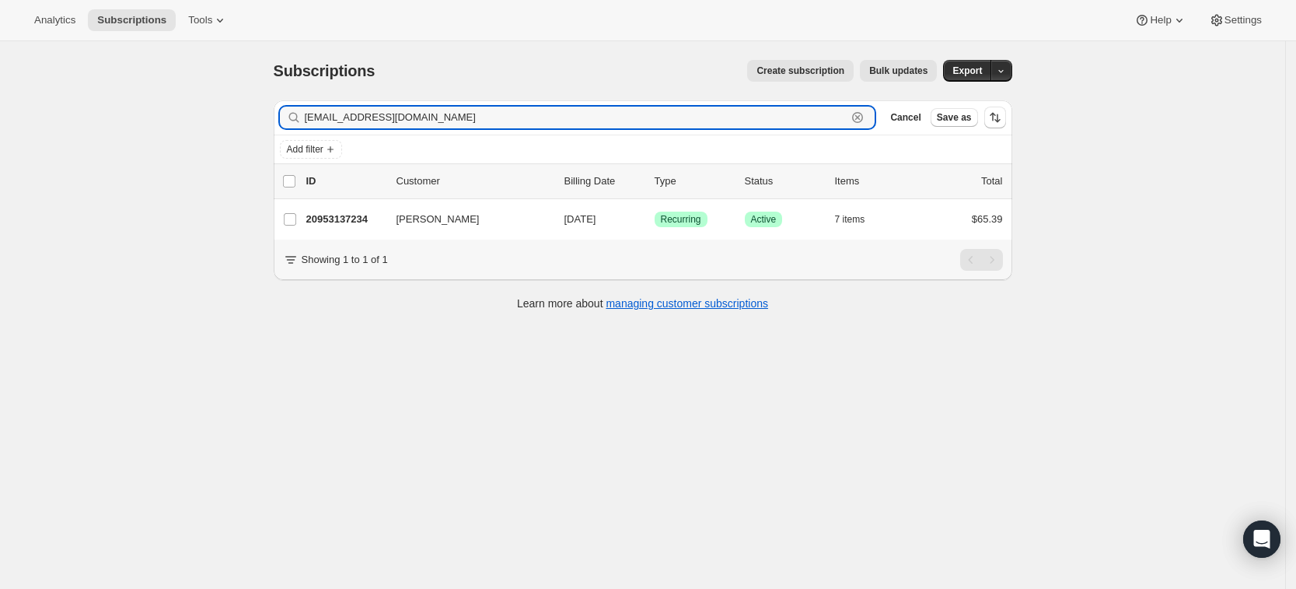
click at [865, 110] on icon "button" at bounding box center [858, 118] width 16 height 16
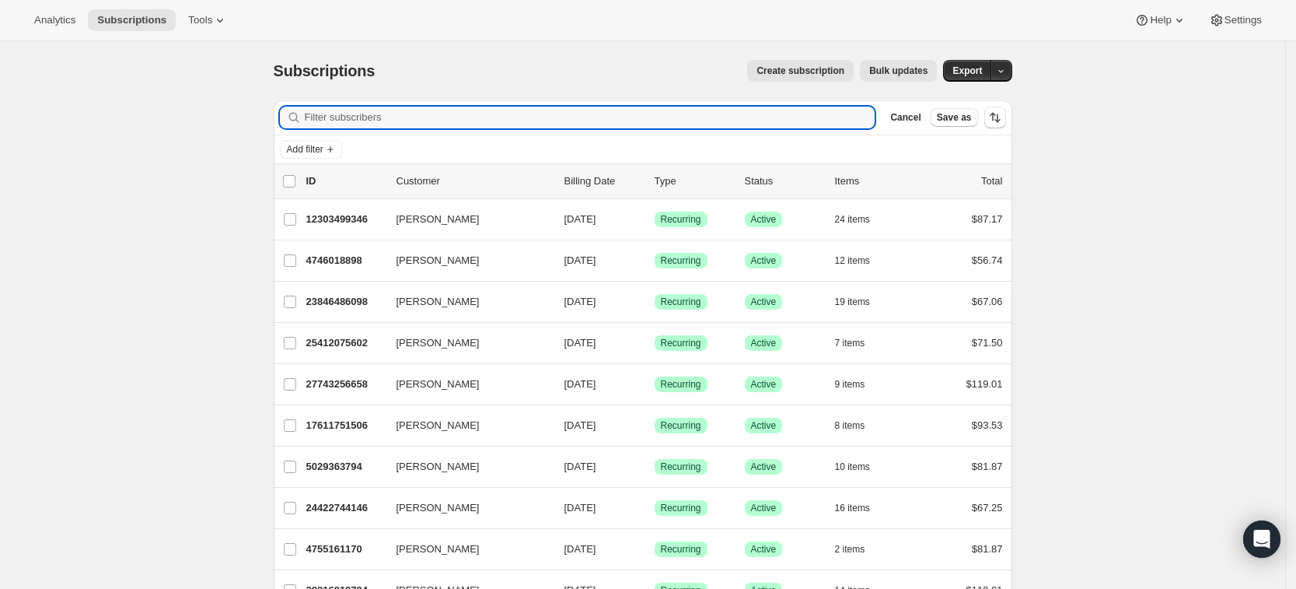
paste input "aksana.levin@gmail.com"
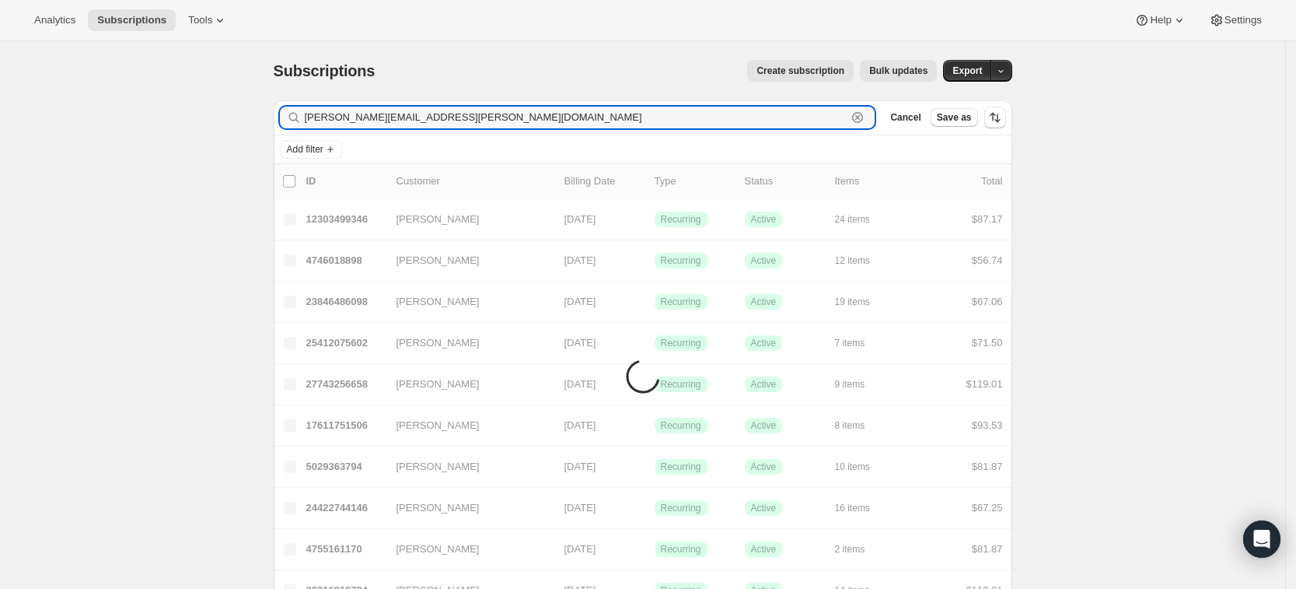
type input "aksana.levin@gmail.com"
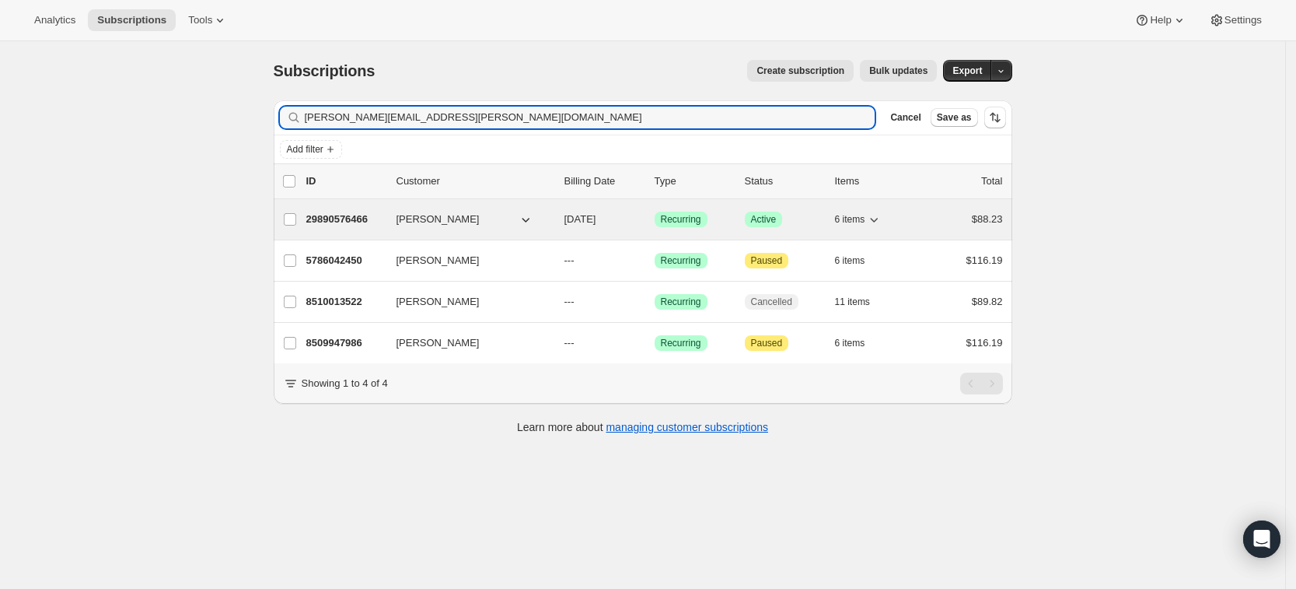
click at [350, 218] on p "29890576466" at bounding box center [345, 219] width 78 height 16
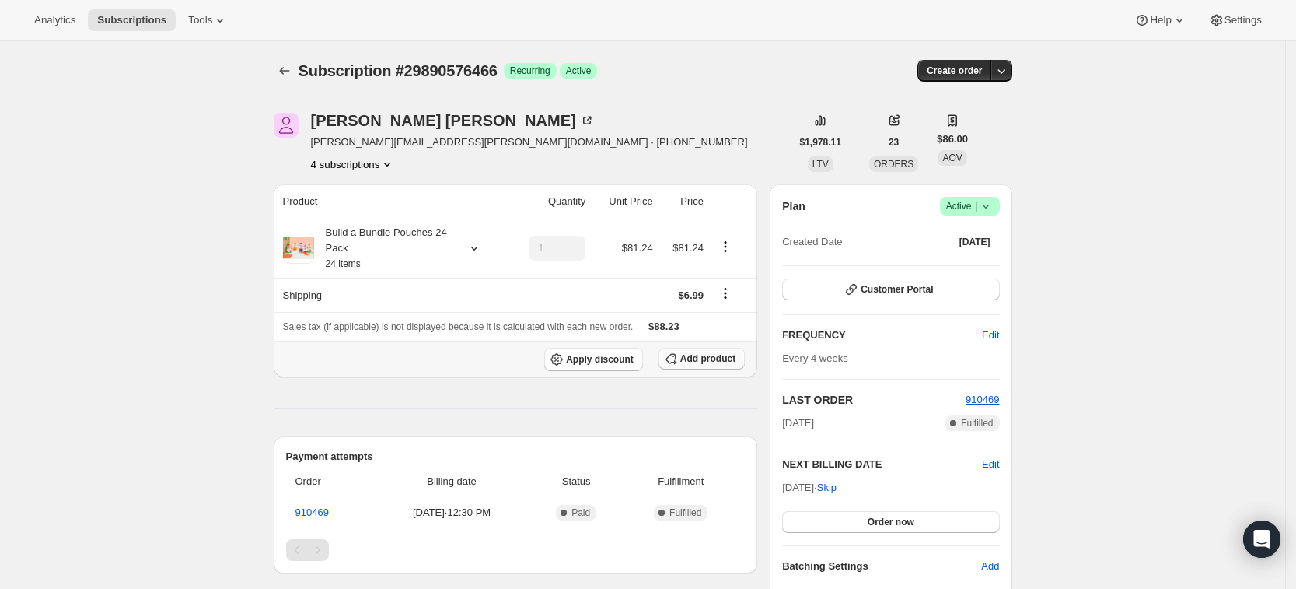
click at [707, 359] on span "Add product" at bounding box center [707, 358] width 55 height 12
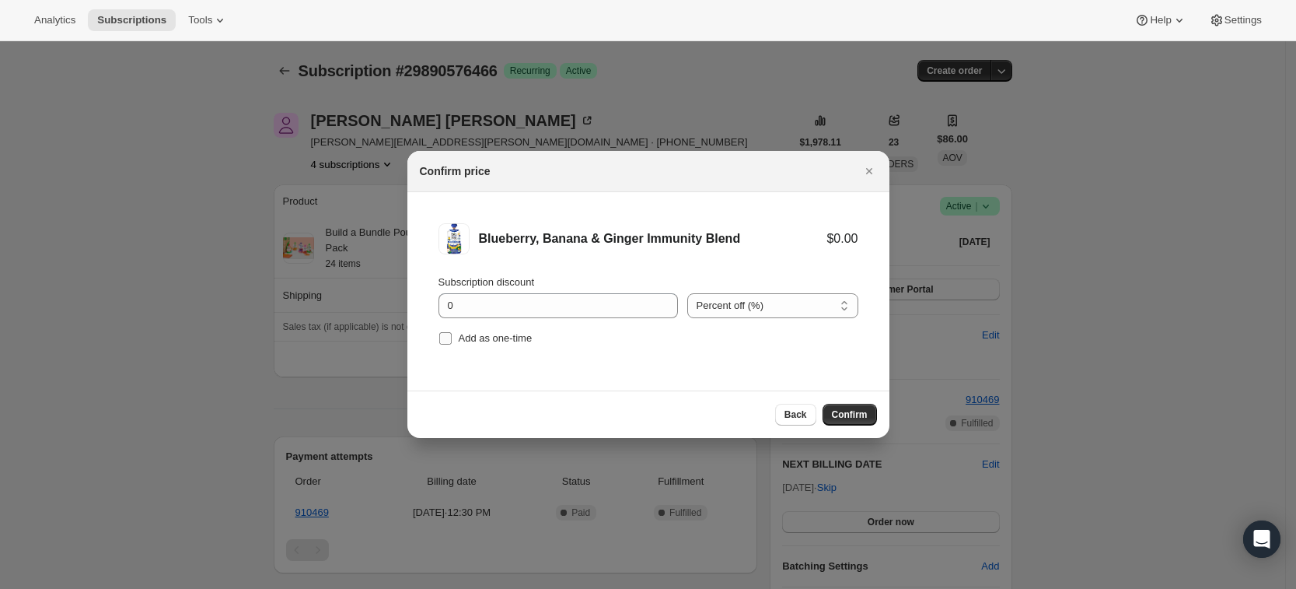
click at [525, 338] on span "Add as one-time" at bounding box center [496, 338] width 74 height 12
click at [452, 338] on input "Add as one-time" at bounding box center [445, 338] width 12 height 12
checkbox input "true"
click at [847, 420] on span "Confirm" at bounding box center [850, 414] width 36 height 12
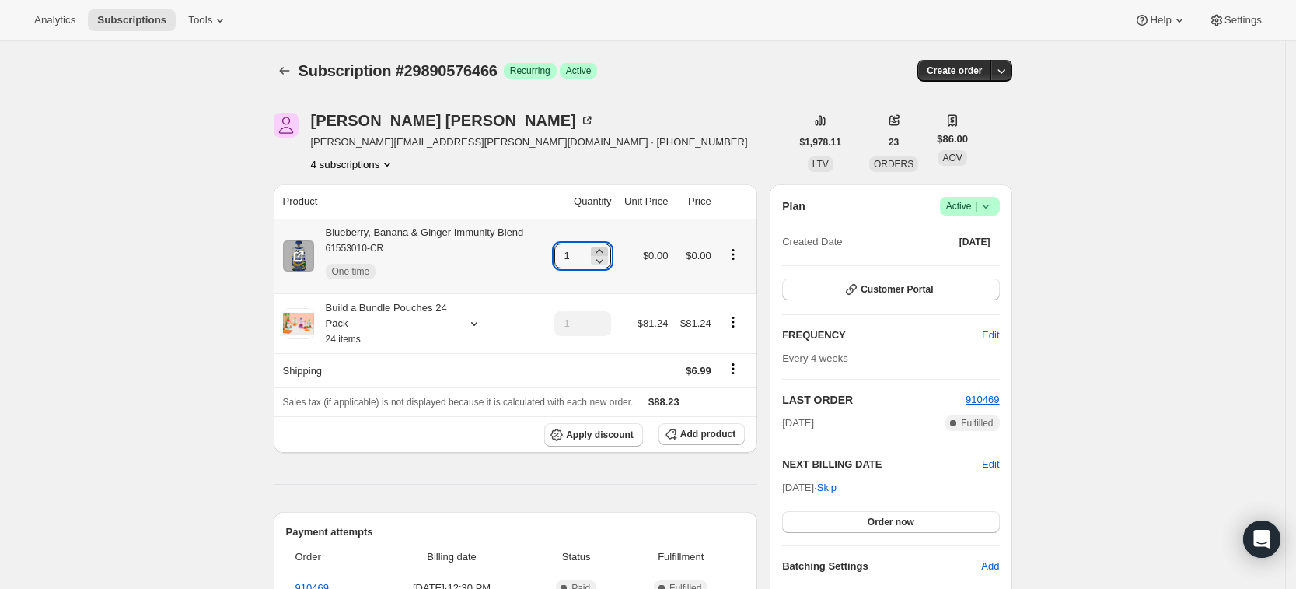
click at [607, 250] on icon at bounding box center [600, 251] width 16 height 16
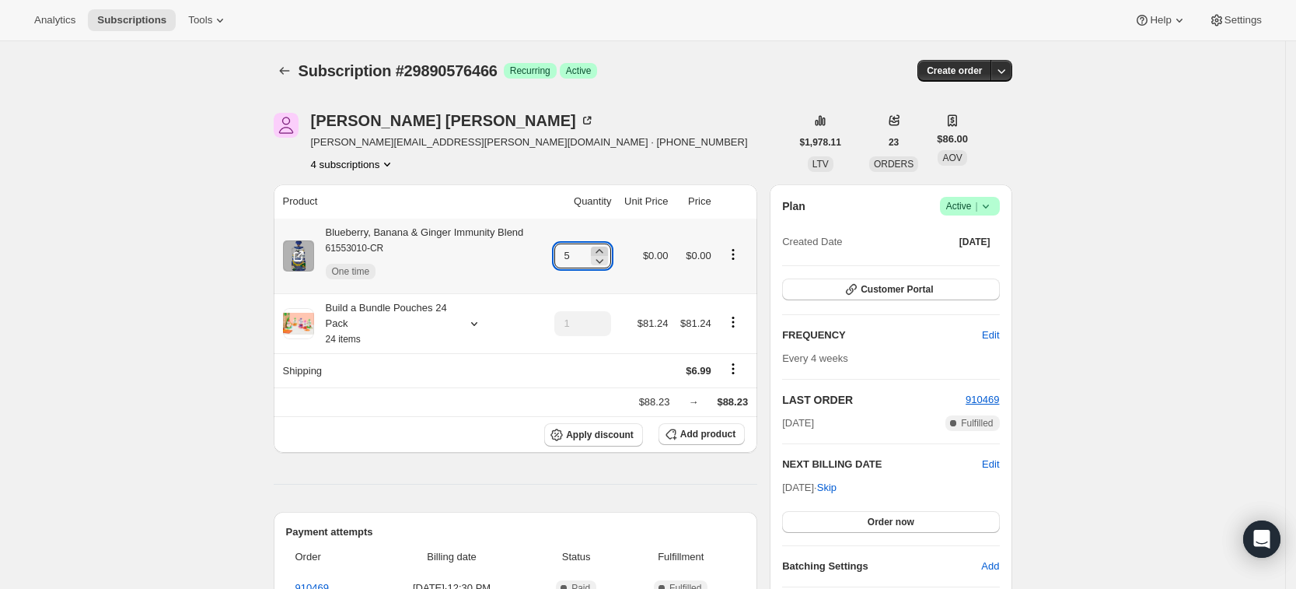
type input "6"
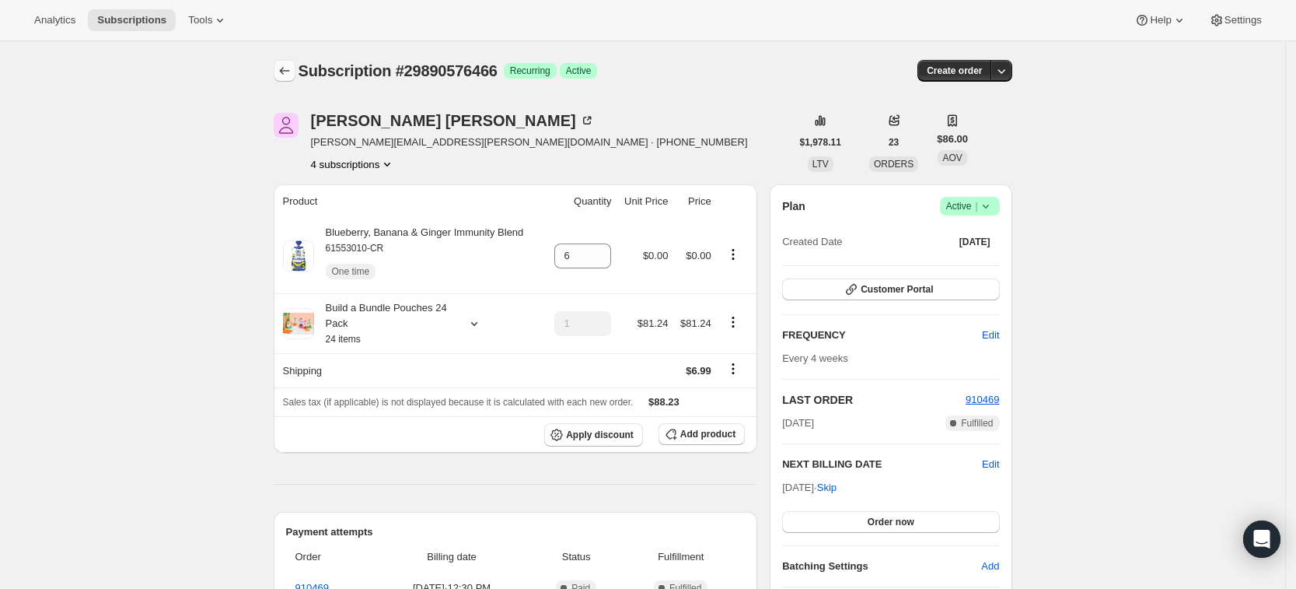
click at [281, 68] on icon "Subscriptions" at bounding box center [285, 71] width 16 height 16
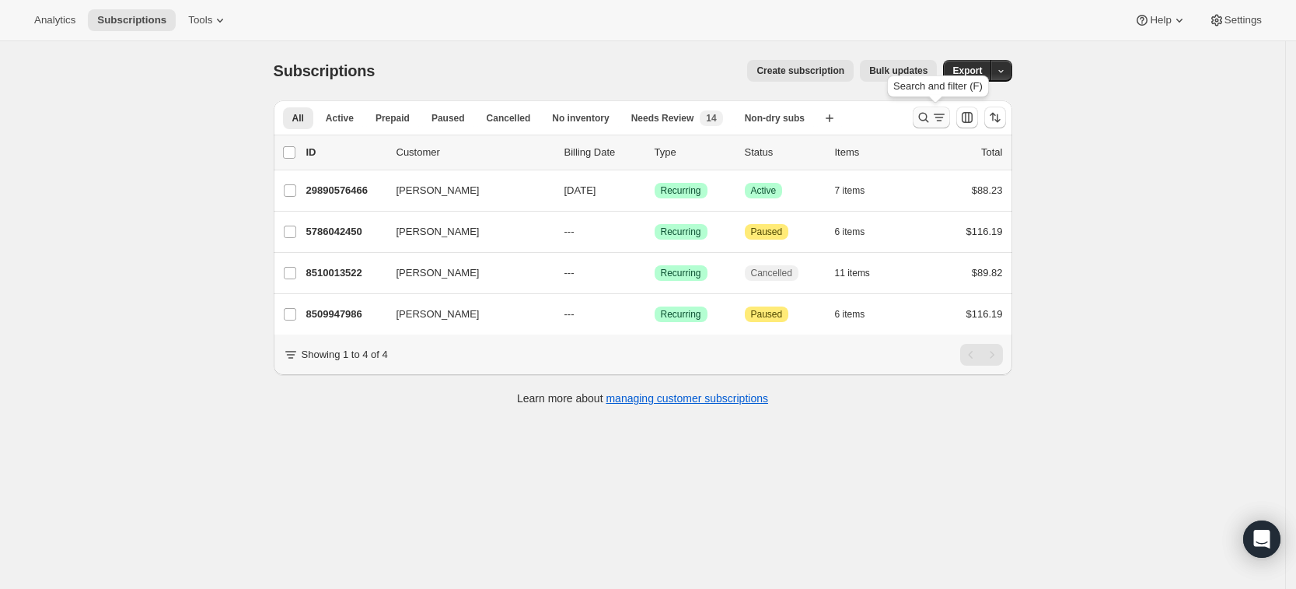
click at [928, 114] on icon "Search and filter results" at bounding box center [924, 118] width 16 height 16
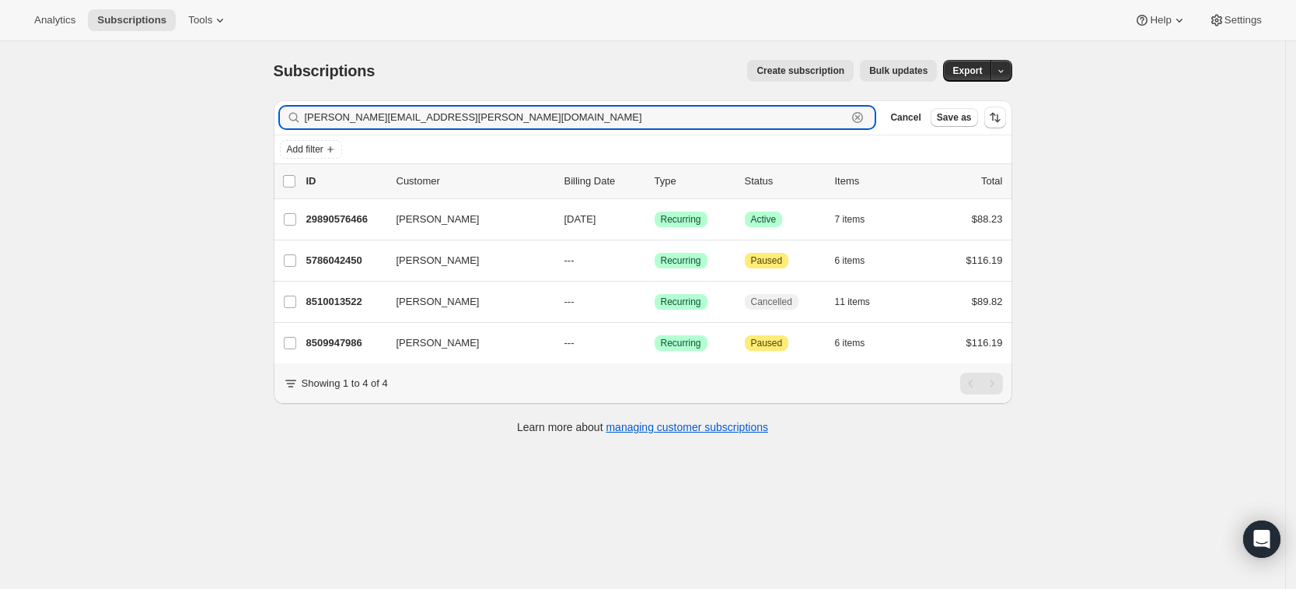
click at [865, 115] on icon "button" at bounding box center [858, 118] width 16 height 16
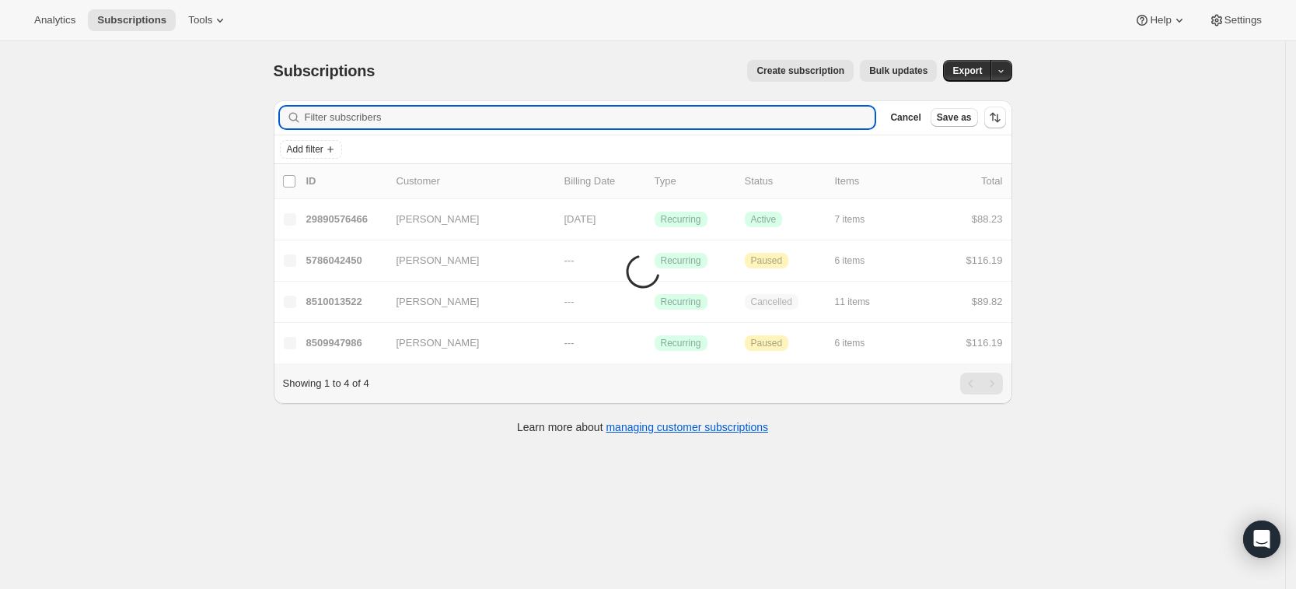
paste input "lboher10@gmail.com"
type input "lboher10@gmail.com"
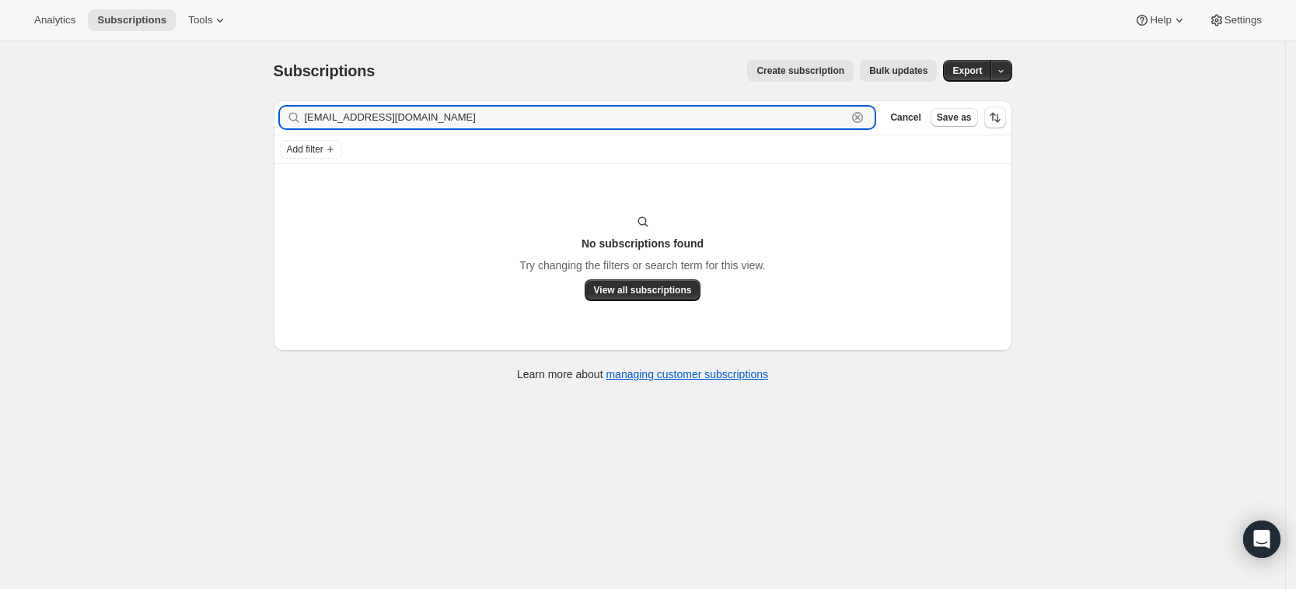
drag, startPoint x: 438, startPoint y: 114, endPoint x: 297, endPoint y: 118, distance: 140.8
click at [297, 118] on div "lboher10@gmail.com Clear" at bounding box center [578, 118] width 596 height 22
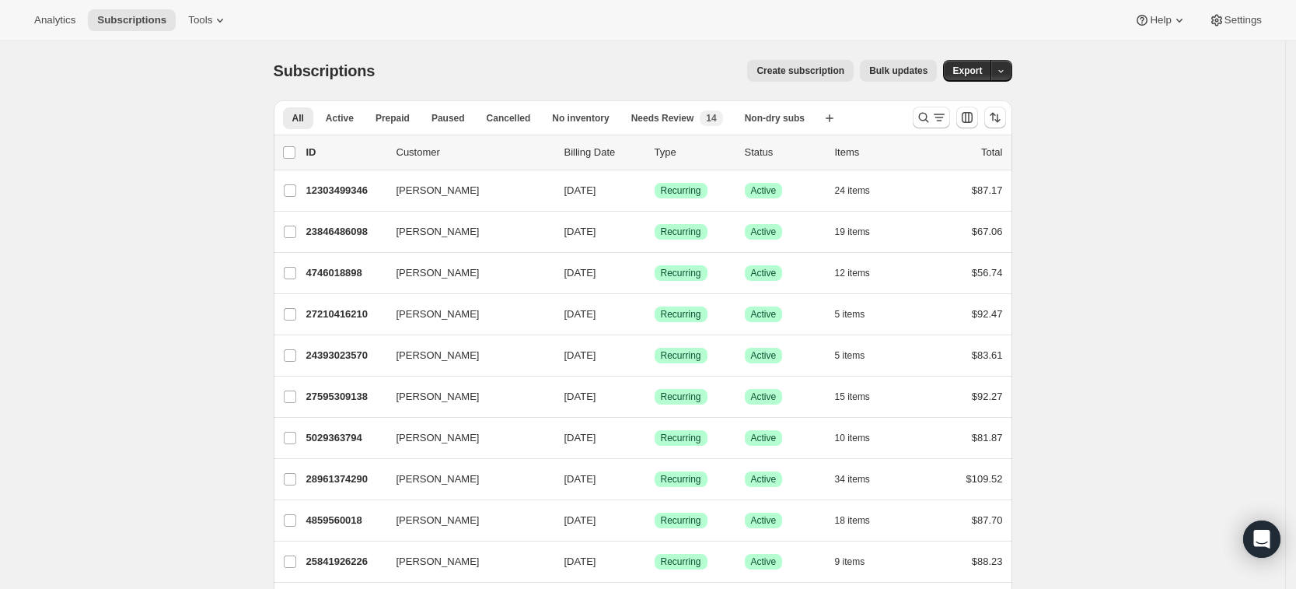
click at [924, 128] on div at bounding box center [960, 117] width 106 height 31
click at [924, 125] on button "Search and filter results" at bounding box center [931, 118] width 37 height 22
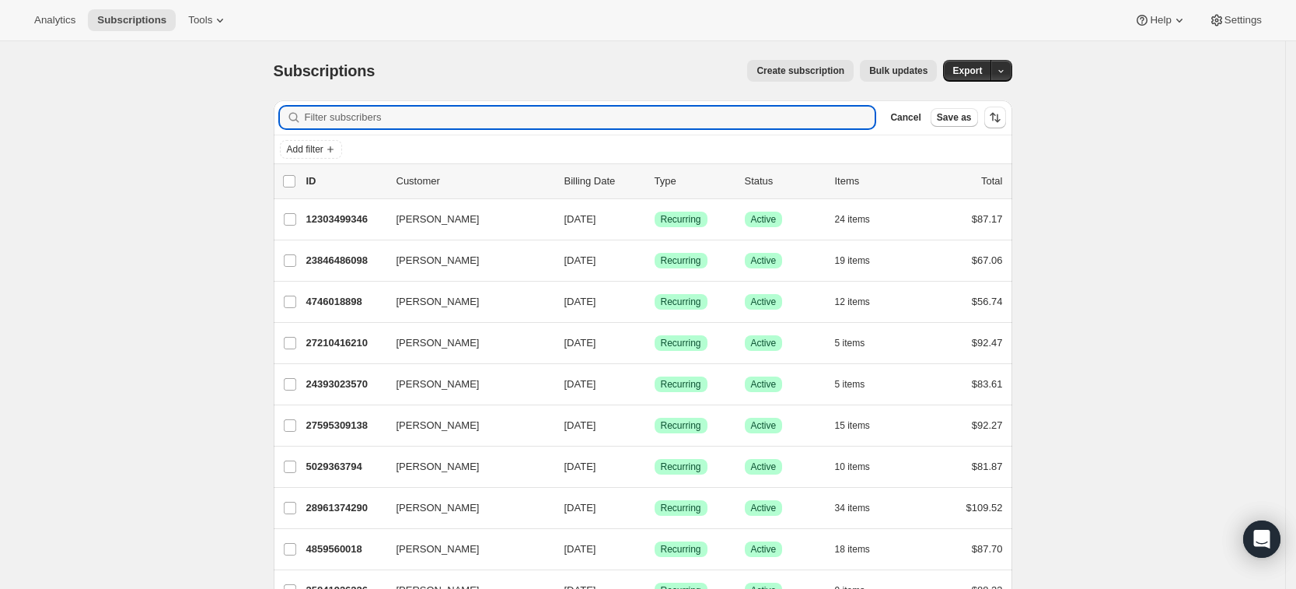
paste input "lbooher10@gmail.com"
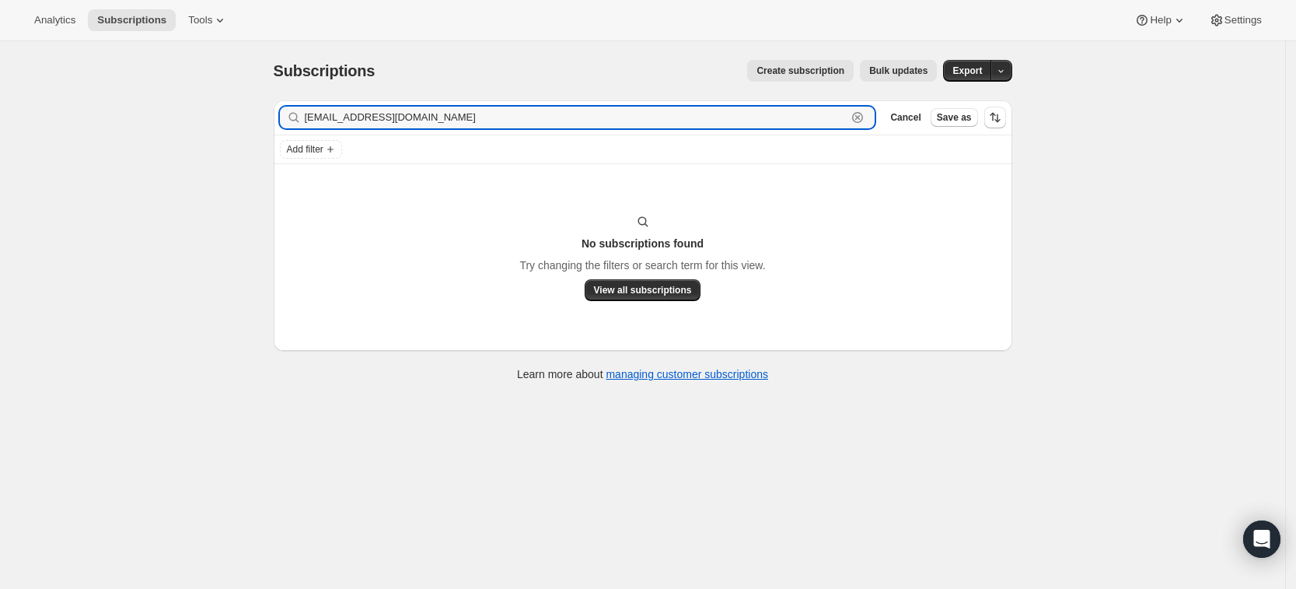
type input "lbooher10@gmail.com"
drag, startPoint x: 451, startPoint y: 119, endPoint x: 273, endPoint y: 121, distance: 178.1
click at [273, 121] on div "Filter subscribers lbooher10@gmail.com Clear Cancel Save as Add filter No subsc…" at bounding box center [636, 242] width 751 height 309
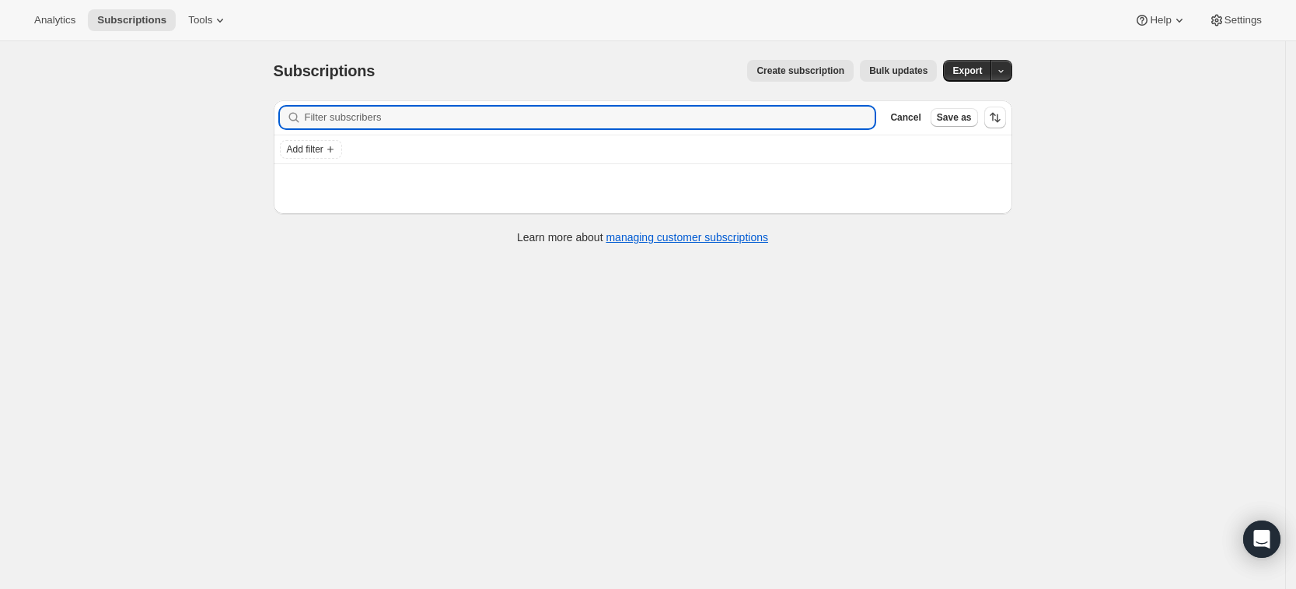
paste input "I was disappointed to find that one of the pouches in the box I purchased was c…"
type input "I was disappointed to find that one of the pouches in the box I purchased was c…"
click at [863, 118] on icon "button" at bounding box center [858, 118] width 16 height 16
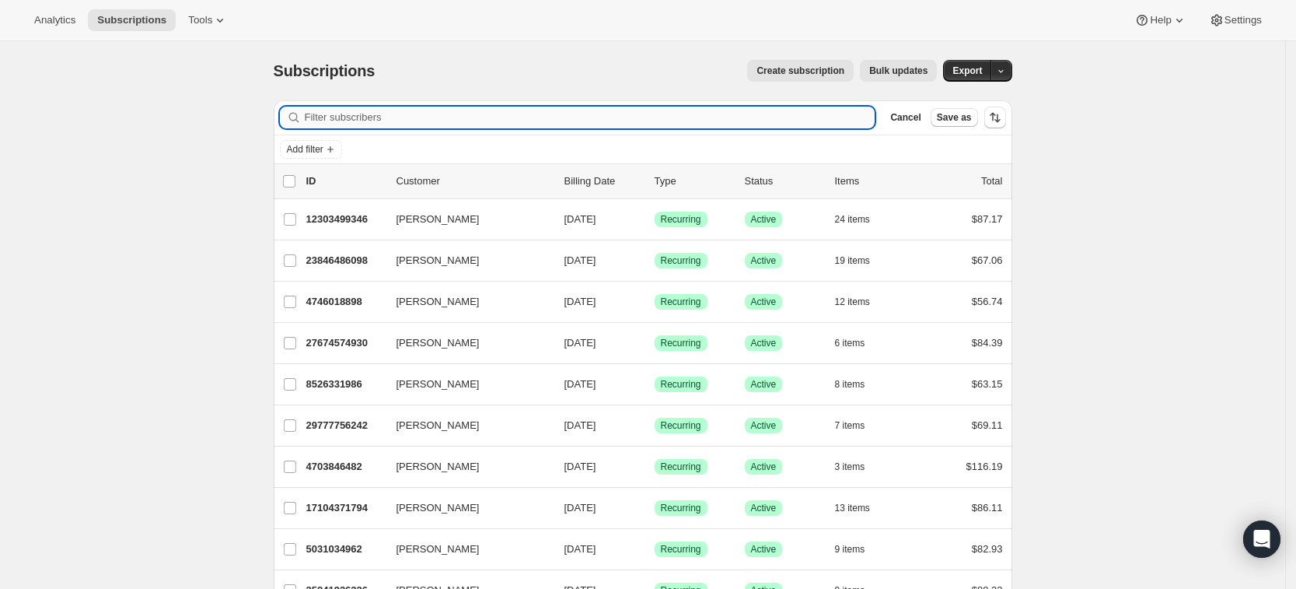
click at [369, 113] on input "Filter subscribers" at bounding box center [590, 118] width 571 height 22
paste input "Marti Sander"
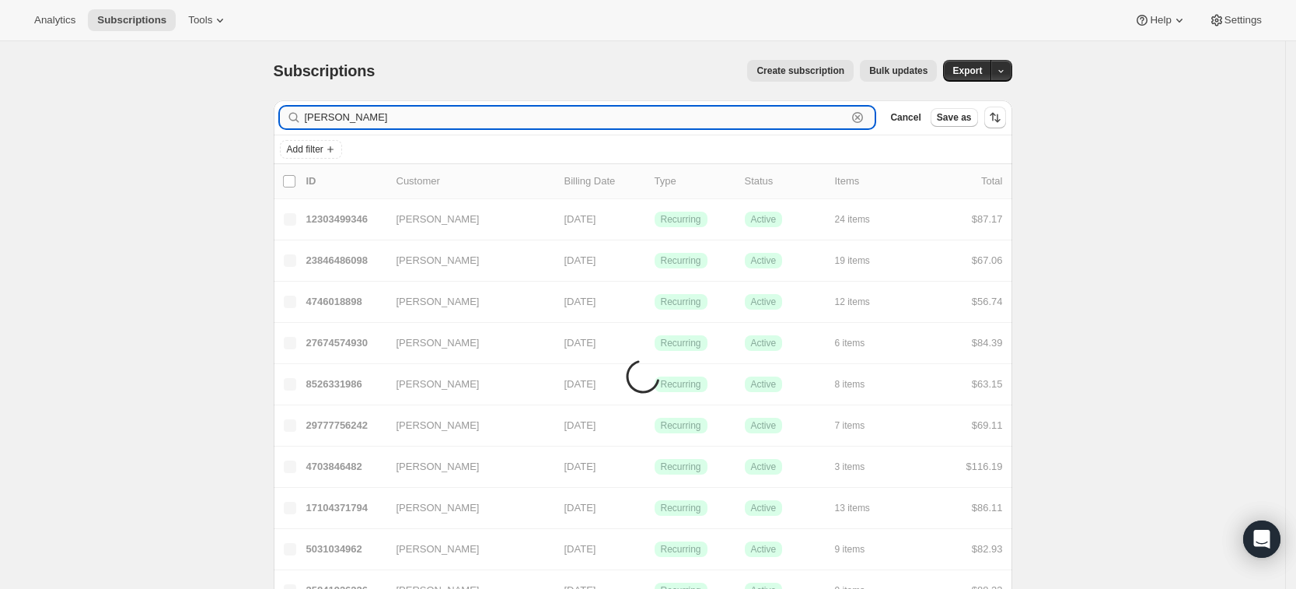
type input "Marti Sander"
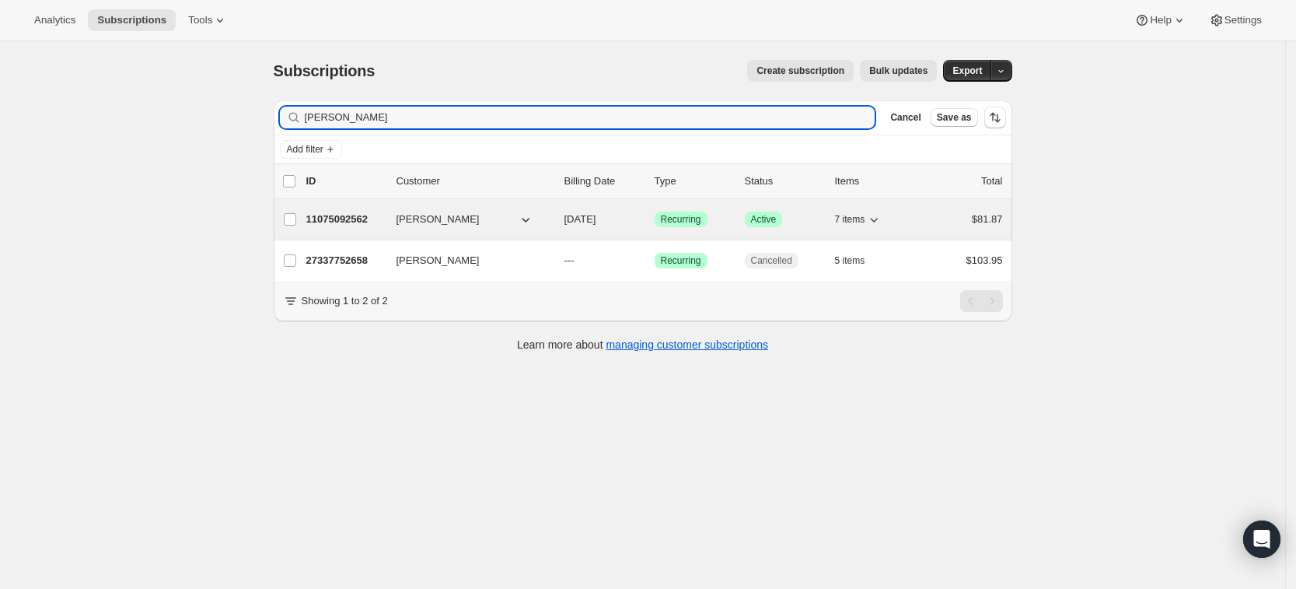
click at [348, 214] on p "11075092562" at bounding box center [345, 219] width 78 height 16
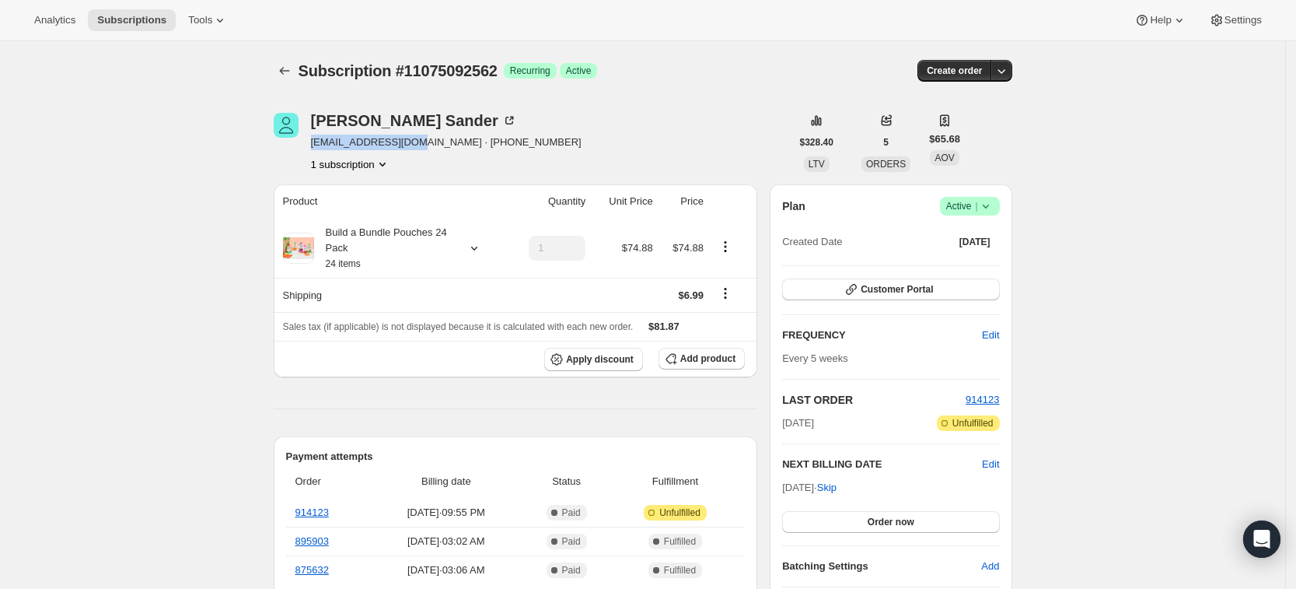
drag, startPoint x: 416, startPoint y: 142, endPoint x: 318, endPoint y: 144, distance: 98.0
click at [318, 144] on span "mkuimjian@gmail.com · +12622690355" at bounding box center [446, 142] width 271 height 16
copy span "mkuimjian@gmail.com"
click at [288, 76] on icon "Subscriptions" at bounding box center [285, 71] width 16 height 16
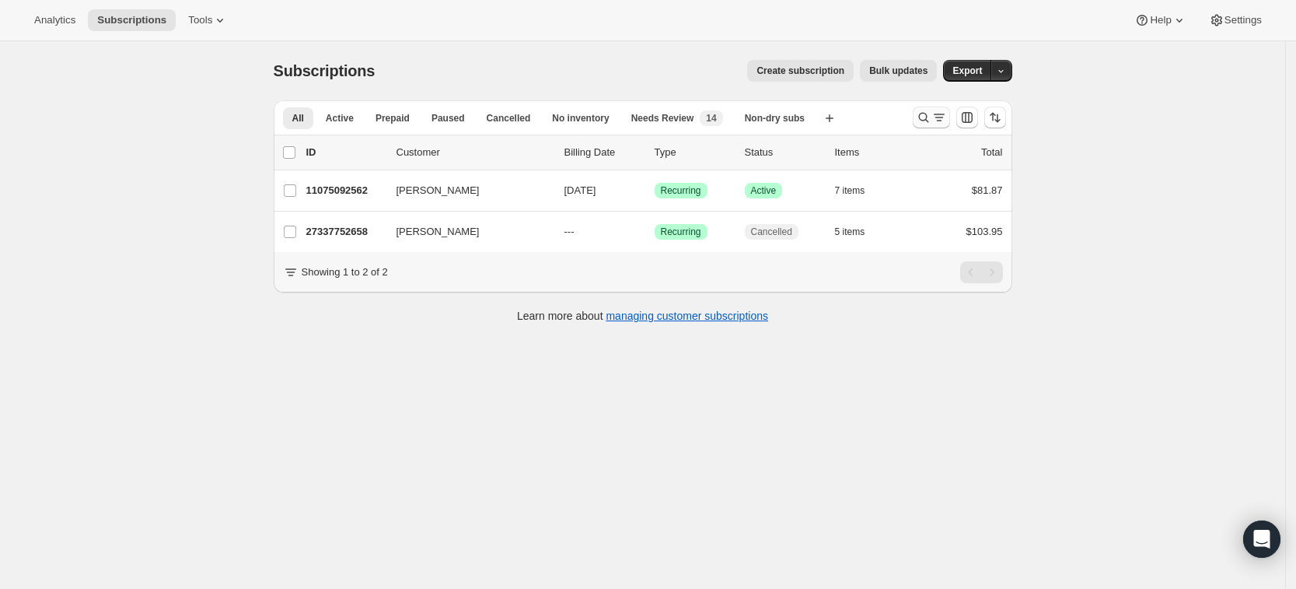
click at [926, 113] on icon "Search and filter results" at bounding box center [924, 118] width 16 height 16
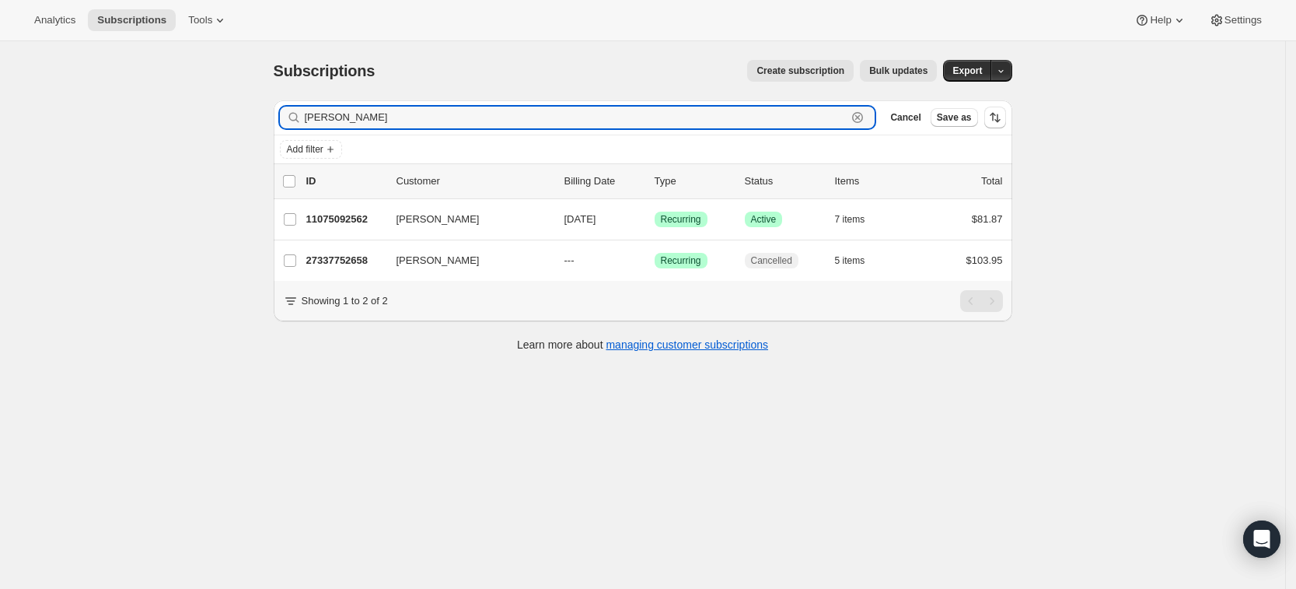
click at [863, 121] on icon "button" at bounding box center [857, 117] width 11 height 11
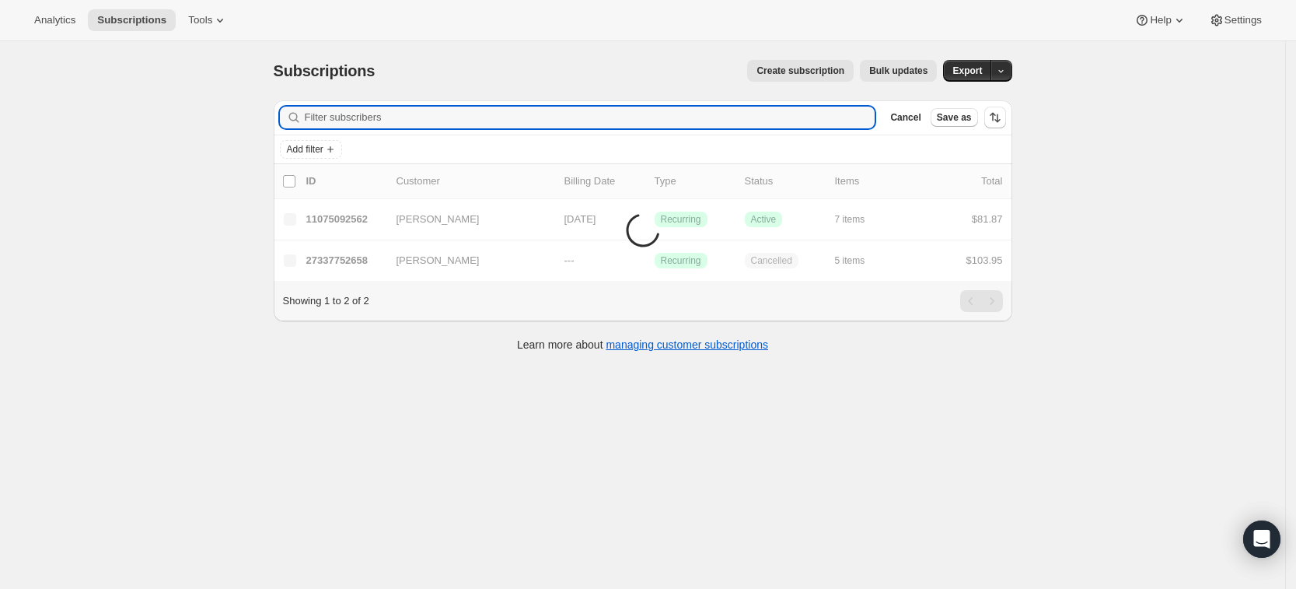
paste input "Molly Winter"
type input "Molly Winter"
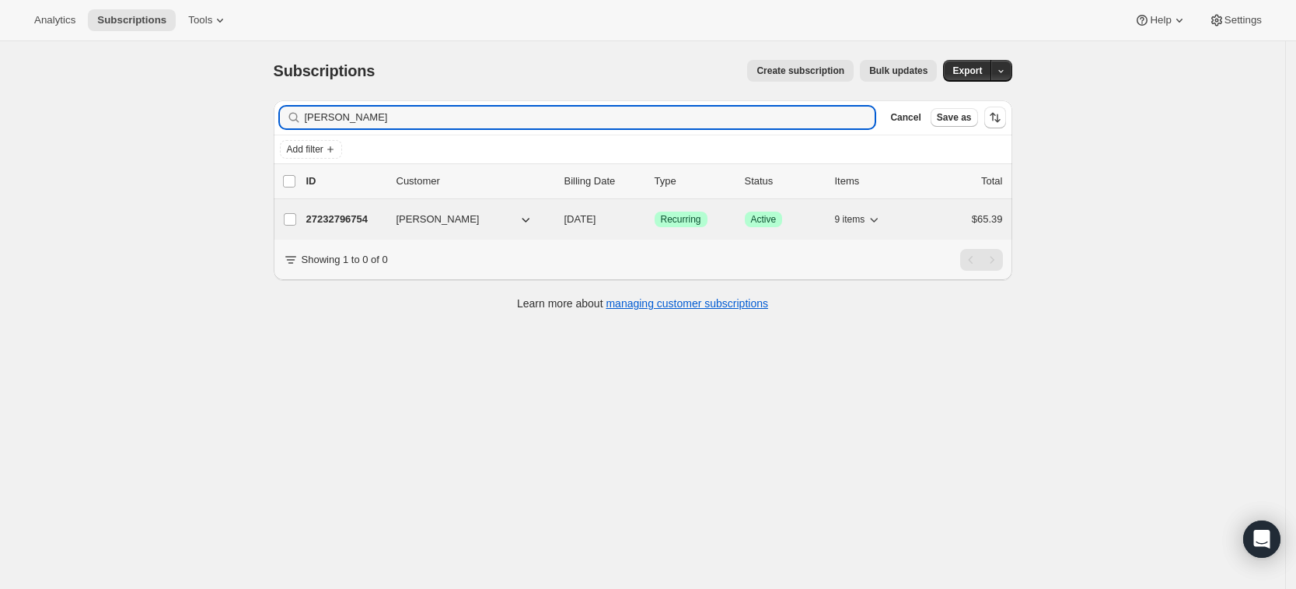
click at [355, 221] on p "27232796754" at bounding box center [345, 219] width 78 height 16
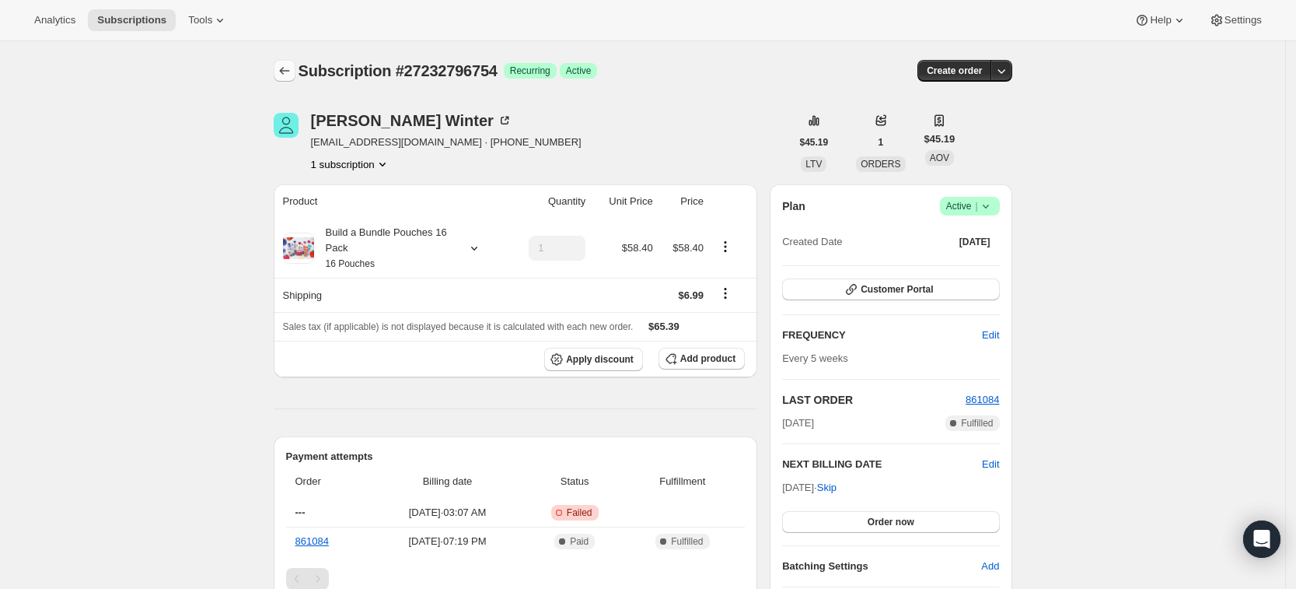
click at [284, 79] on button "Subscriptions" at bounding box center [285, 71] width 22 height 22
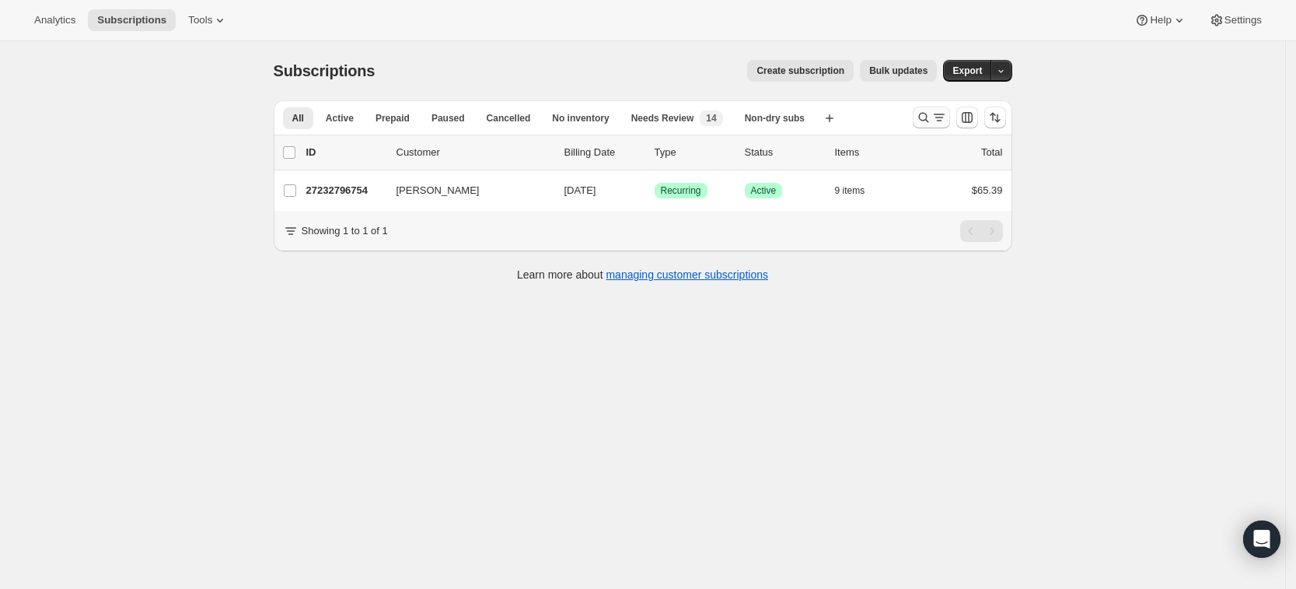
click at [930, 121] on icon "Search and filter results" at bounding box center [924, 118] width 16 height 16
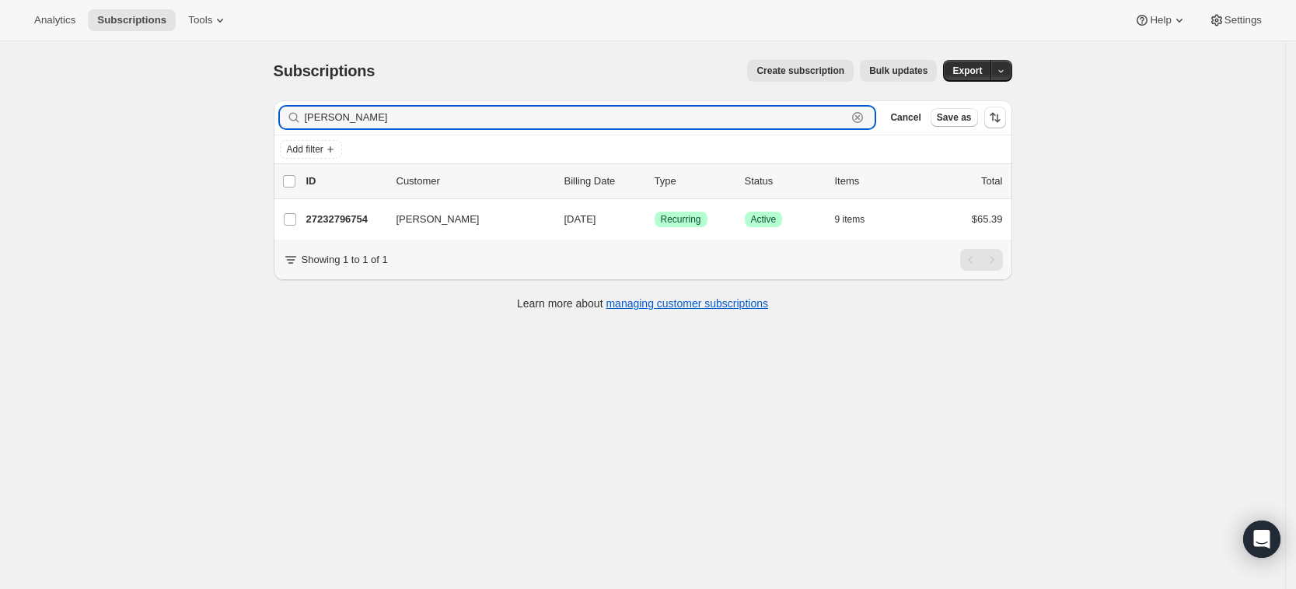
click at [861, 115] on icon "button" at bounding box center [857, 117] width 5 height 5
paste input "[PERSON_NAME]"
type input "[PERSON_NAME]"
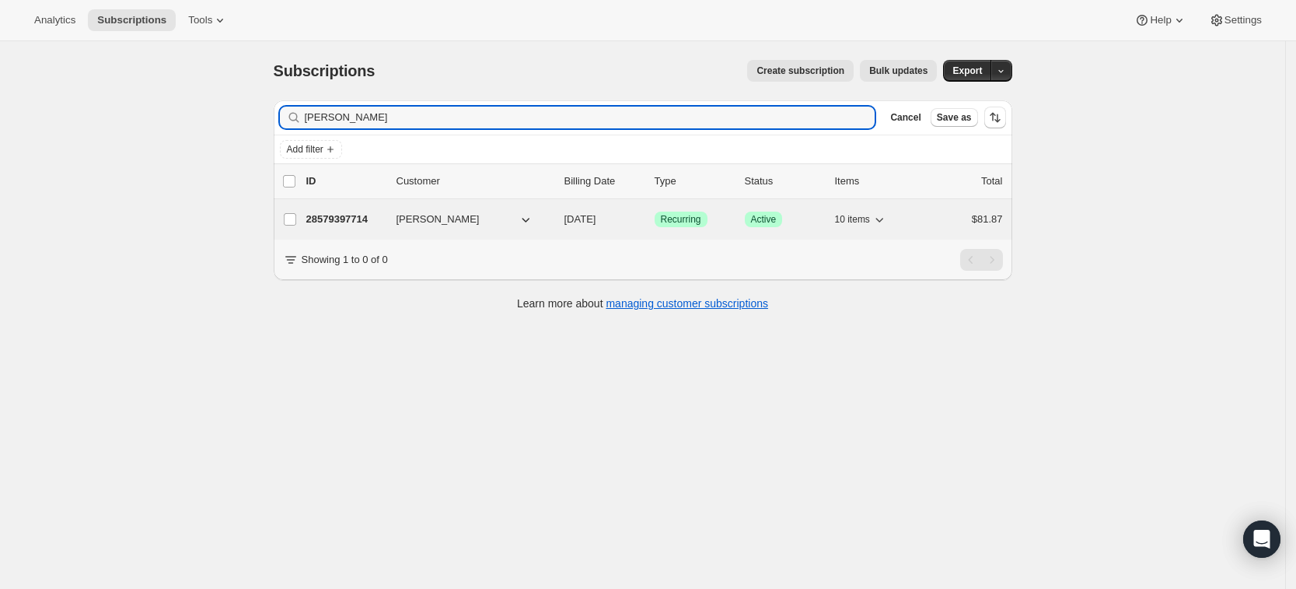
click at [354, 221] on p "28579397714" at bounding box center [345, 219] width 78 height 16
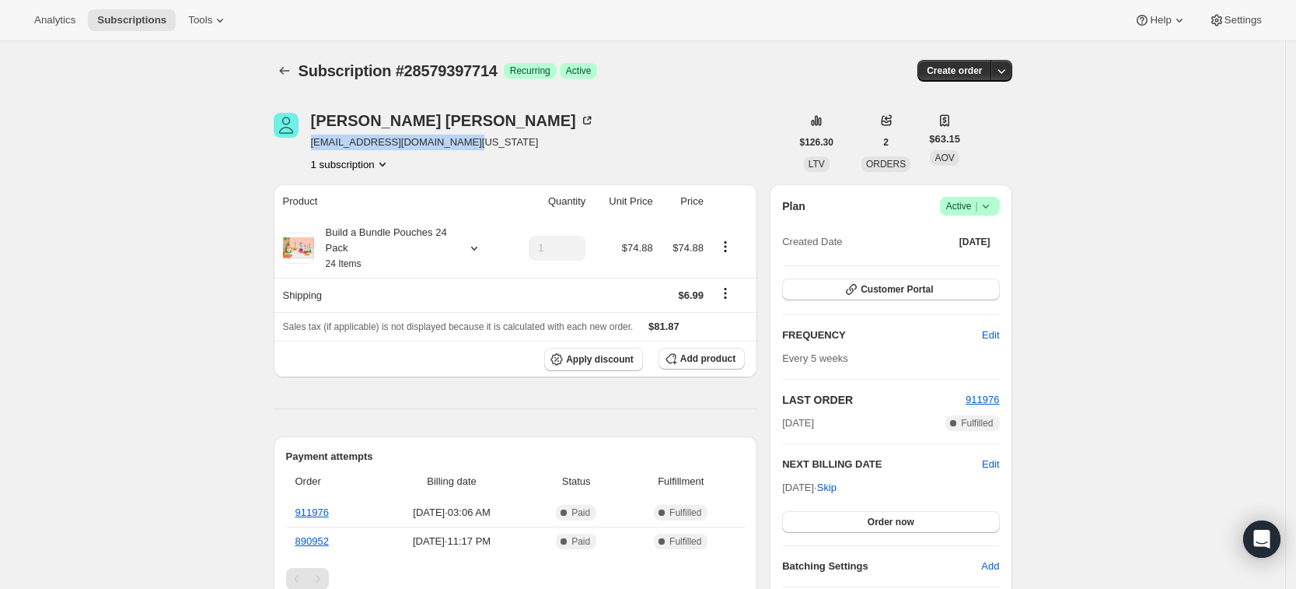
drag, startPoint x: 466, startPoint y: 145, endPoint x: 316, endPoint y: 150, distance: 150.1
click at [316, 150] on div "[PERSON_NAME] [EMAIL_ADDRESS][DOMAIN_NAME][US_STATE] 1 subscription" at bounding box center [532, 142] width 517 height 59
copy span "[EMAIL_ADDRESS][DOMAIN_NAME][US_STATE]"
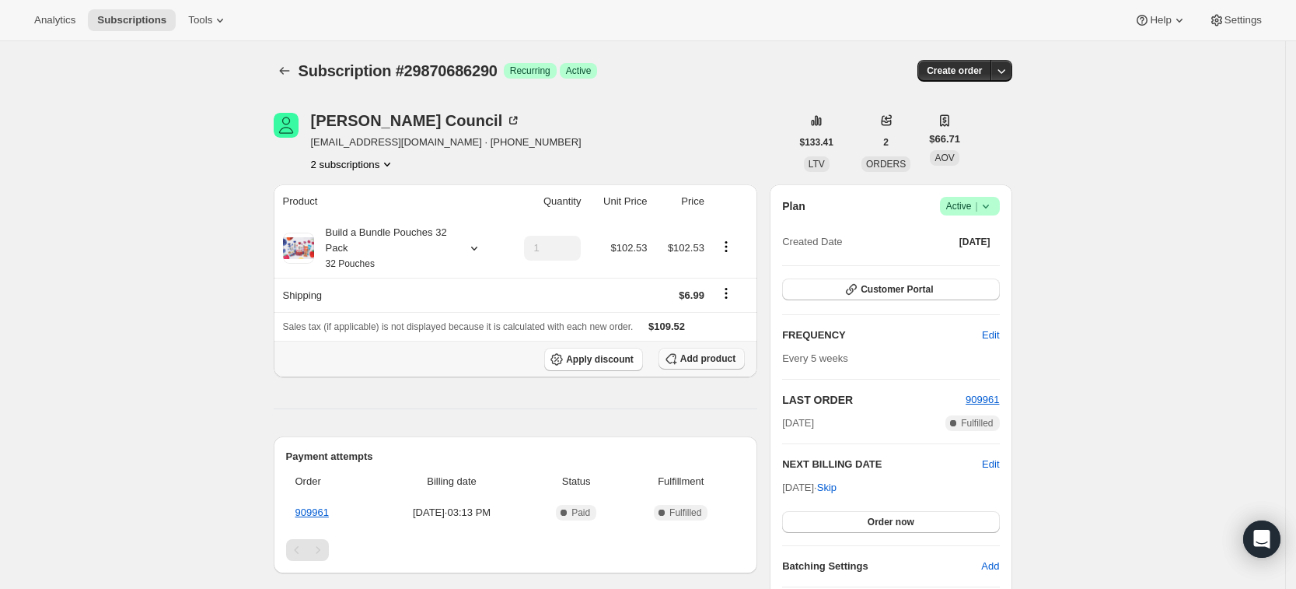
click at [686, 358] on button "Add product" at bounding box center [702, 359] width 86 height 22
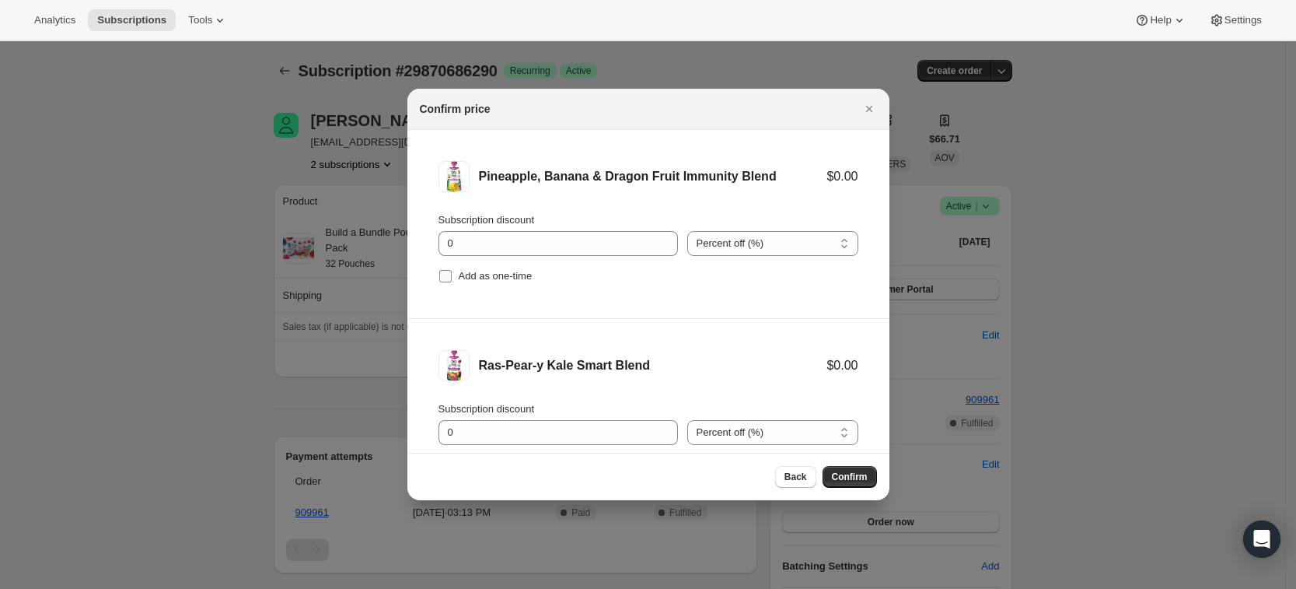
click at [450, 283] on label "Add as one-time" at bounding box center [485, 276] width 94 height 22
click at [450, 282] on input "Add as one-time" at bounding box center [445, 276] width 12 height 12
checkbox input "true"
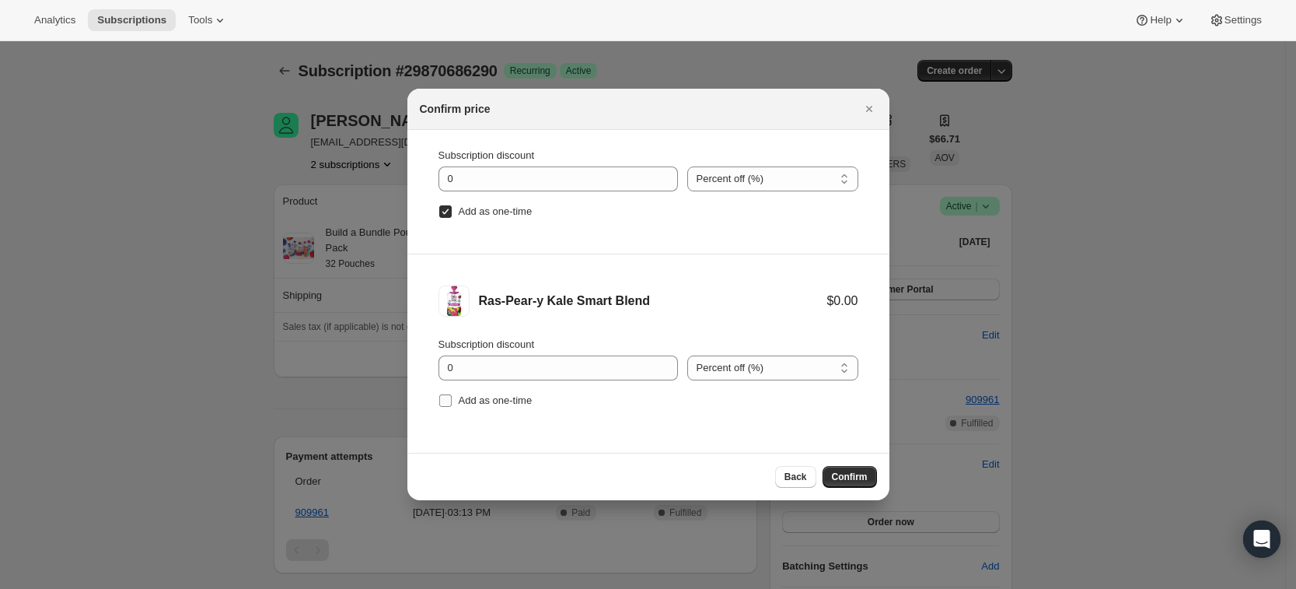
click at [469, 401] on span "Add as one-time" at bounding box center [496, 400] width 74 height 12
click at [452, 401] on input "Add as one-time" at bounding box center [445, 400] width 12 height 12
checkbox input "true"
click at [860, 475] on span "Confirm" at bounding box center [850, 476] width 36 height 12
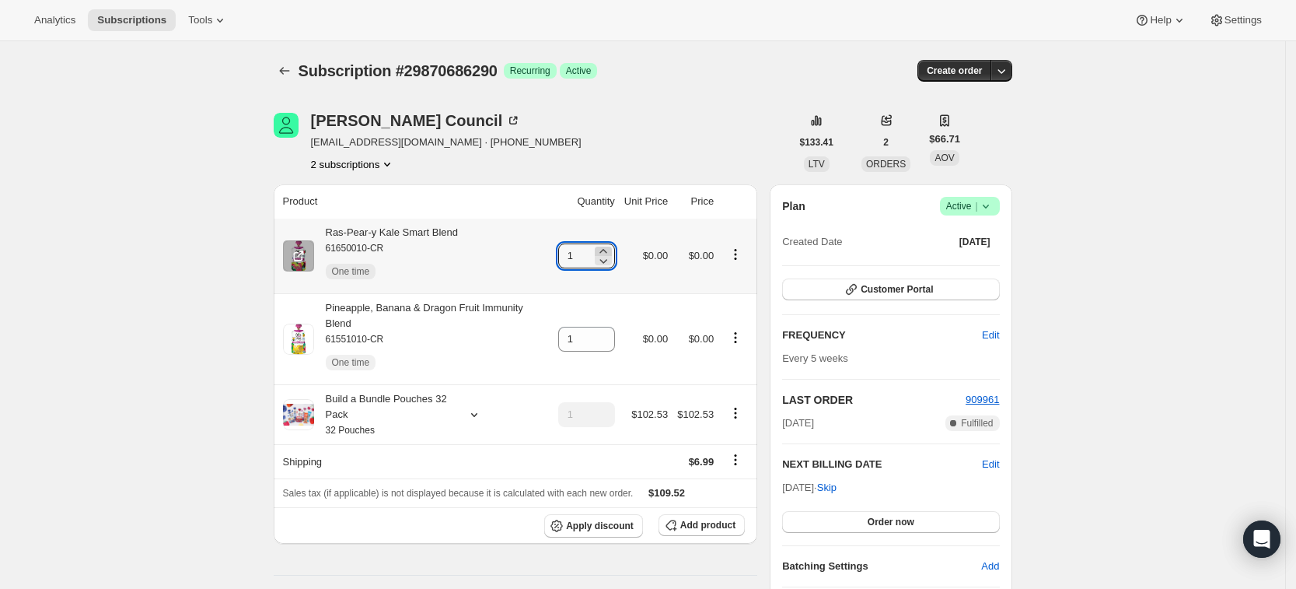
click at [611, 246] on icon at bounding box center [604, 251] width 16 height 16
type input "3"
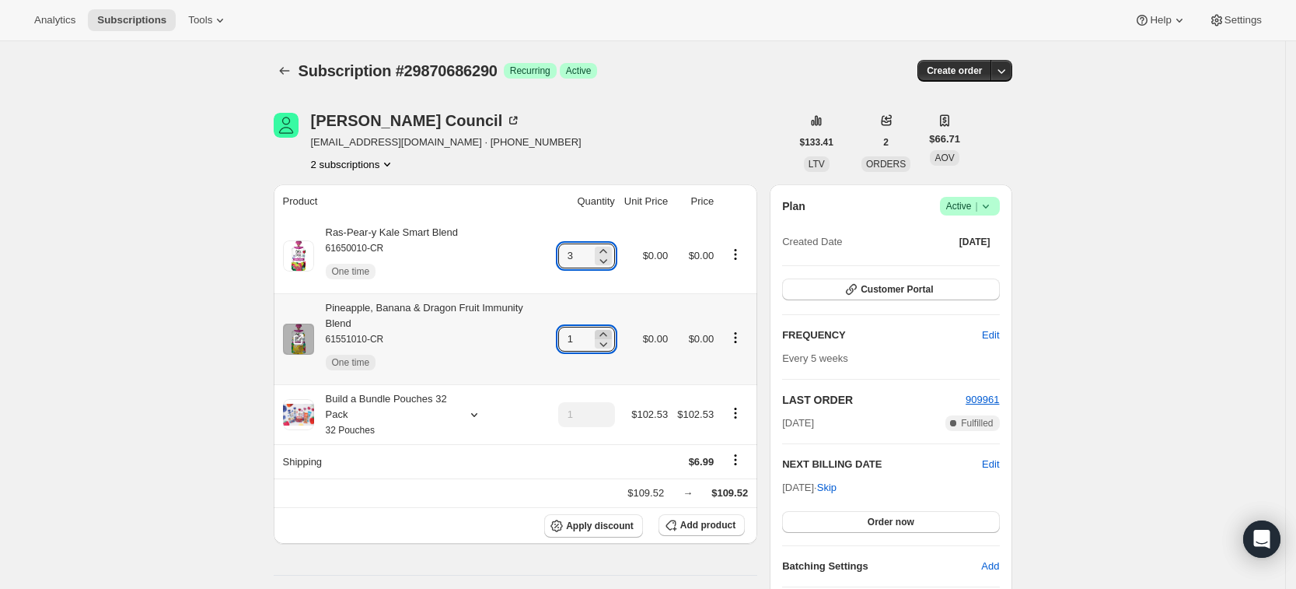
click at [606, 332] on icon at bounding box center [602, 334] width 7 height 4
type input "3"
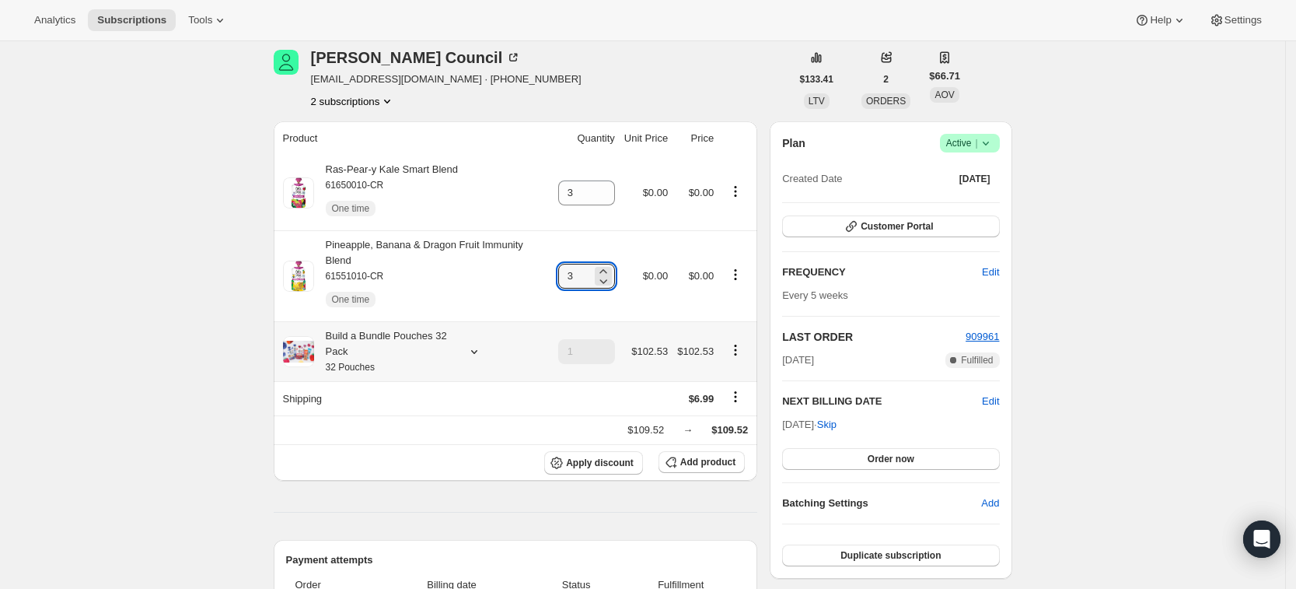
scroll to position [0, 0]
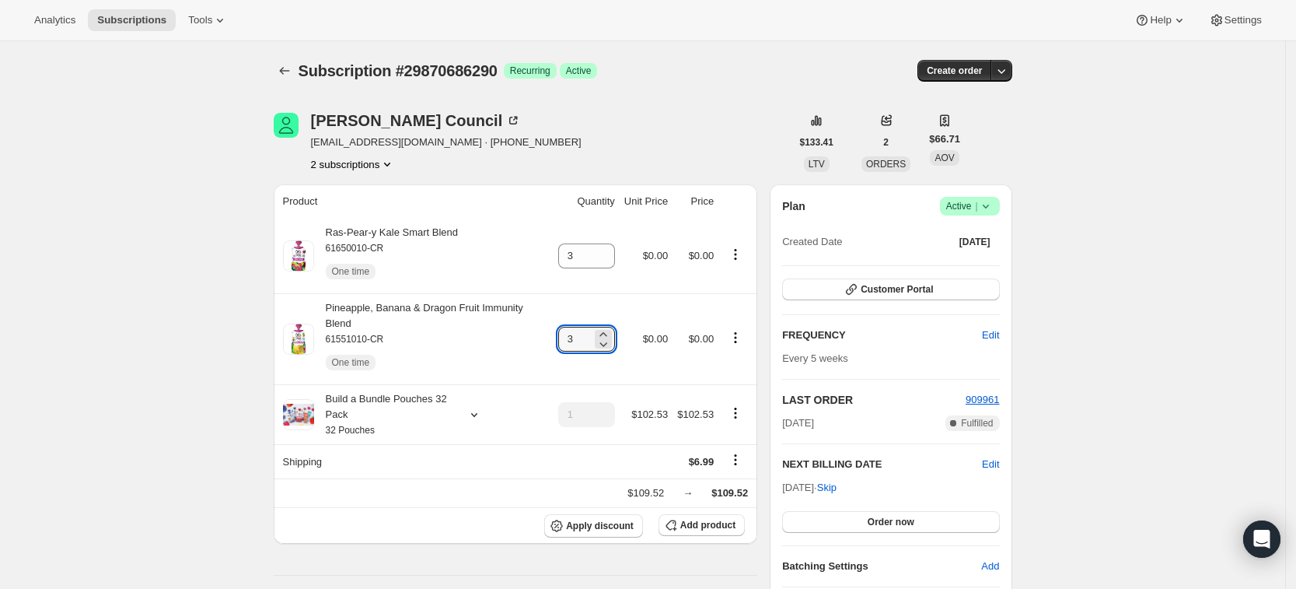
click at [632, 149] on div "Brooke Council brooketberry@gmail.com · +18324502276 2 subscriptions" at bounding box center [532, 142] width 517 height 59
click at [603, 267] on icon at bounding box center [604, 261] width 16 height 16
click at [611, 253] on icon at bounding box center [604, 261] width 16 height 16
click at [611, 249] on icon at bounding box center [604, 251] width 16 height 16
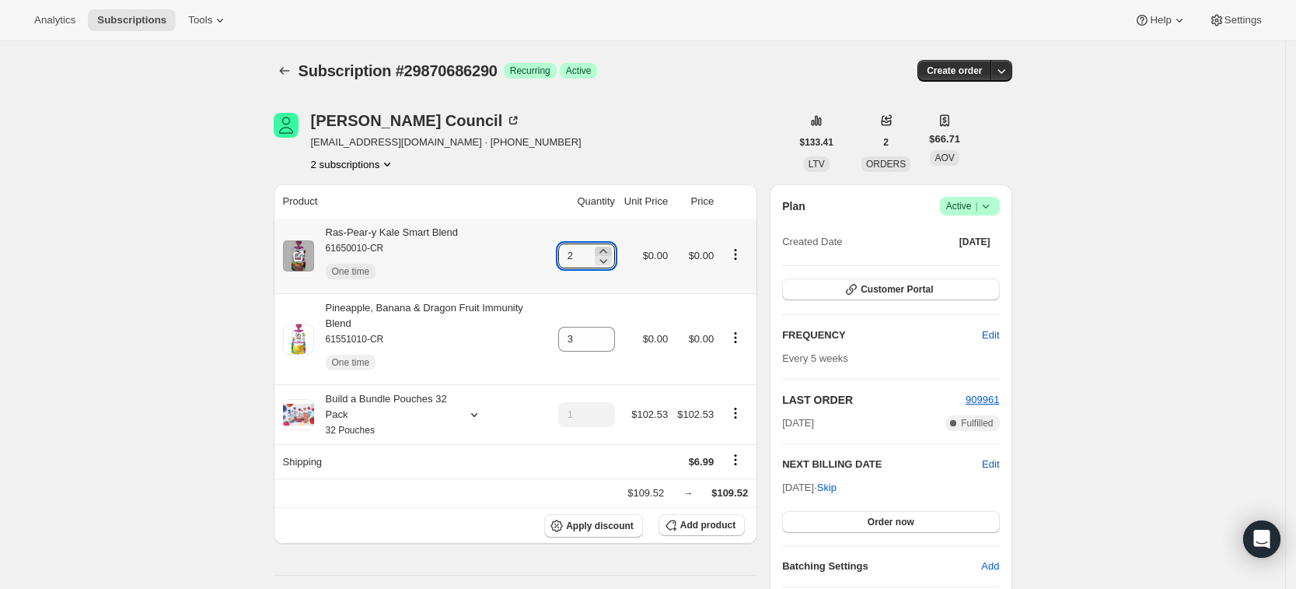
type input "3"
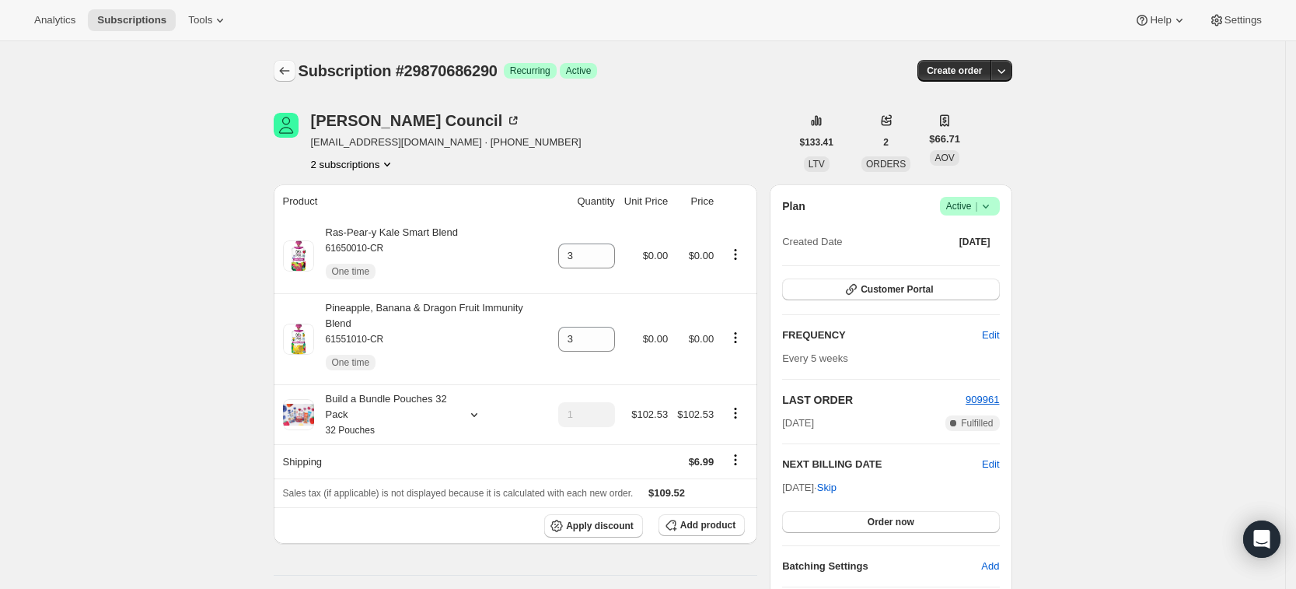
click at [292, 72] on icon "Subscriptions" at bounding box center [285, 71] width 16 height 16
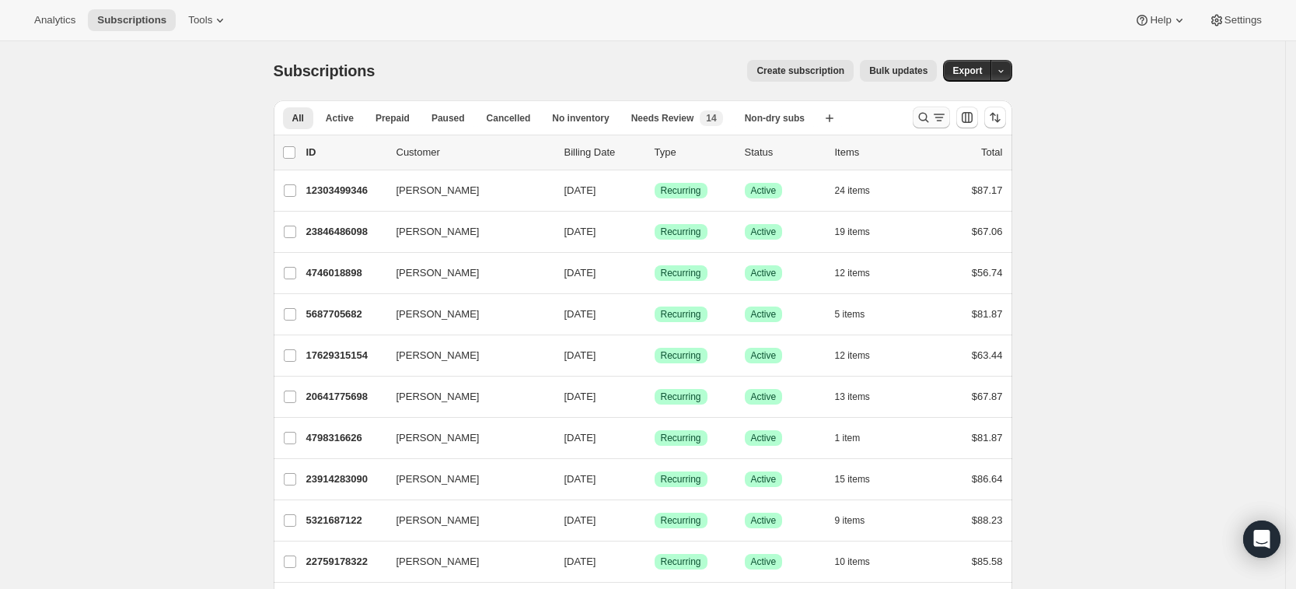
click at [928, 121] on icon "Search and filter results" at bounding box center [924, 118] width 16 height 16
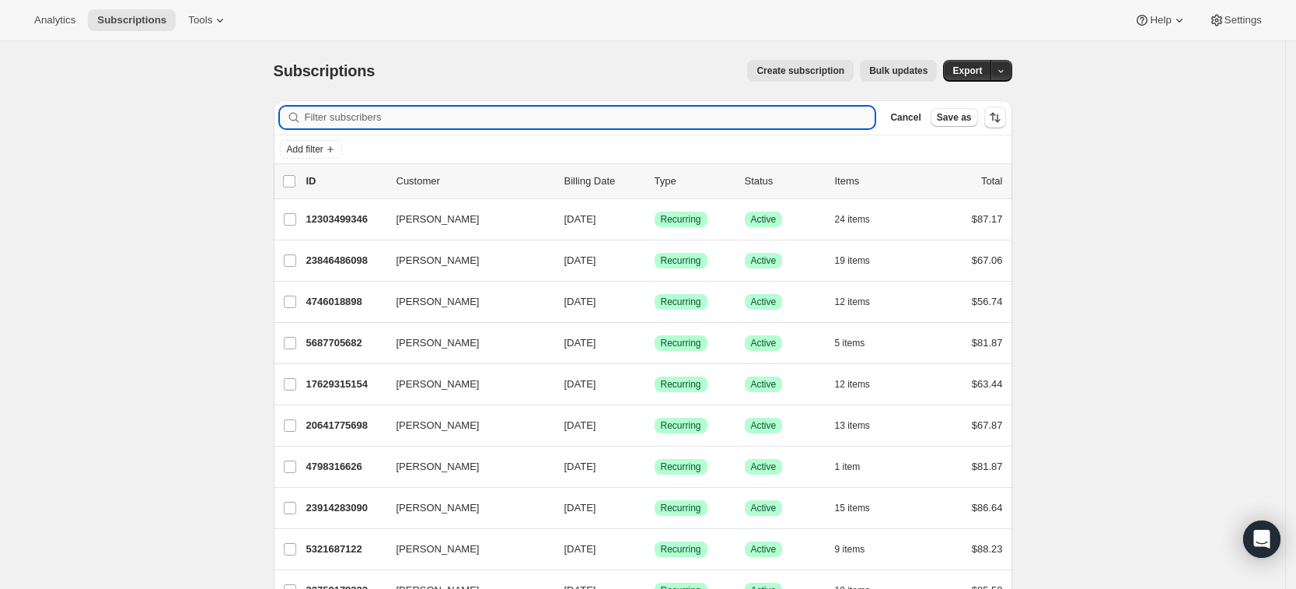
paste input "cjgriffin06@yahoo.com"
type input "cjgriffin06@yahoo.com"
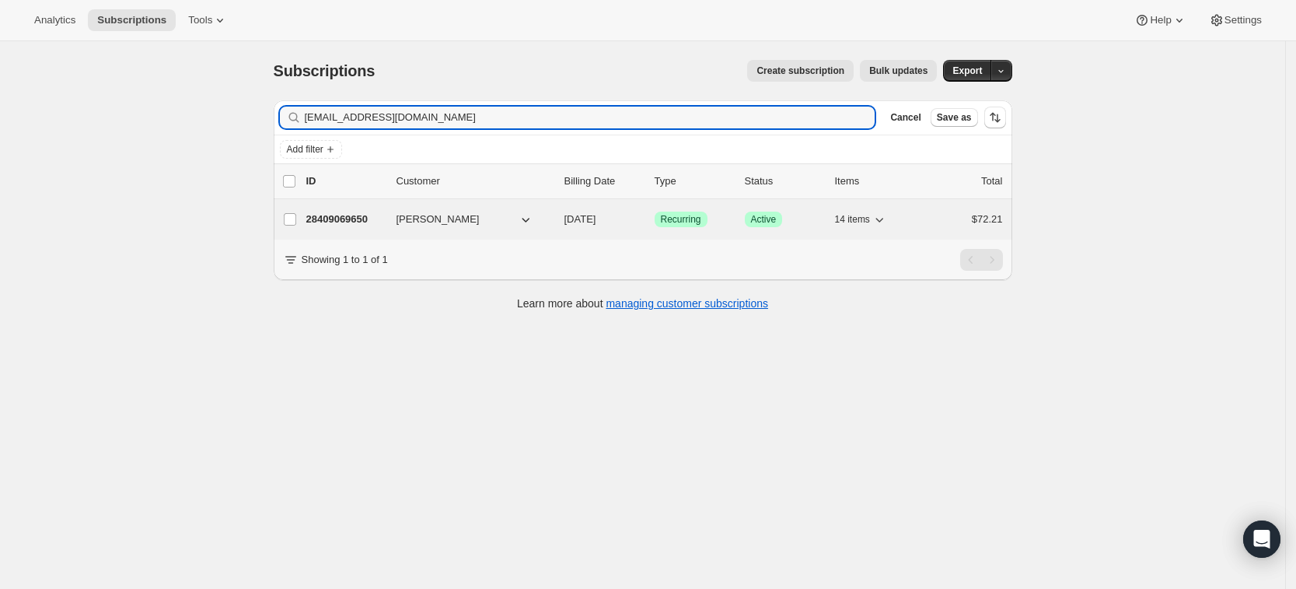
click at [348, 224] on p "28409069650" at bounding box center [345, 219] width 78 height 16
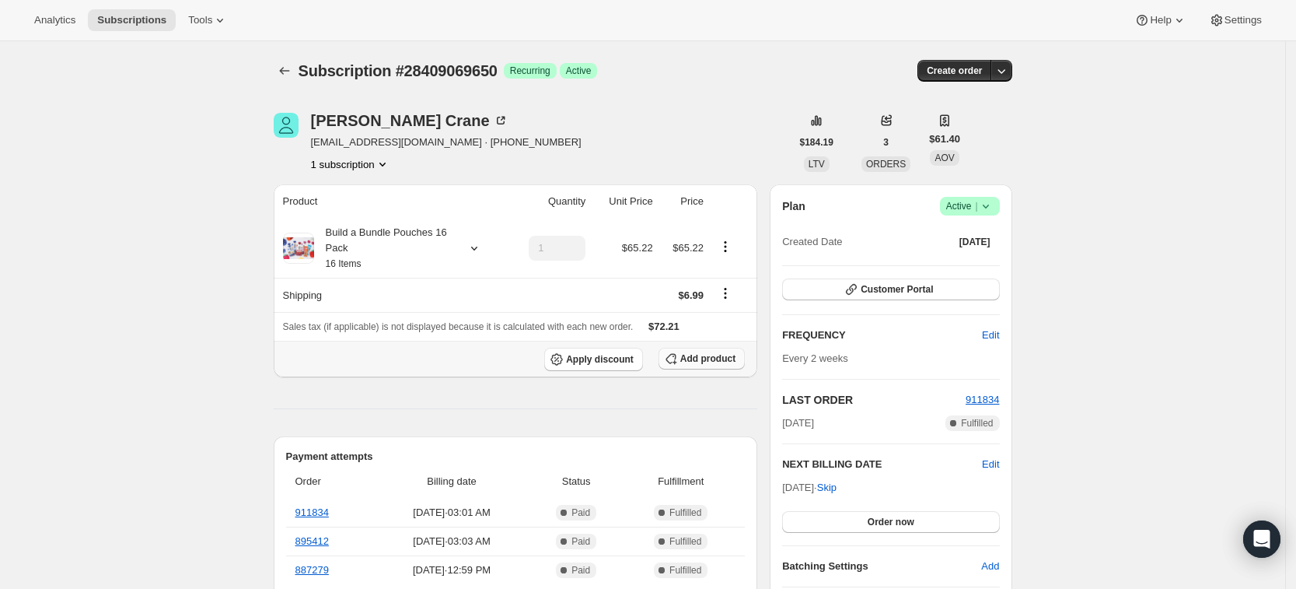
click at [710, 356] on span "Add product" at bounding box center [707, 358] width 55 height 12
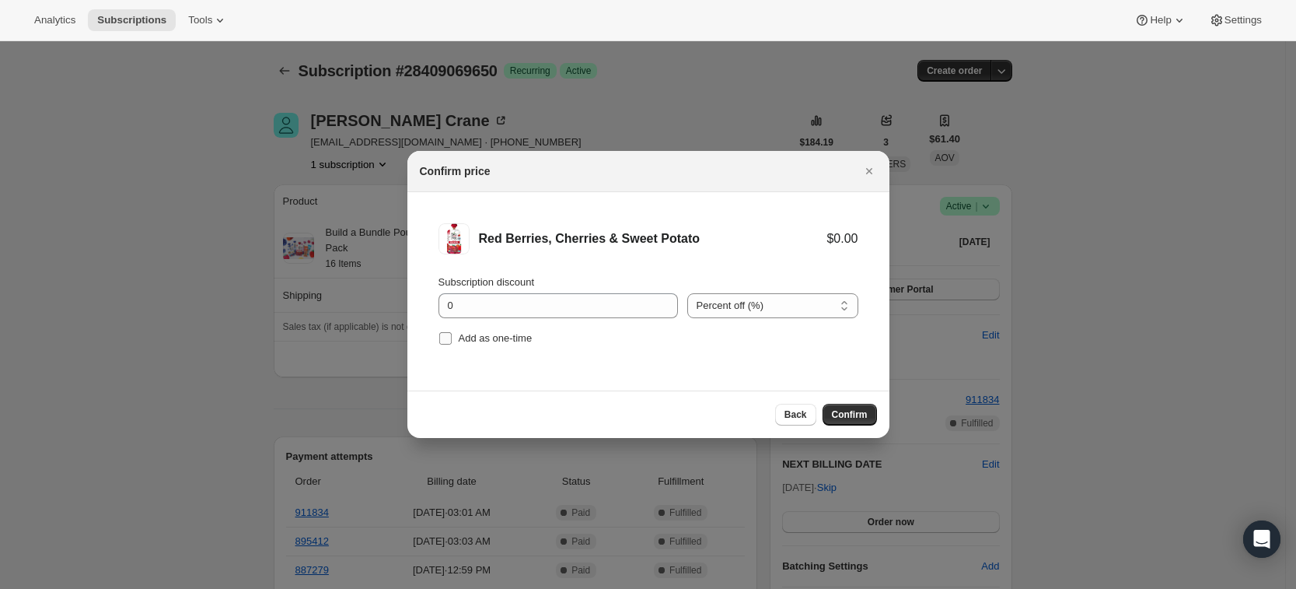
click at [512, 337] on span "Add as one-time" at bounding box center [496, 338] width 74 height 12
click at [452, 337] on input "Add as one-time" at bounding box center [445, 338] width 12 height 12
checkbox input "true"
click at [845, 415] on span "Confirm" at bounding box center [850, 414] width 36 height 12
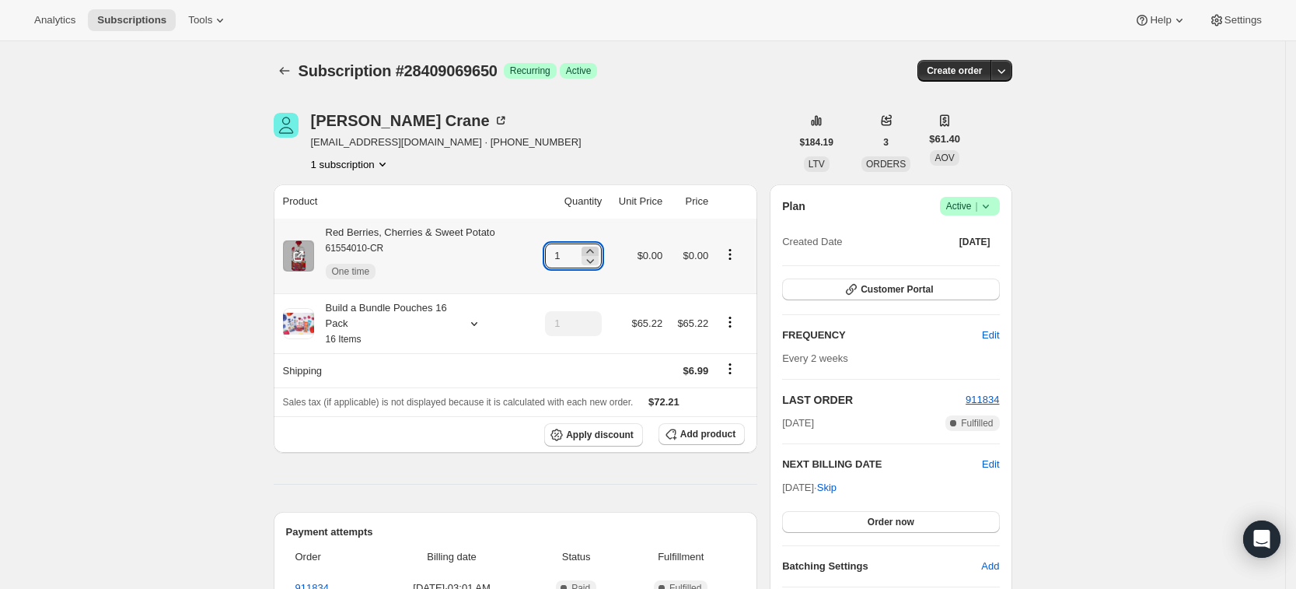
click at [594, 250] on icon at bounding box center [590, 251] width 7 height 4
type input "3"
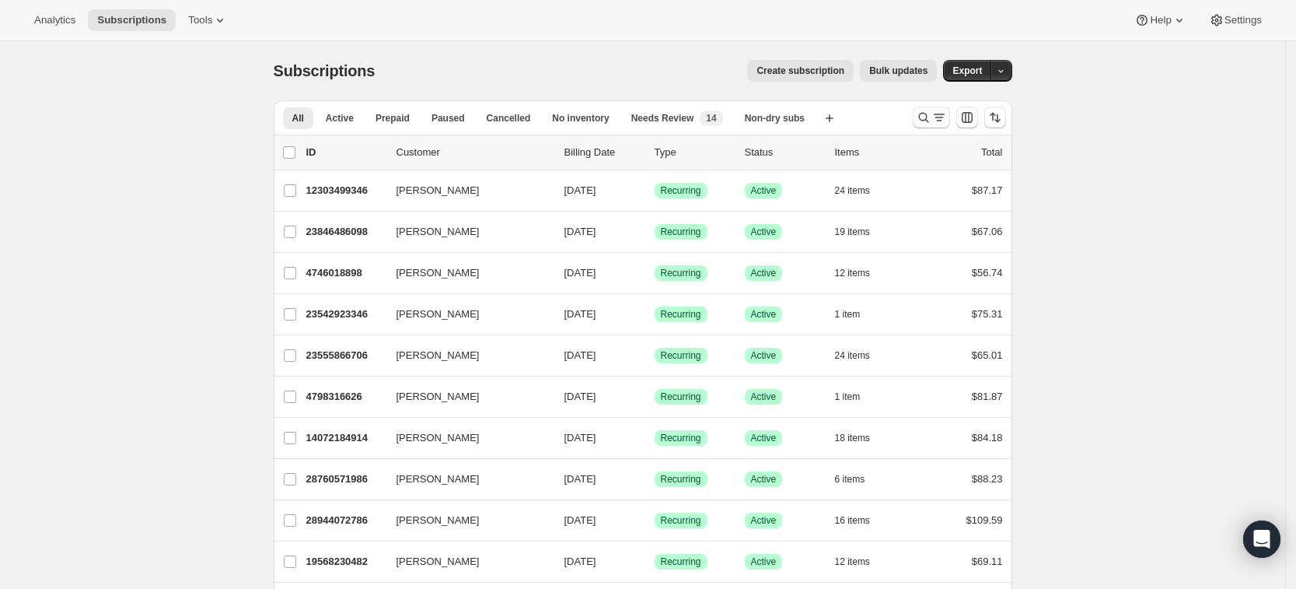
click at [931, 119] on icon "Search and filter results" at bounding box center [924, 118] width 16 height 16
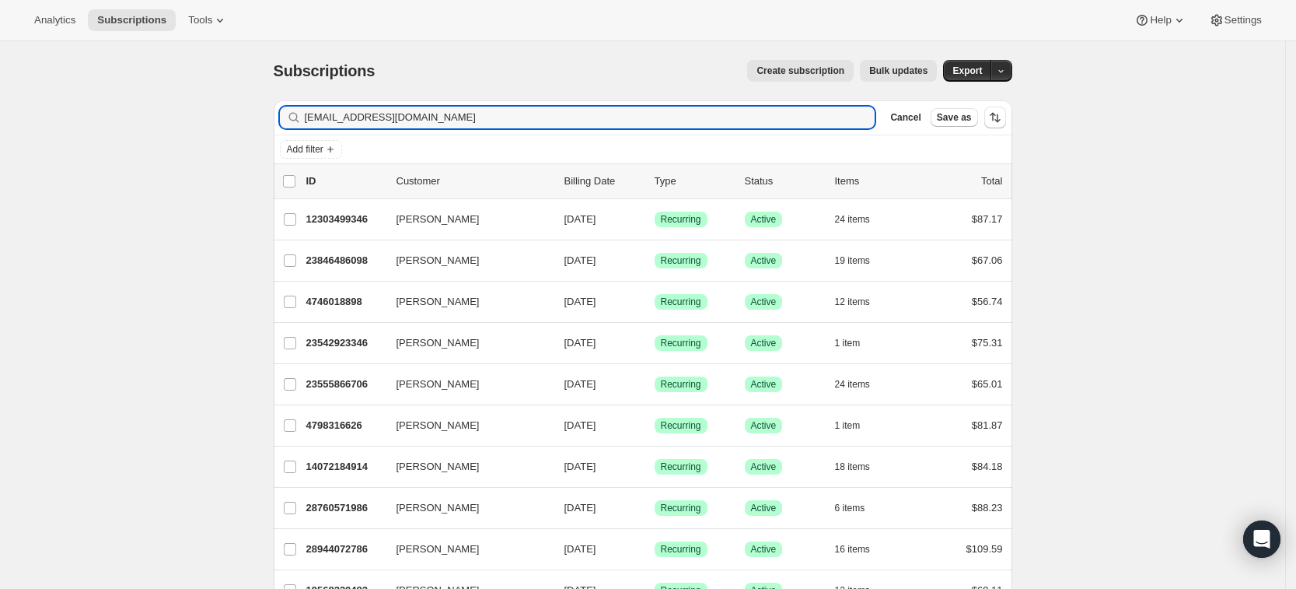
type input "[EMAIL_ADDRESS][DOMAIN_NAME]"
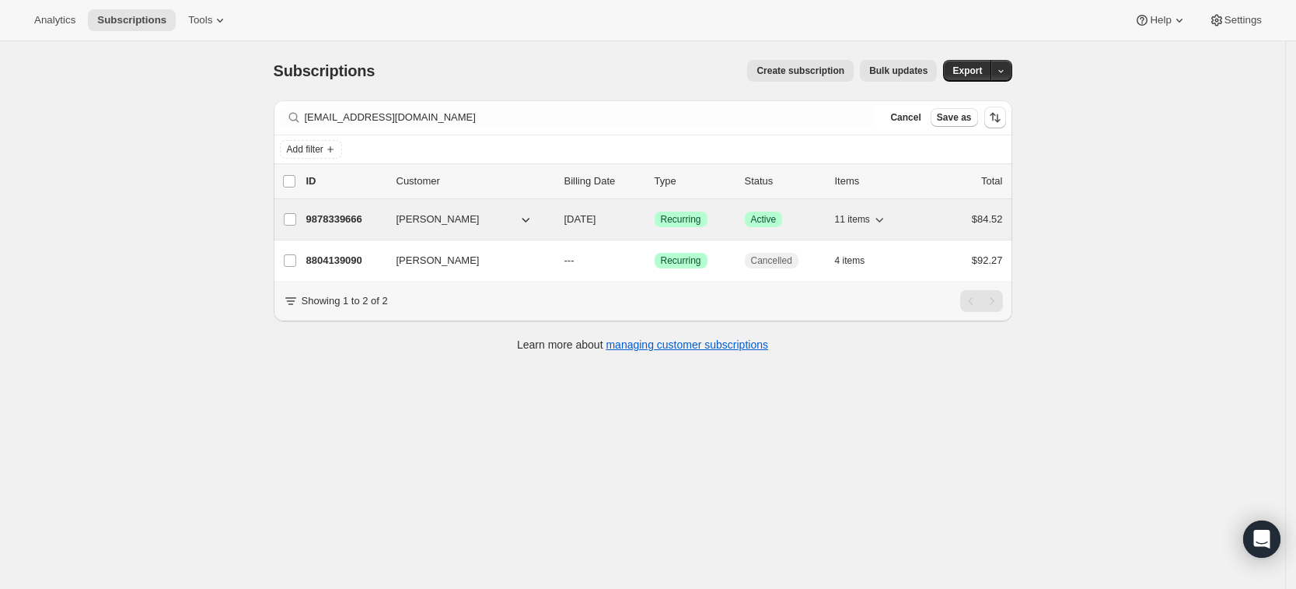
click at [356, 218] on p "9878339666" at bounding box center [345, 219] width 78 height 16
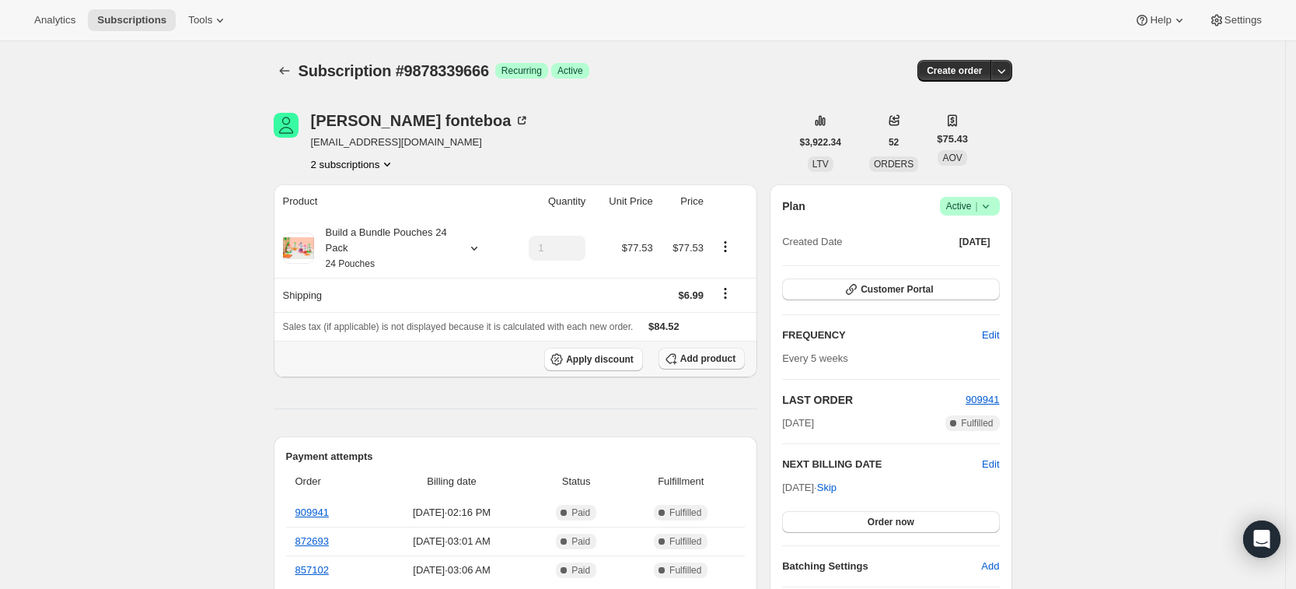
click at [701, 361] on span "Add product" at bounding box center [707, 358] width 55 height 12
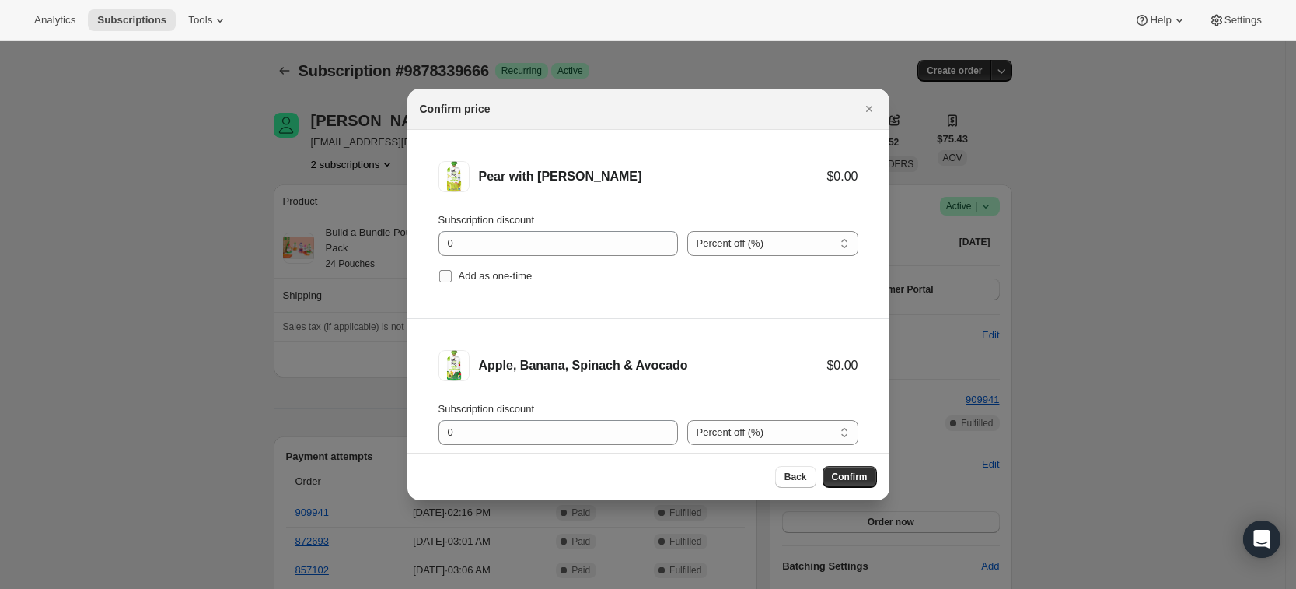
click at [491, 275] on span "Add as one-time" at bounding box center [496, 276] width 74 height 12
click at [452, 275] on input "Add as one-time" at bounding box center [445, 276] width 12 height 12
checkbox input "true"
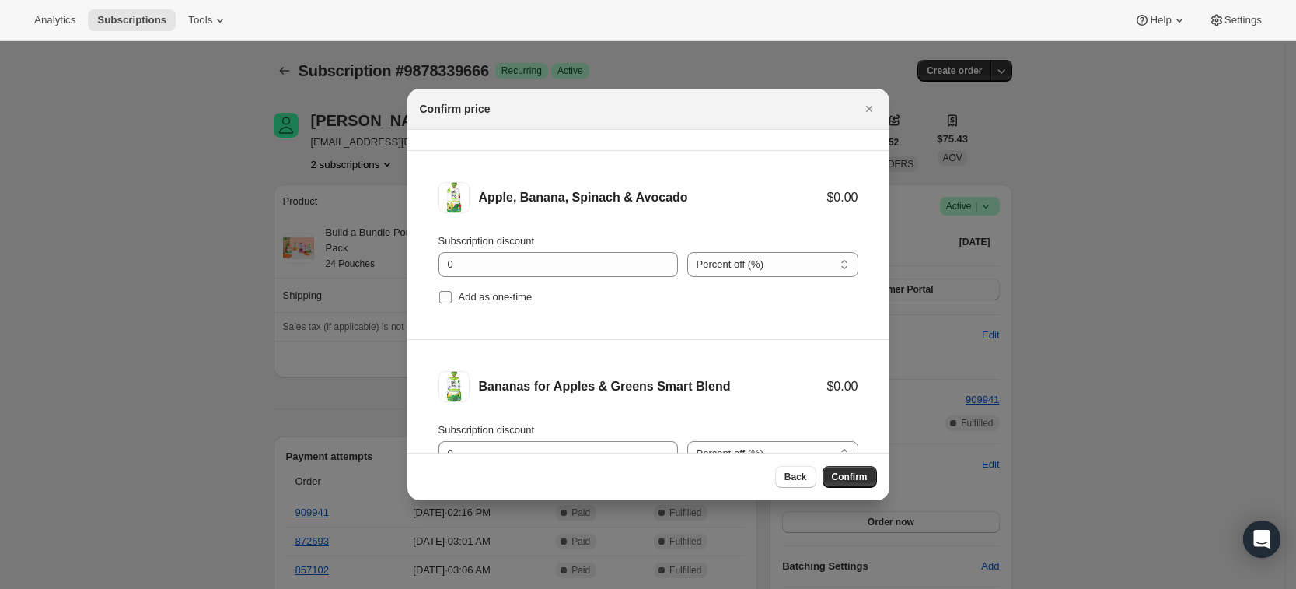
click at [506, 298] on span "Add as one-time" at bounding box center [496, 297] width 74 height 12
click at [452, 298] on input "Add as one-time" at bounding box center [445, 297] width 12 height 12
checkbox input "true"
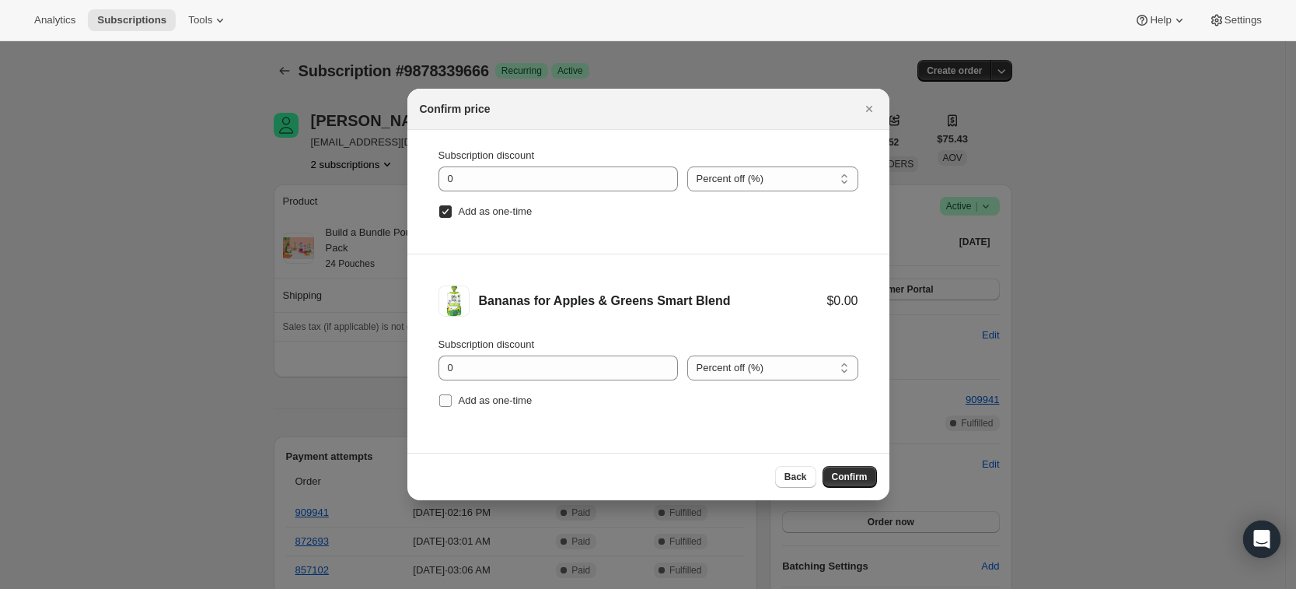
click at [519, 403] on span "Add as one-time" at bounding box center [496, 400] width 74 height 12
click at [452, 403] on input "Add as one-time" at bounding box center [445, 400] width 12 height 12
checkbox input "true"
click at [854, 478] on span "Confirm" at bounding box center [850, 476] width 36 height 12
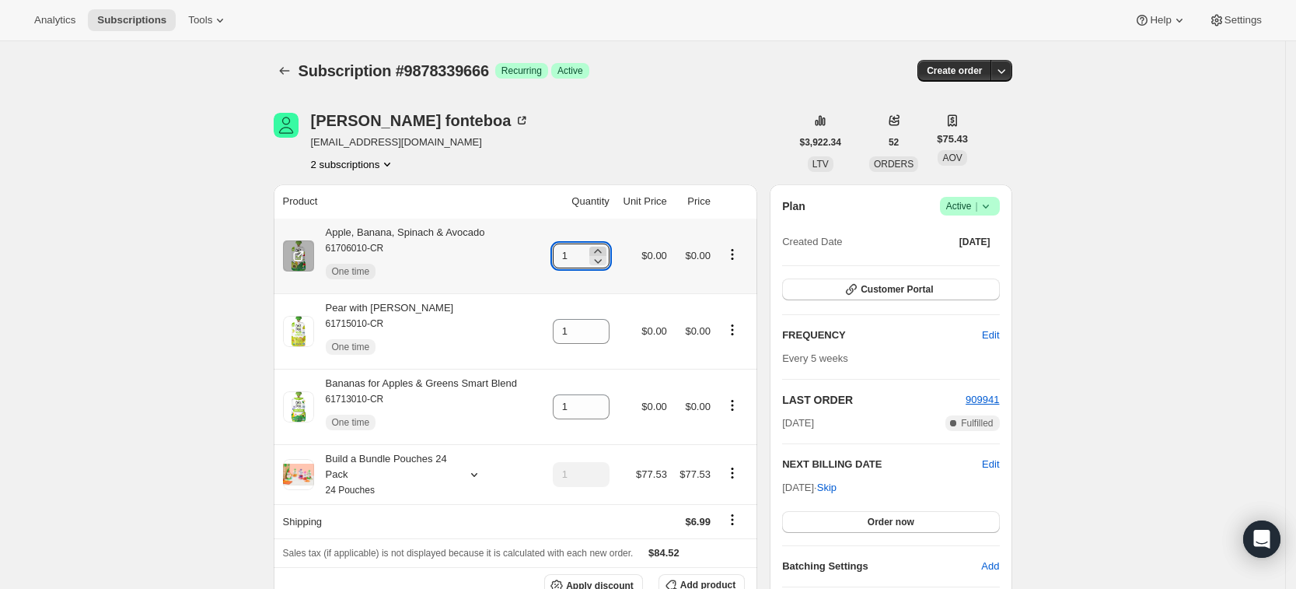
click at [601, 250] on icon at bounding box center [597, 251] width 7 height 4
type input "3"
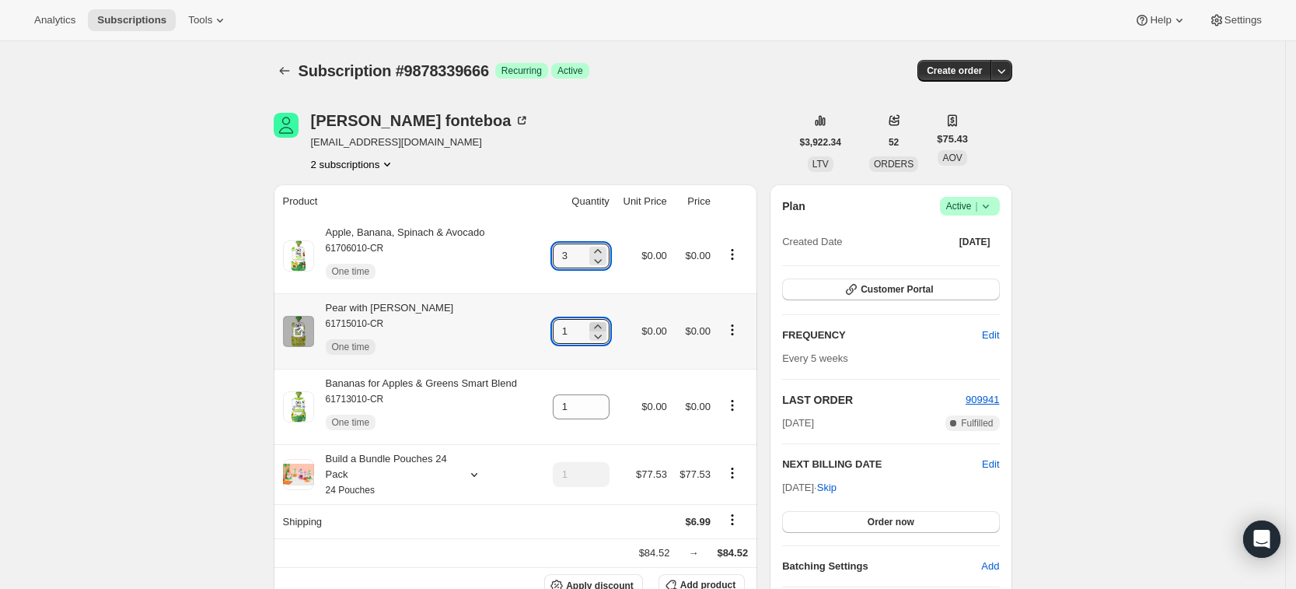
click at [606, 328] on icon at bounding box center [598, 336] width 16 height 16
click at [606, 322] on icon at bounding box center [598, 327] width 16 height 16
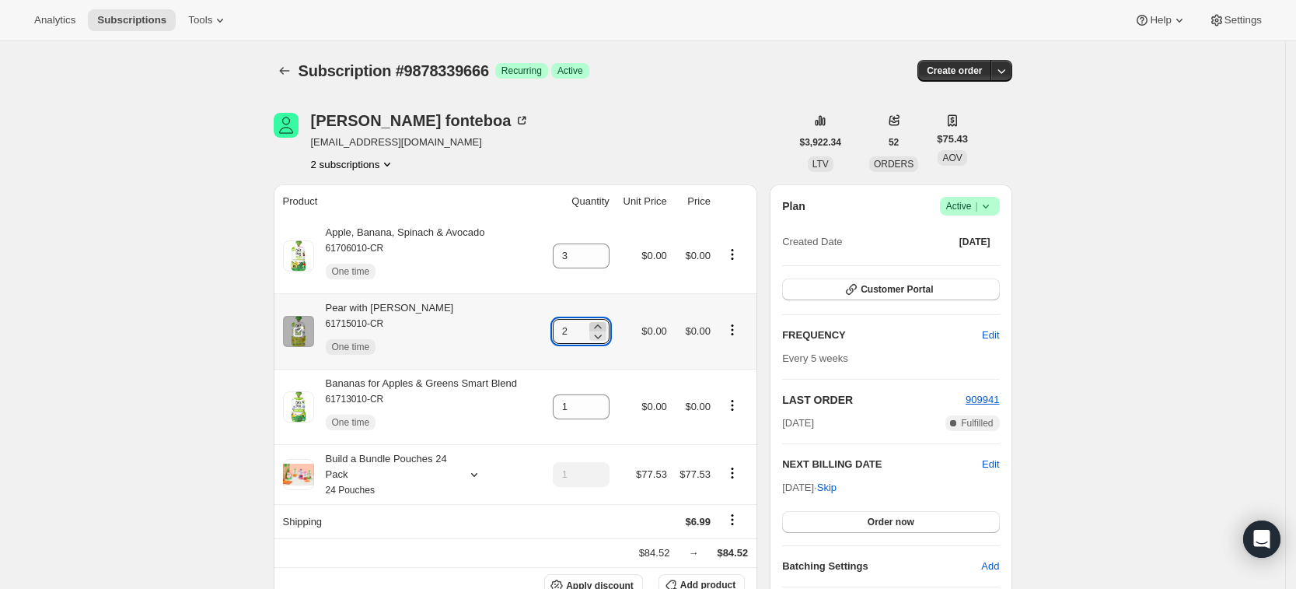
type input "3"
click at [606, 399] on icon at bounding box center [598, 402] width 16 height 16
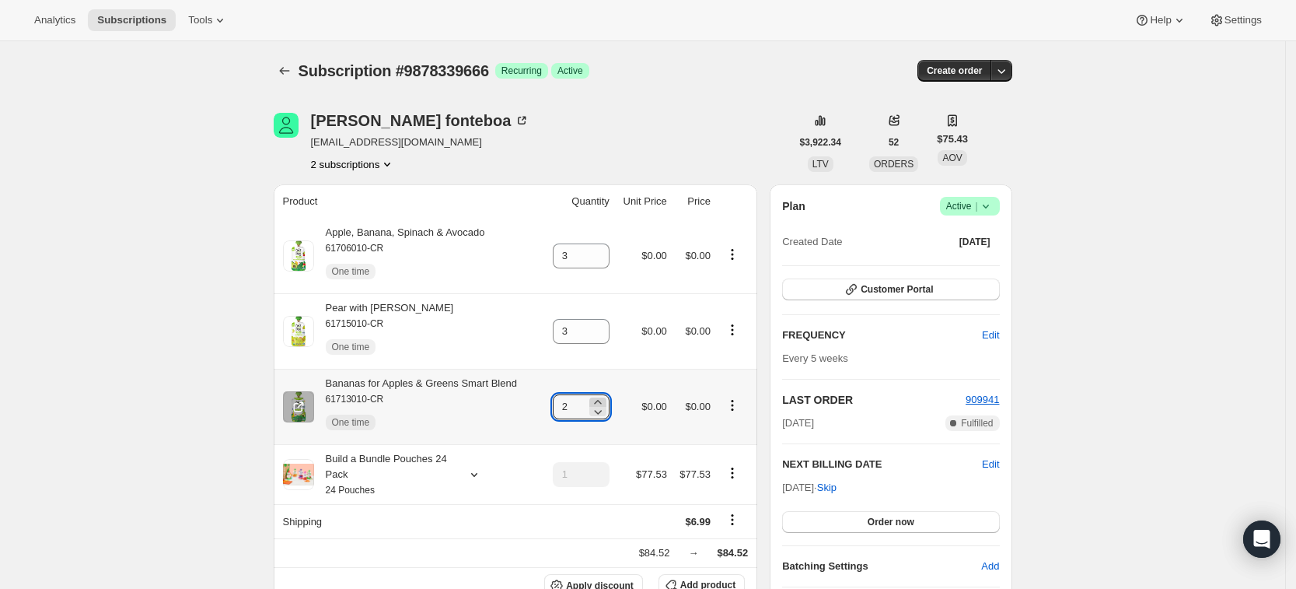
click at [606, 399] on icon at bounding box center [598, 402] width 16 height 16
type input "3"
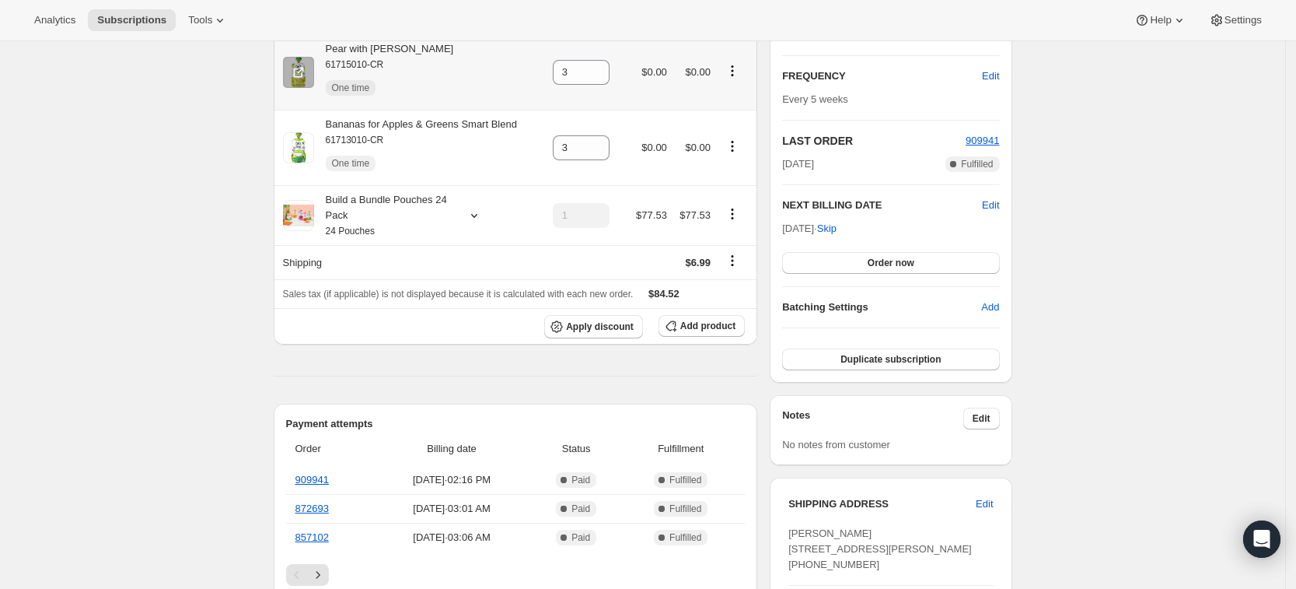
scroll to position [0, 0]
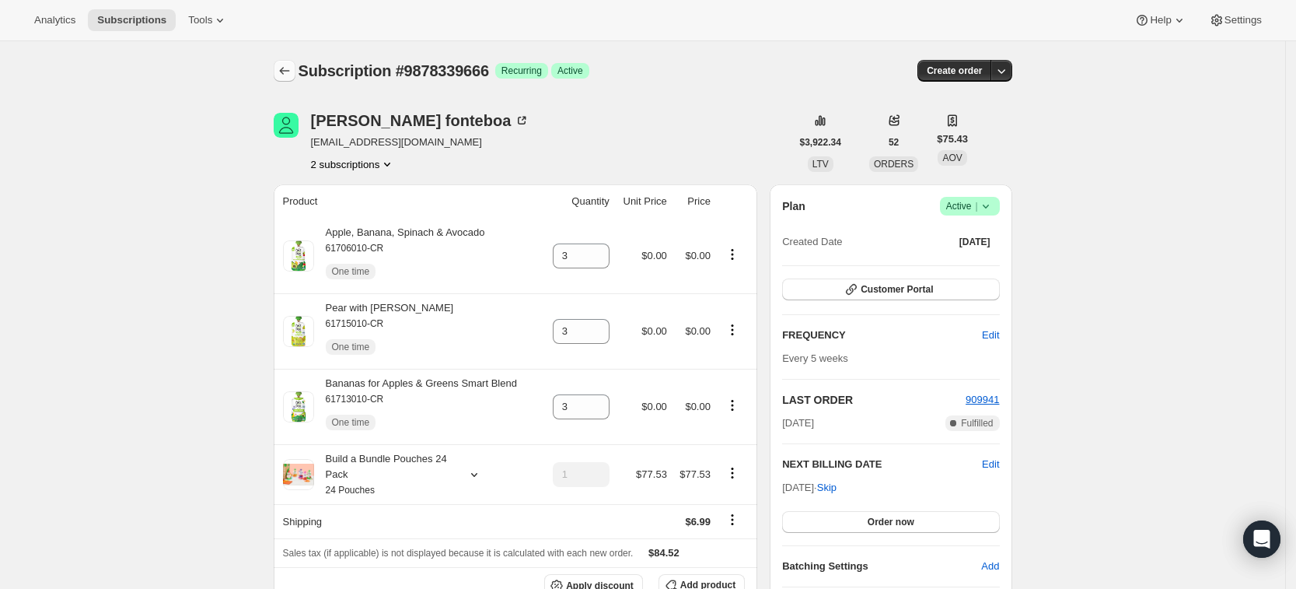
click at [292, 76] on icon "Subscriptions" at bounding box center [285, 71] width 16 height 16
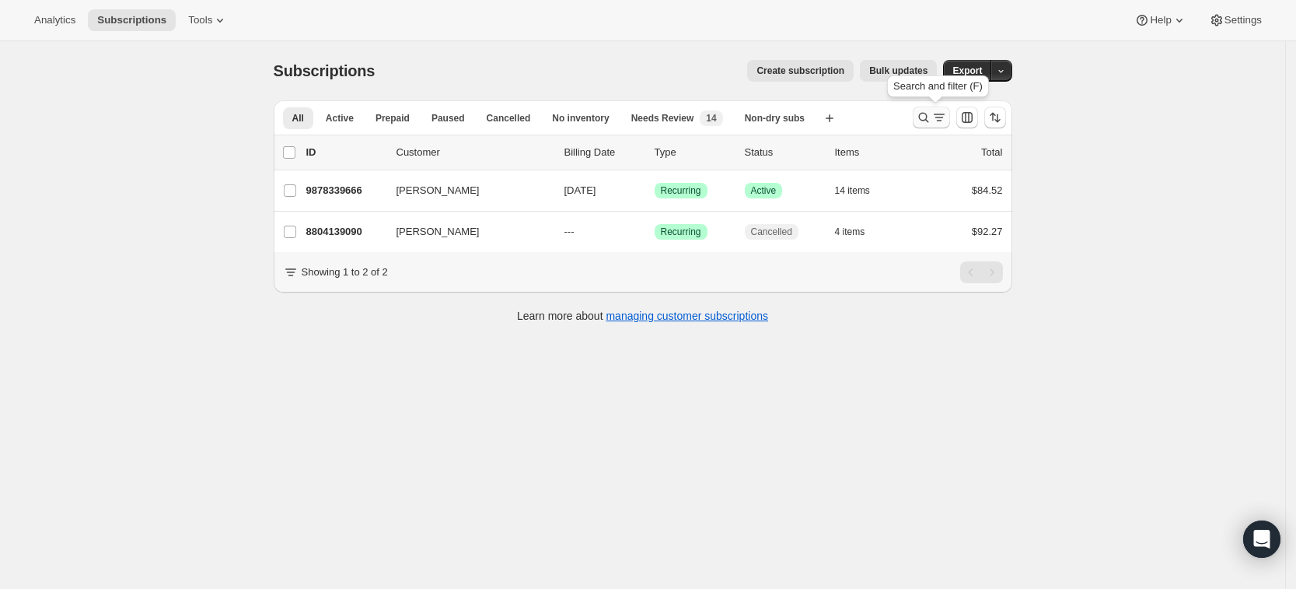
click at [923, 121] on icon "Search and filter results" at bounding box center [924, 118] width 16 height 16
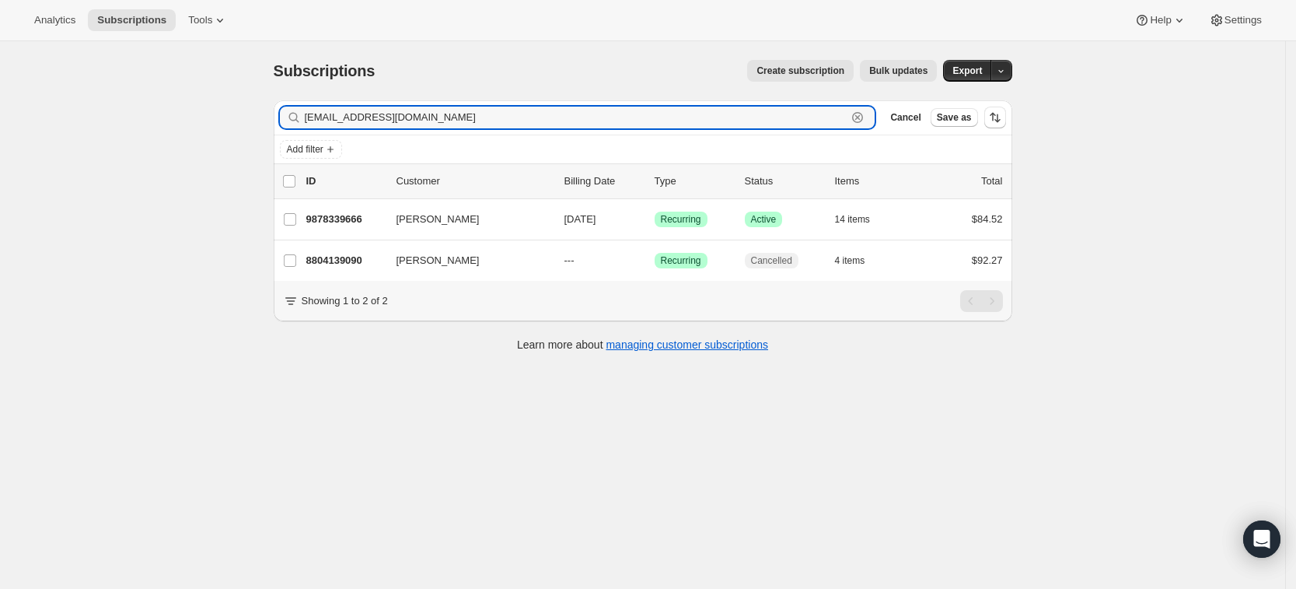
click at [865, 122] on icon "button" at bounding box center [858, 118] width 16 height 16
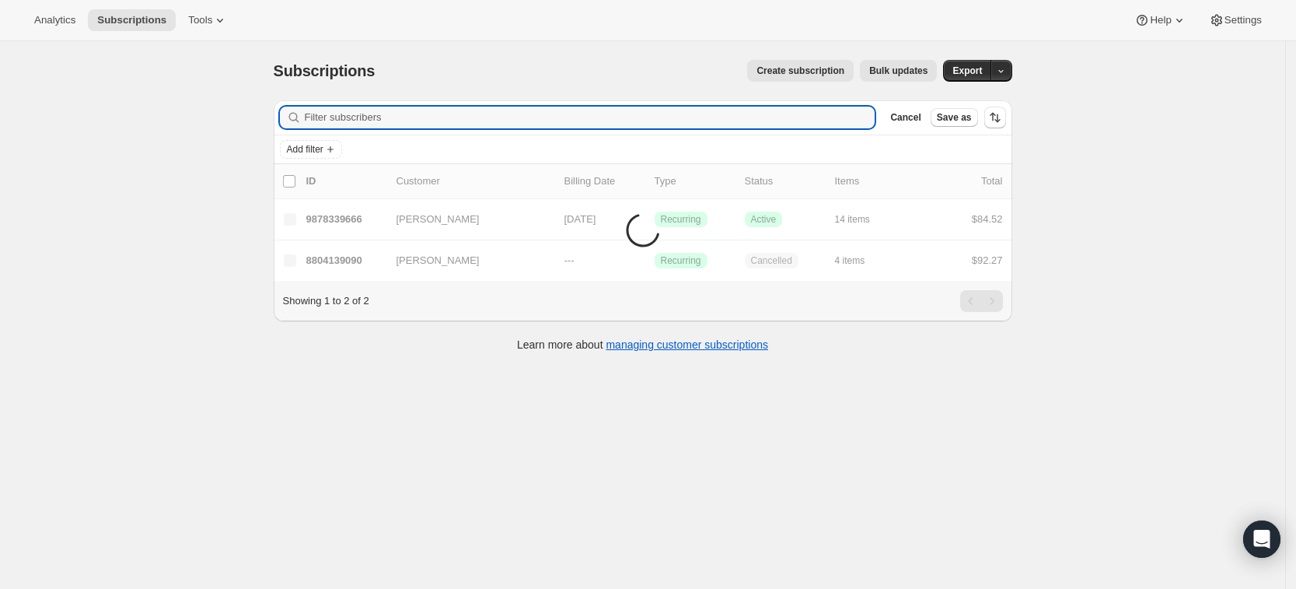
paste input "[EMAIL_ADDRESS][DOMAIN_NAME]"
type input "[EMAIL_ADDRESS][DOMAIN_NAME]"
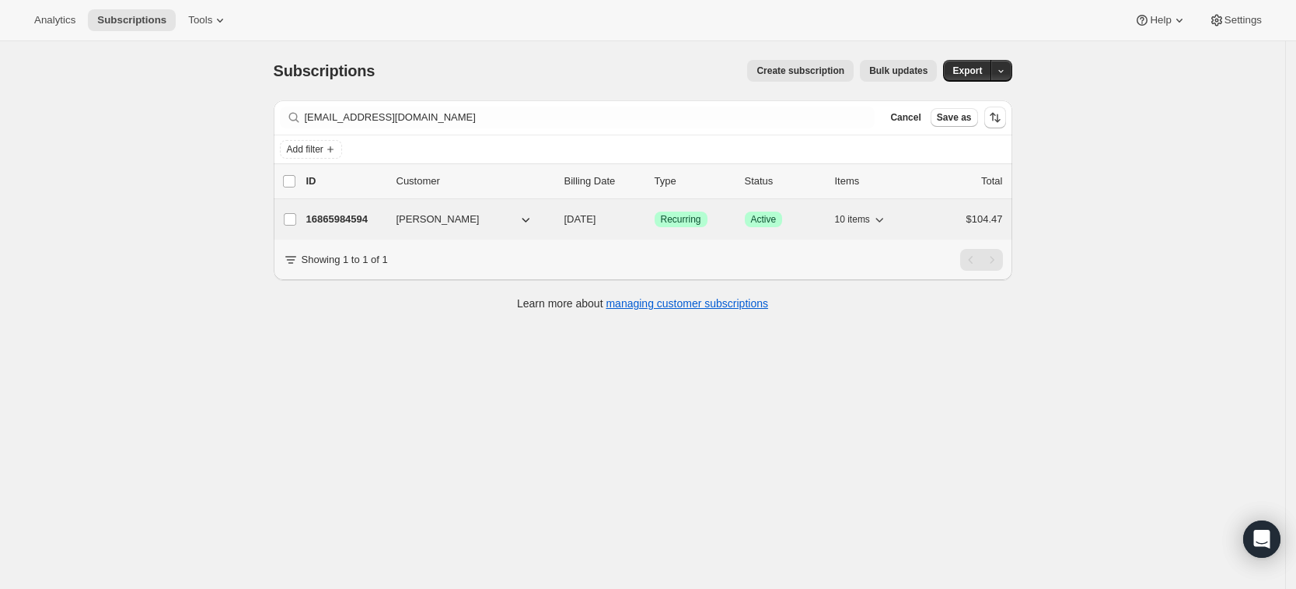
click at [350, 211] on p "16865984594" at bounding box center [345, 219] width 78 height 16
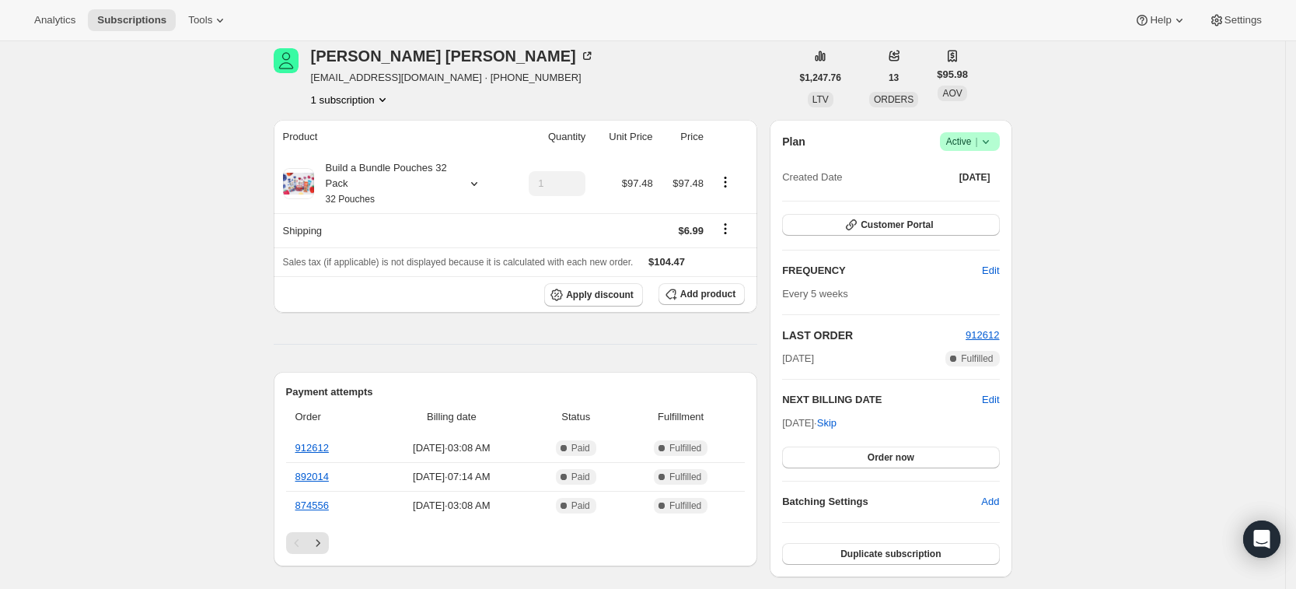
scroll to position [76, 0]
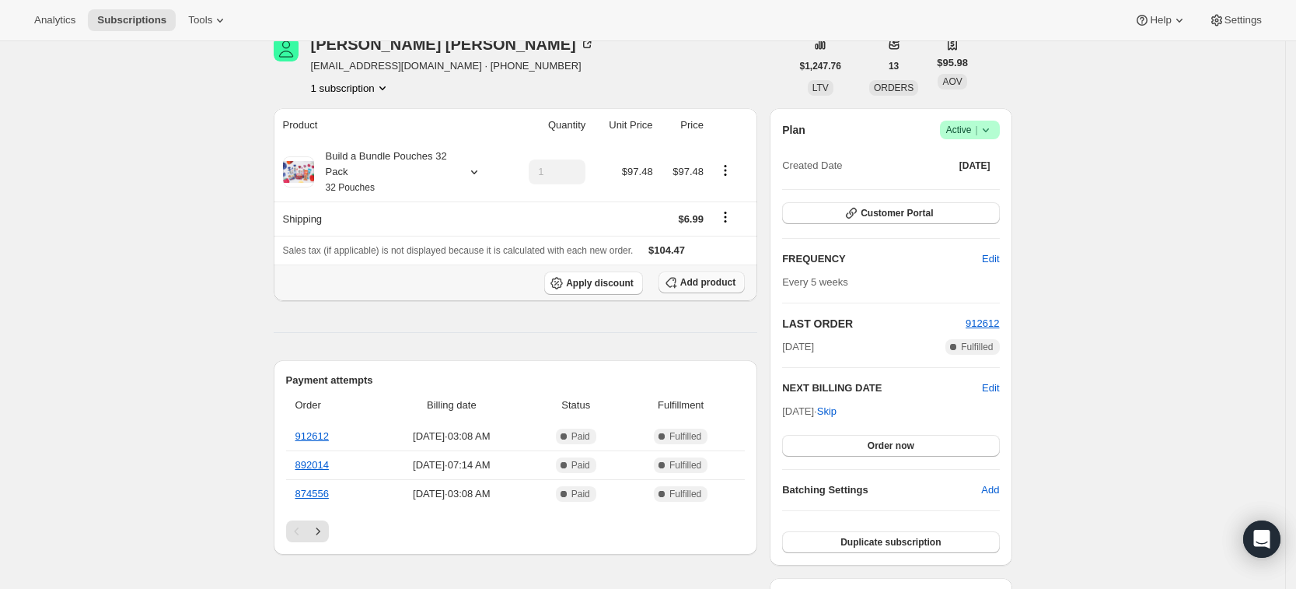
click at [691, 289] on button "Add product" at bounding box center [702, 282] width 86 height 22
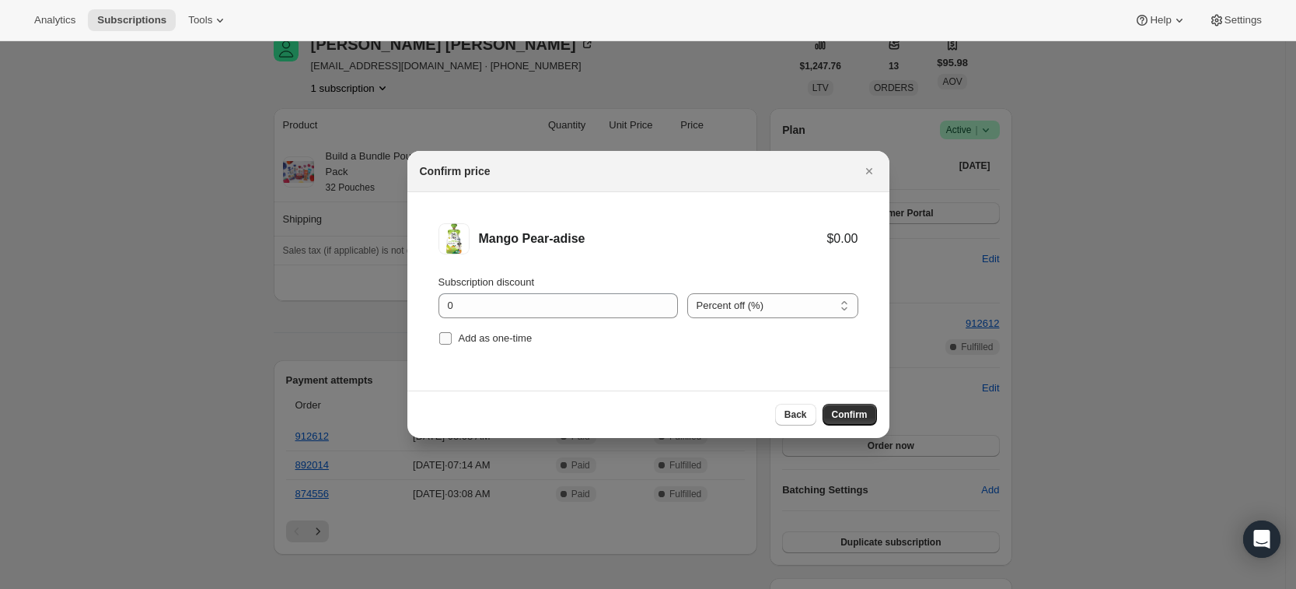
click at [498, 343] on span "Add as one-time" at bounding box center [496, 338] width 74 height 12
click at [452, 343] on input "Add as one-time" at bounding box center [445, 338] width 12 height 12
checkbox input "true"
click at [858, 431] on div "Back Confirm" at bounding box center [648, 413] width 482 height 47
click at [854, 419] on span "Confirm" at bounding box center [850, 414] width 36 height 12
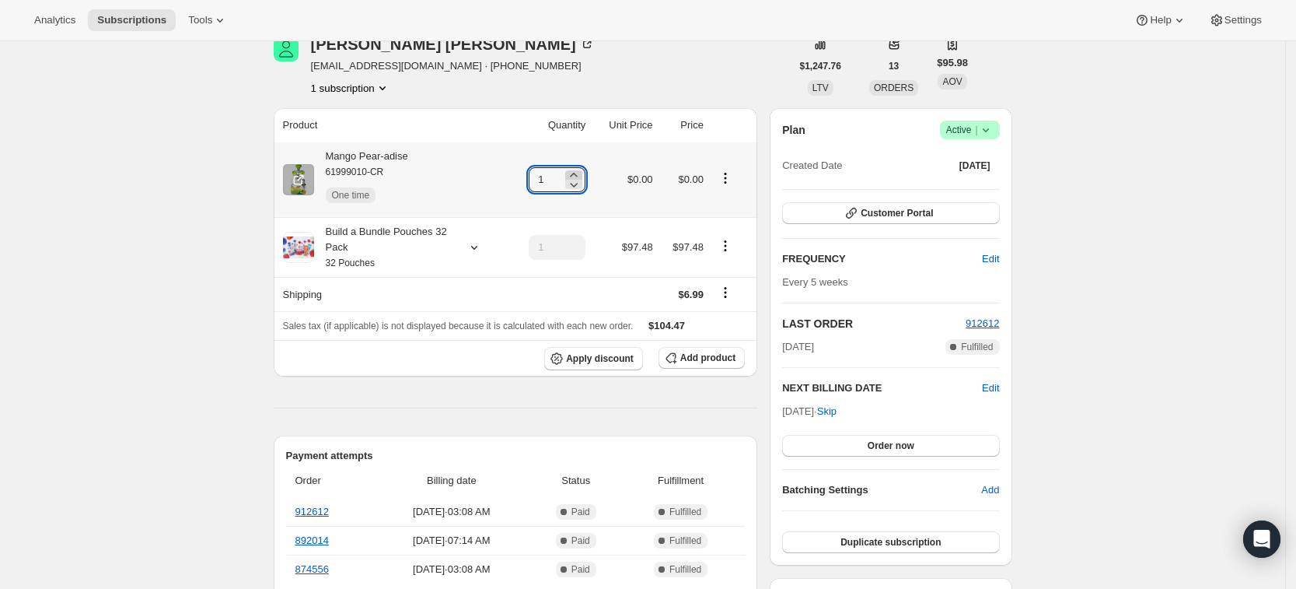
click at [582, 173] on icon at bounding box center [574, 175] width 16 height 16
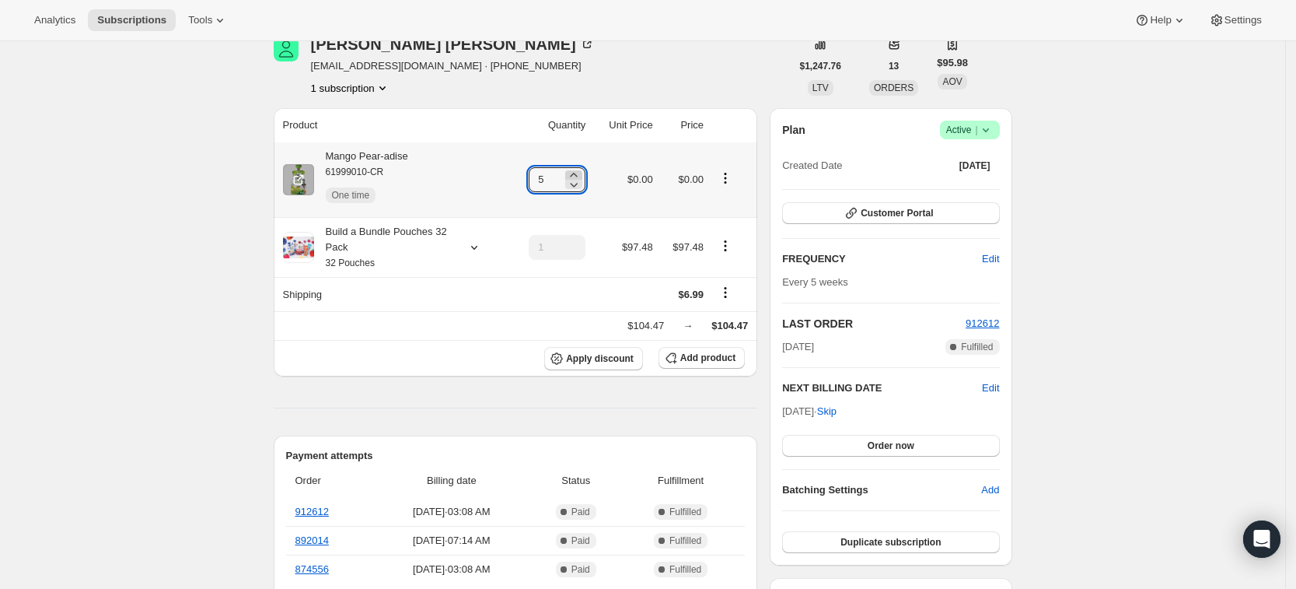
type input "6"
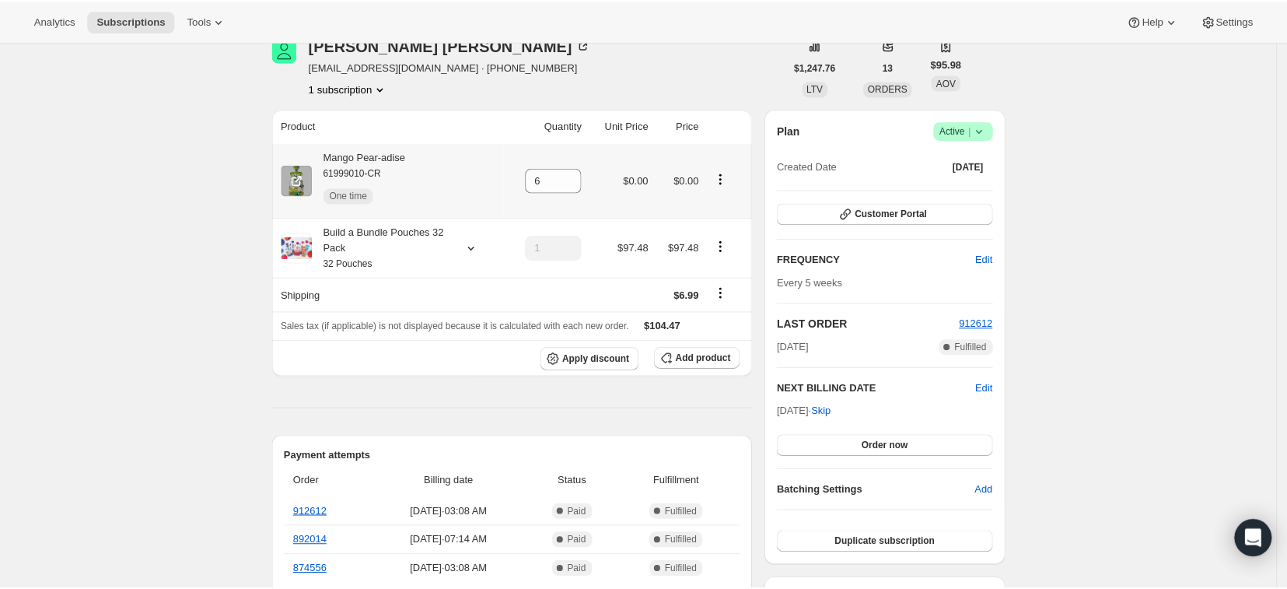
scroll to position [0, 0]
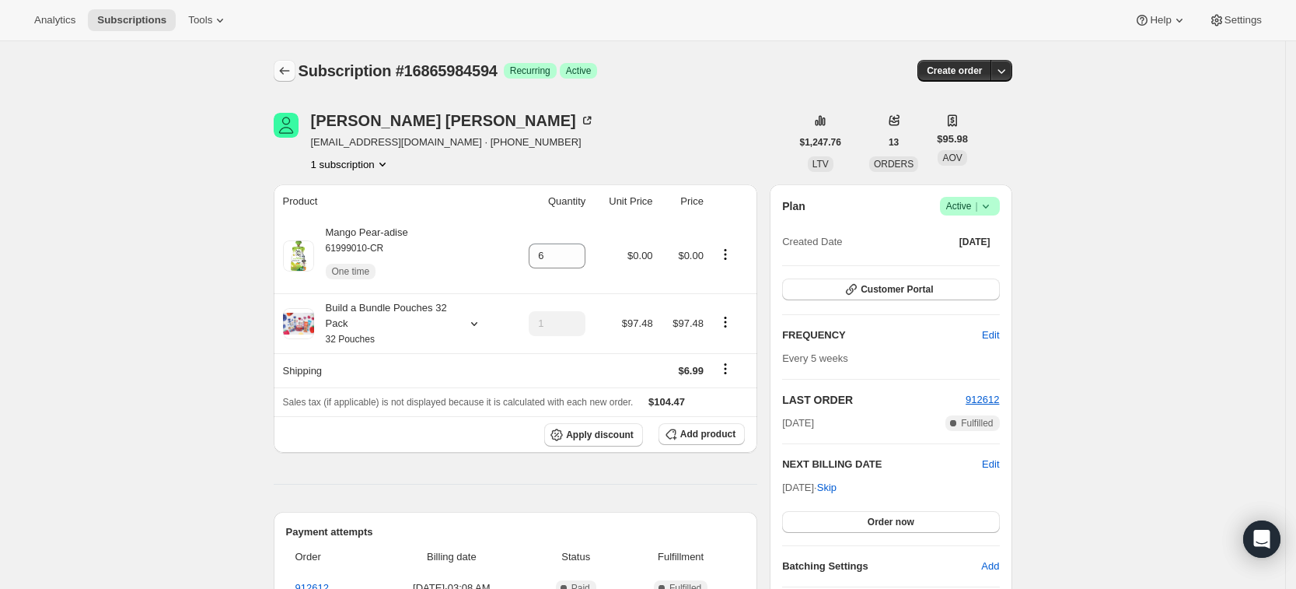
click at [289, 75] on icon "Subscriptions" at bounding box center [285, 71] width 16 height 16
